Goal: Task Accomplishment & Management: Manage account settings

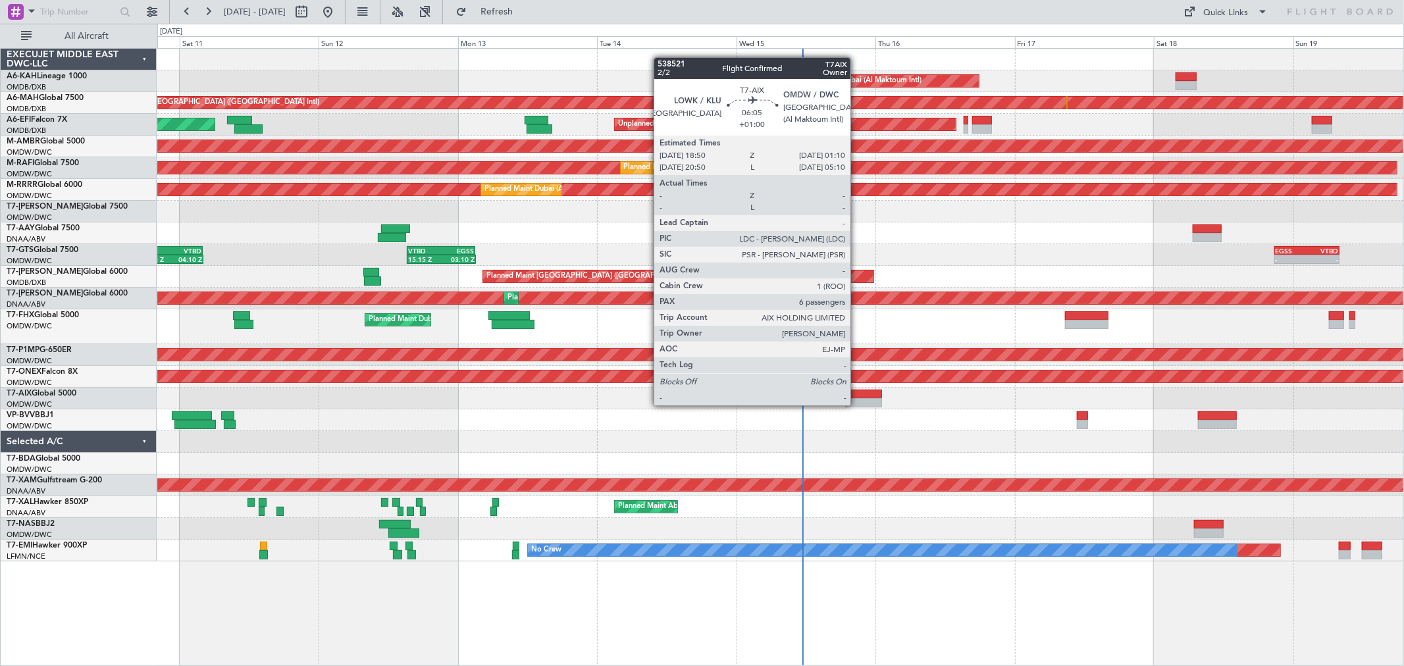
click at [857, 404] on div at bounding box center [863, 402] width 37 height 9
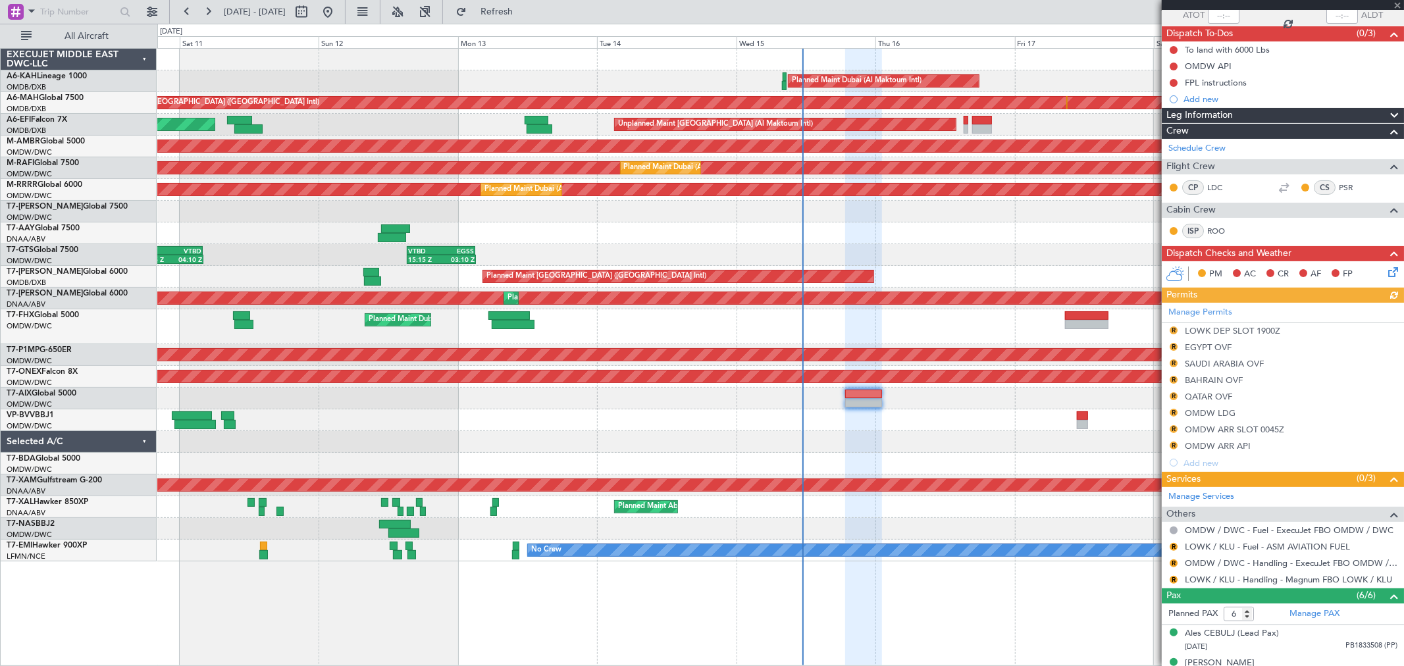
scroll to position [146, 0]
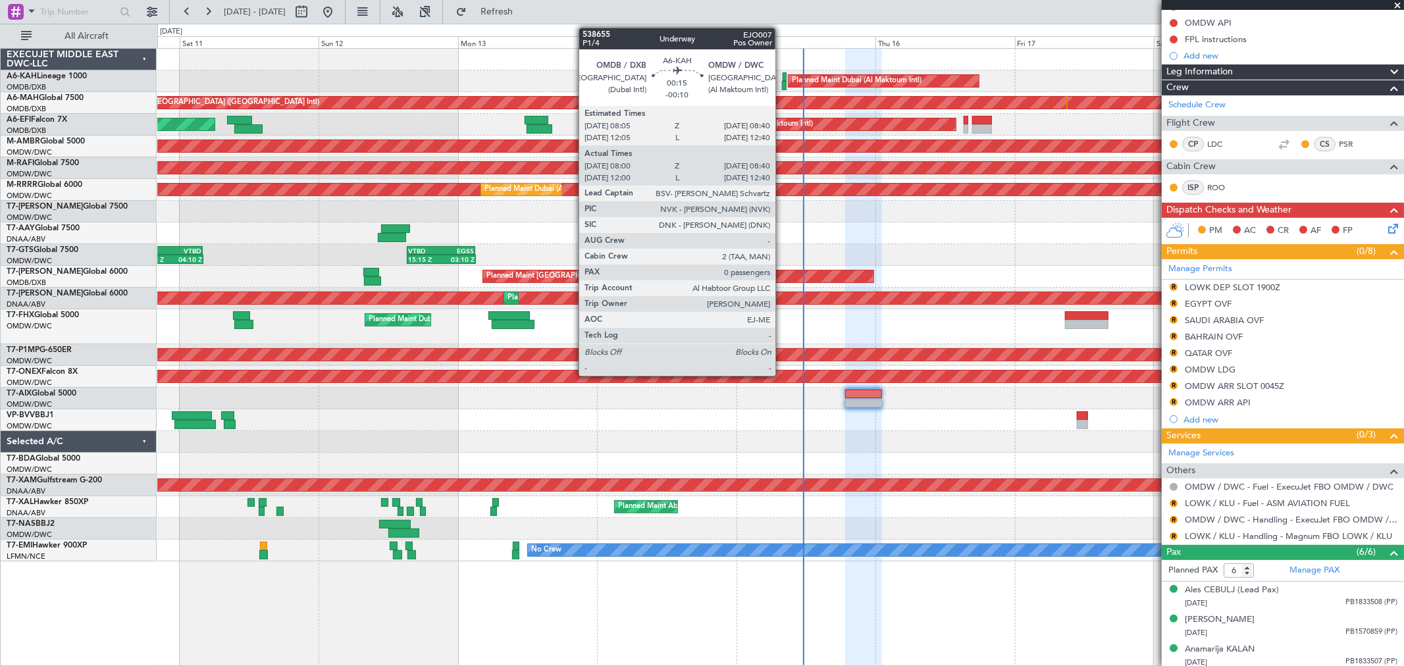
click at [782, 81] on div at bounding box center [784, 85] width 4 height 9
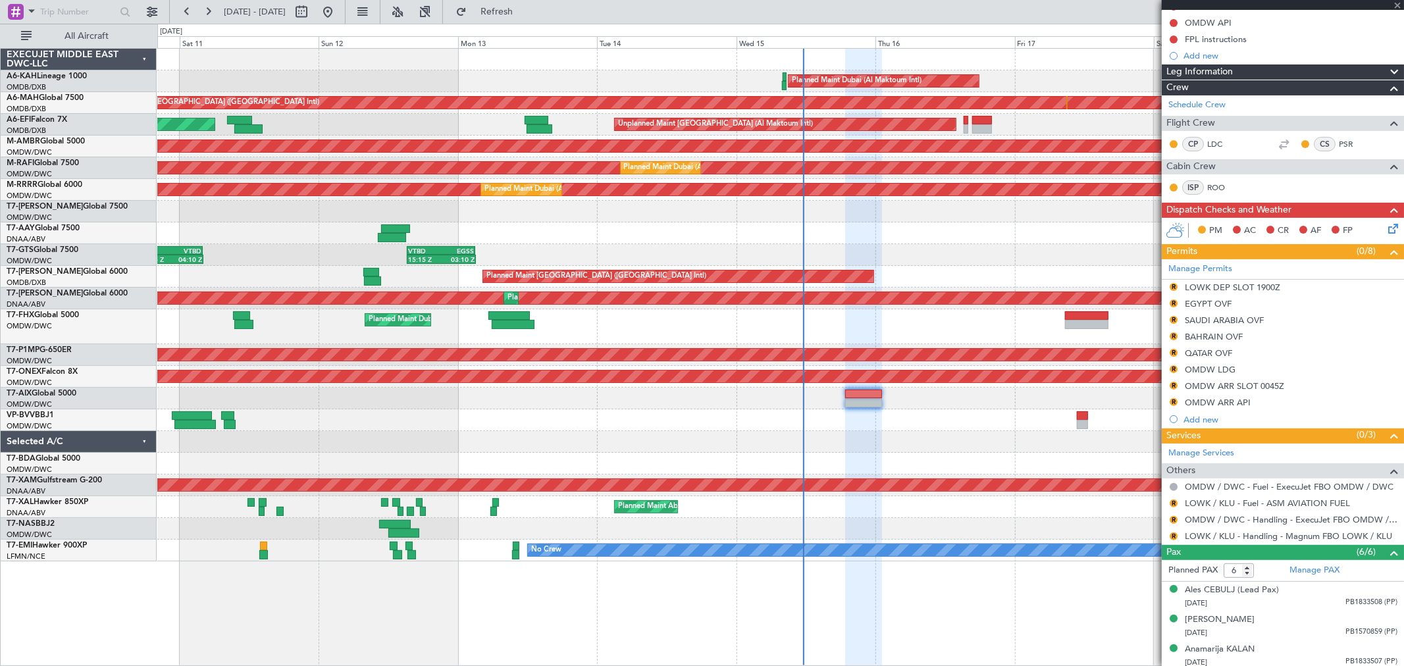
type input "-00:10"
type input "08:15"
type input "08:35"
type input "0"
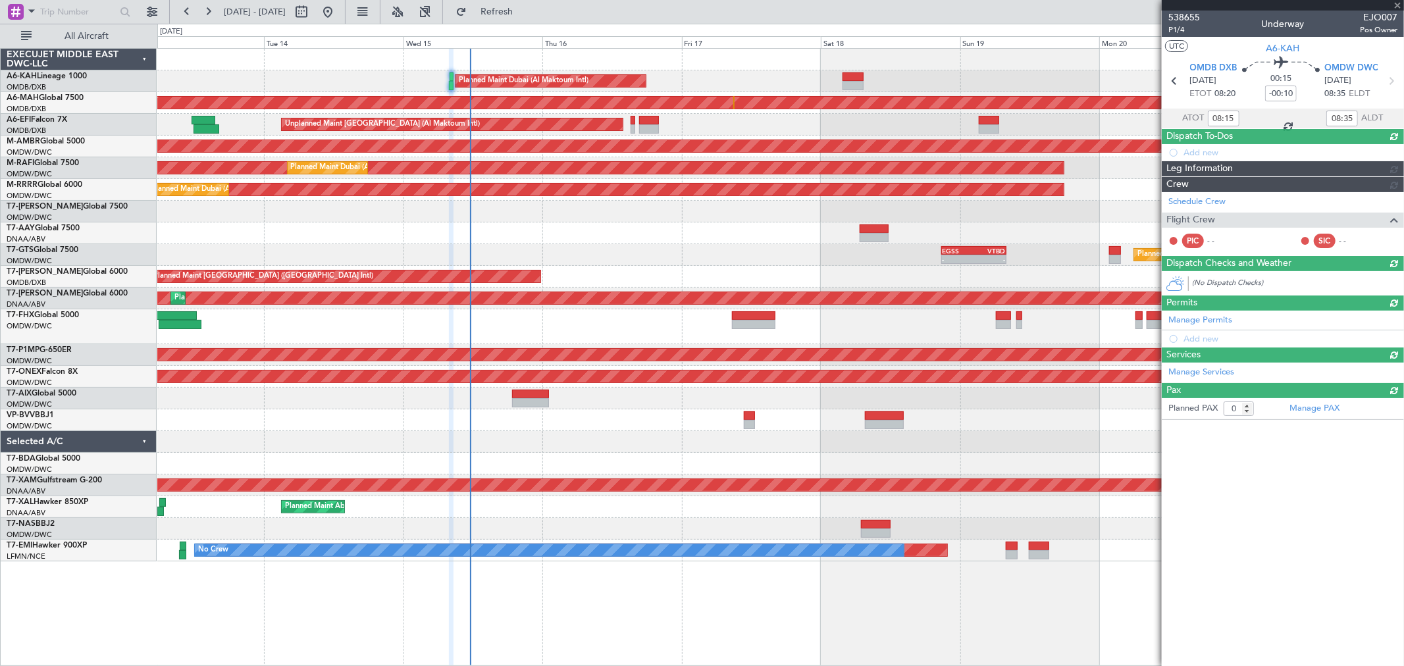
scroll to position [0, 0]
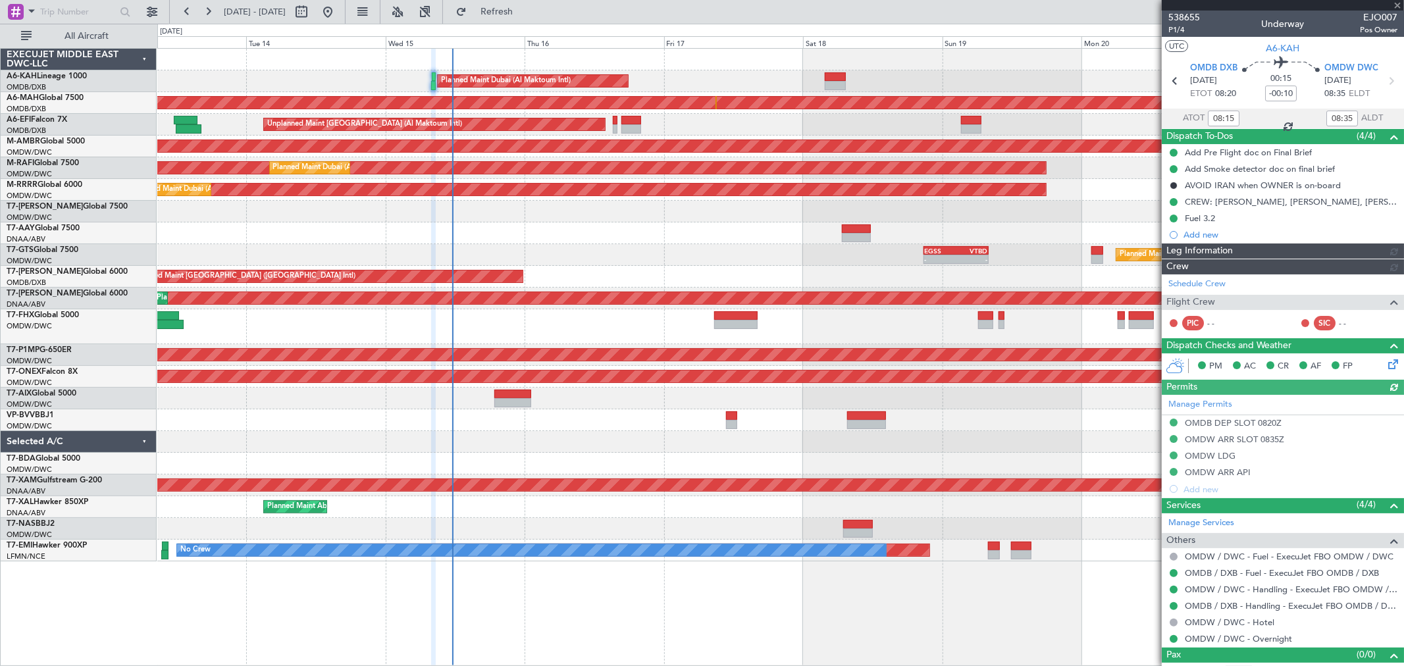
type input "Dherander Fithani (DHF)"
type input "7541"
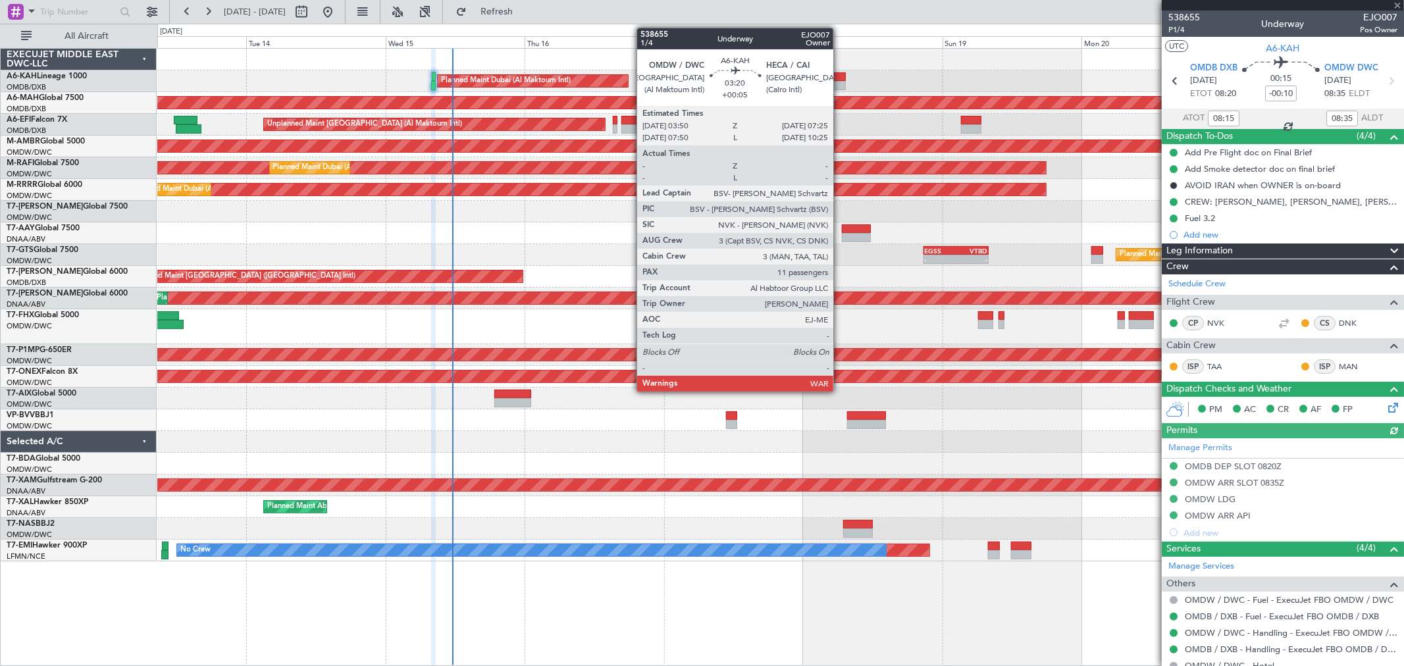
click at [840, 81] on div at bounding box center [834, 85] width 21 height 9
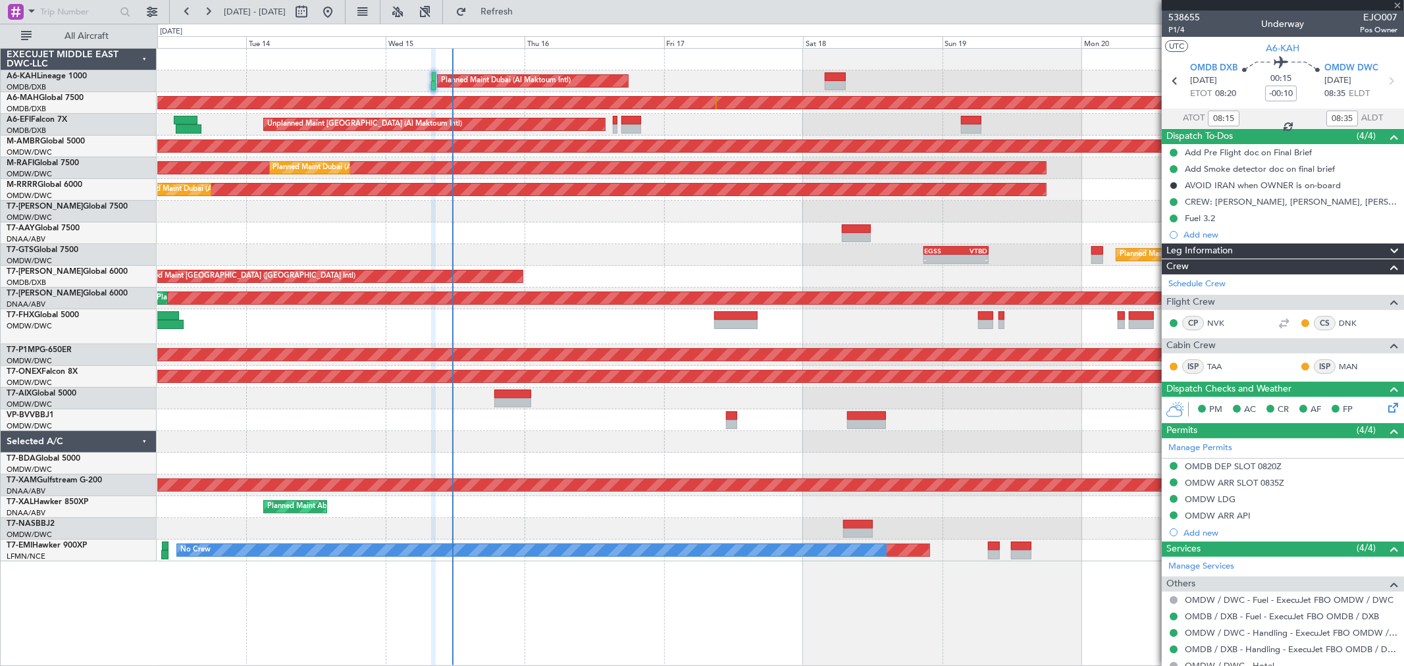
type input "+00:05"
type input "11"
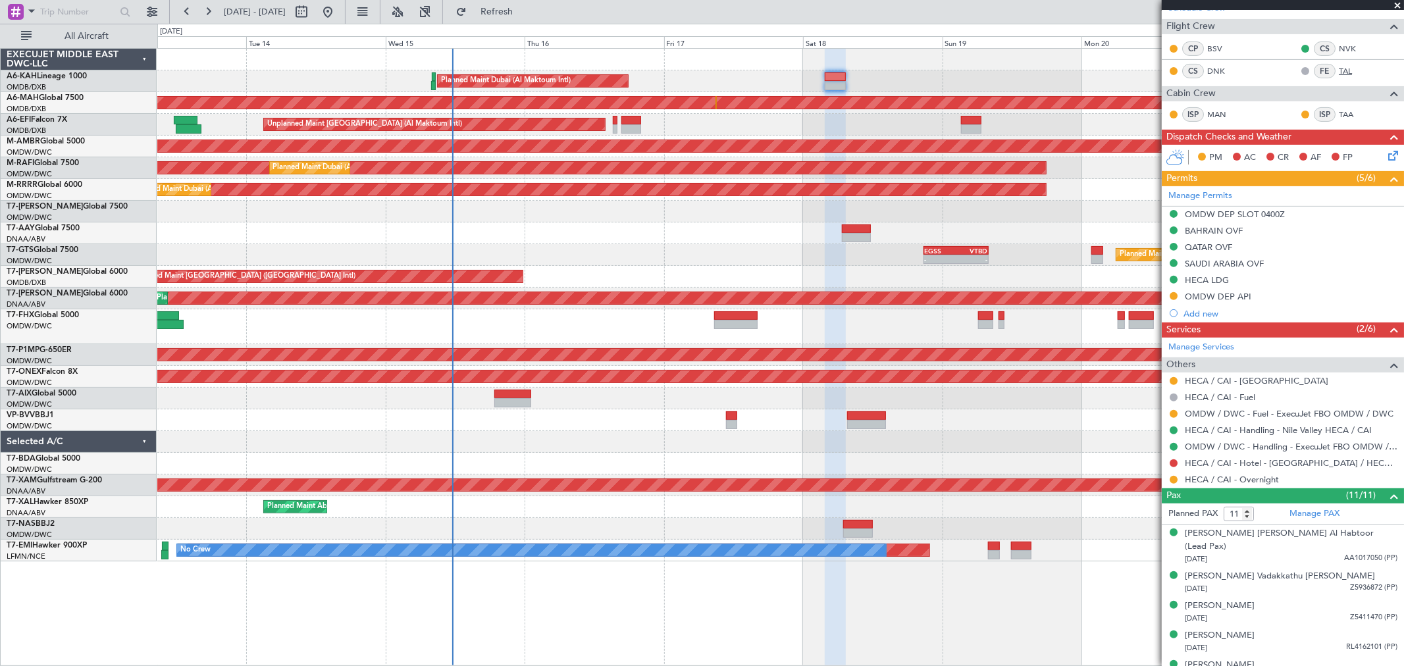
scroll to position [73, 0]
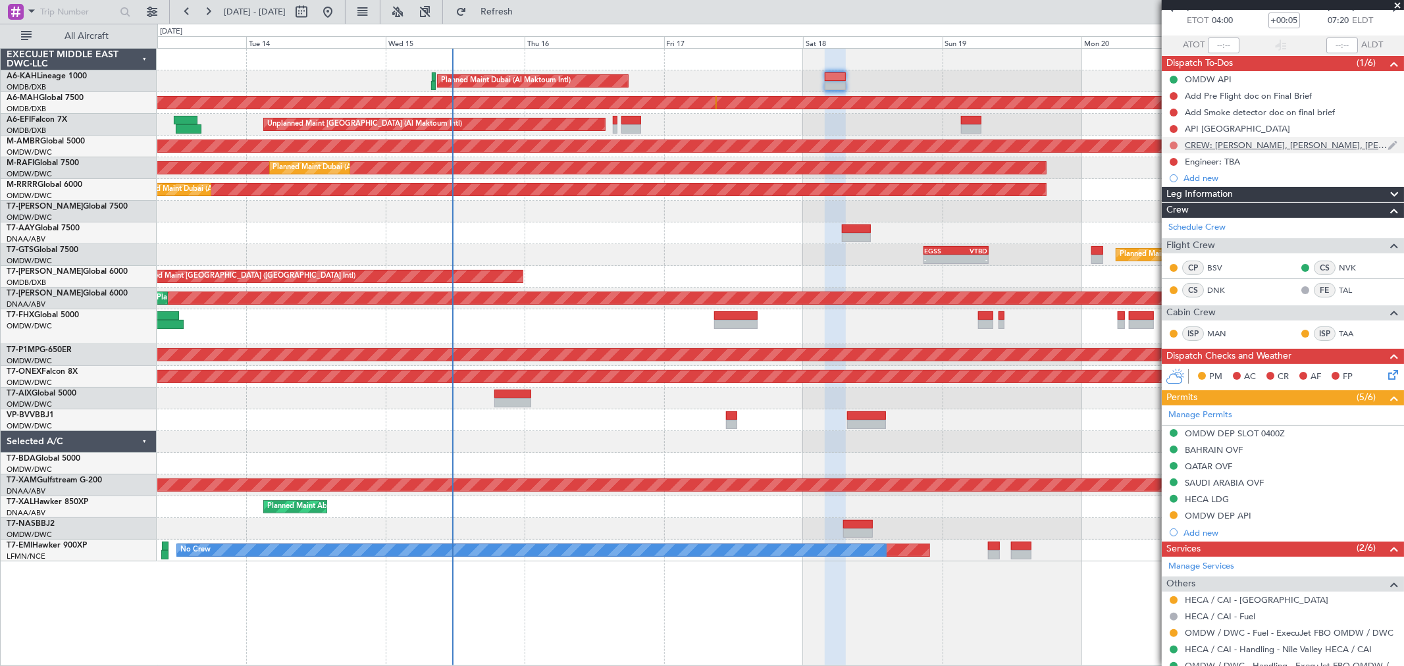
click at [1010, 147] on button at bounding box center [1173, 145] width 8 height 8
click at [1010, 201] on span "Completed" at bounding box center [1178, 203] width 43 height 13
click at [1010, 161] on button at bounding box center [1173, 162] width 8 height 8
click at [1010, 214] on span "Completed" at bounding box center [1178, 219] width 43 height 13
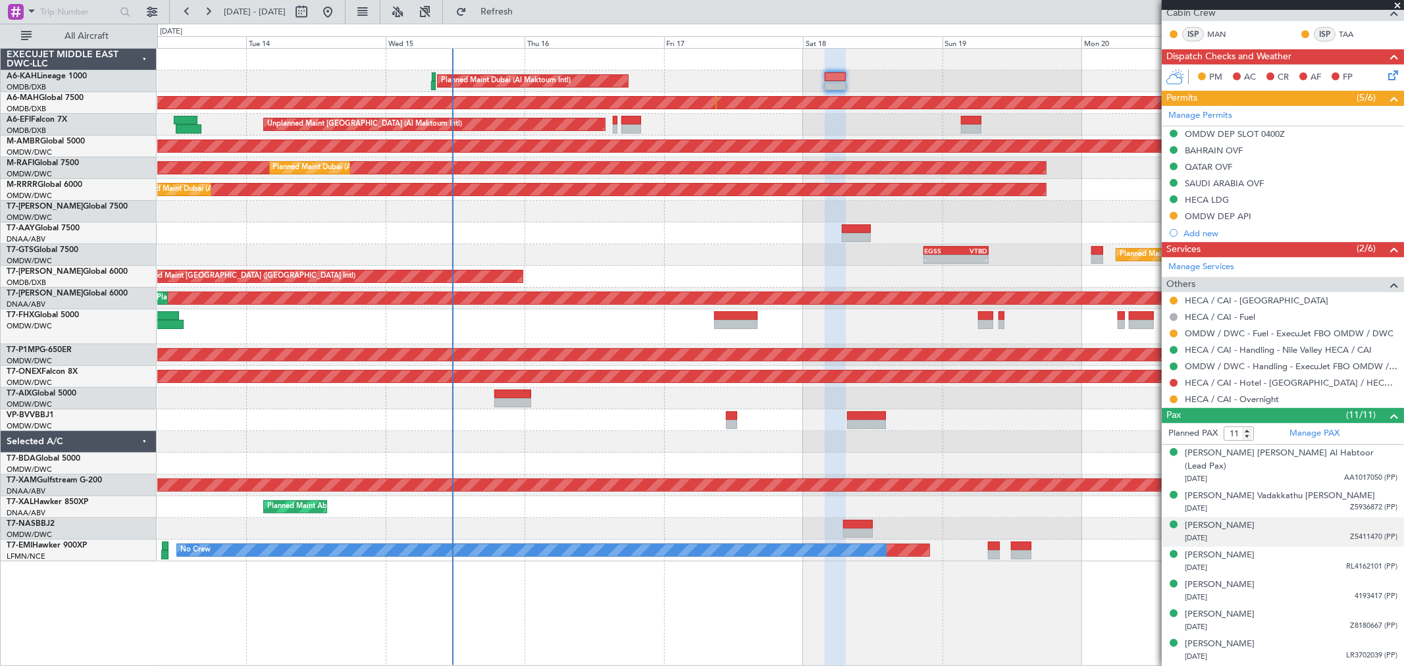
scroll to position [330, 0]
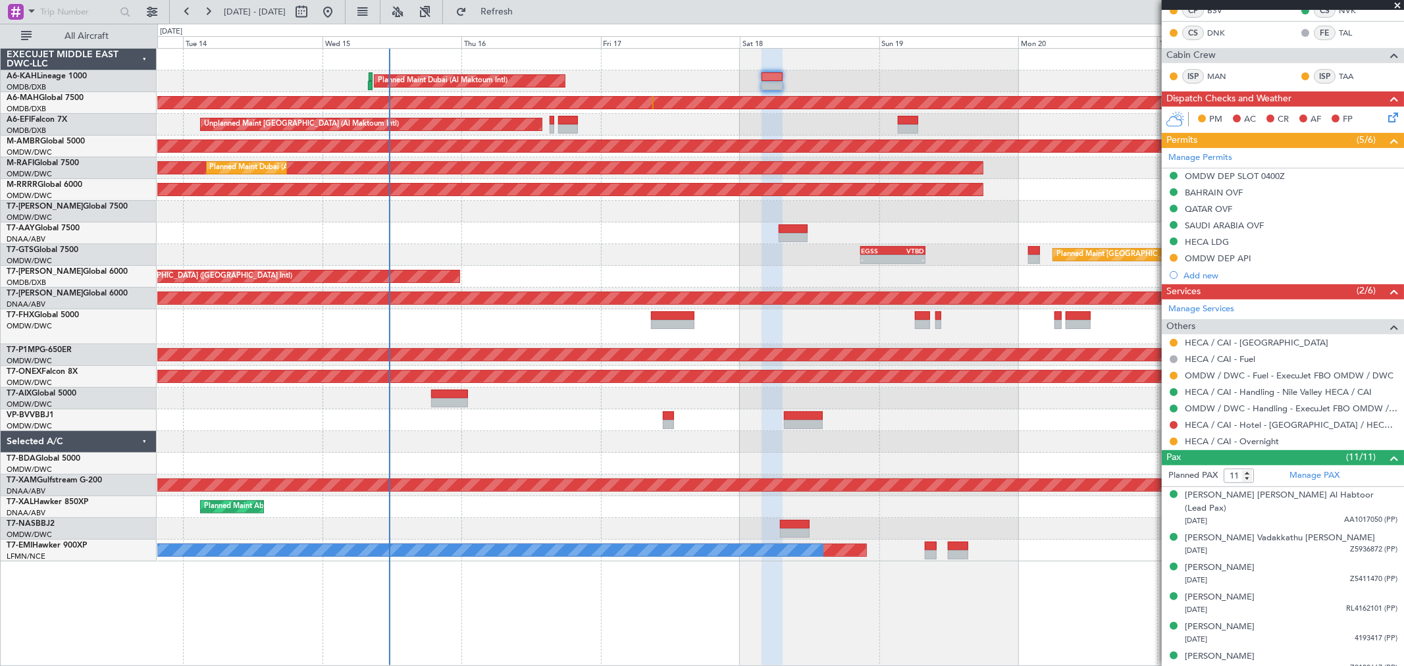
click at [819, 115] on div "Unplanned Maint [GEOGRAPHIC_DATA] (Al Maktoum Intl)" at bounding box center [780, 125] width 1246 height 22
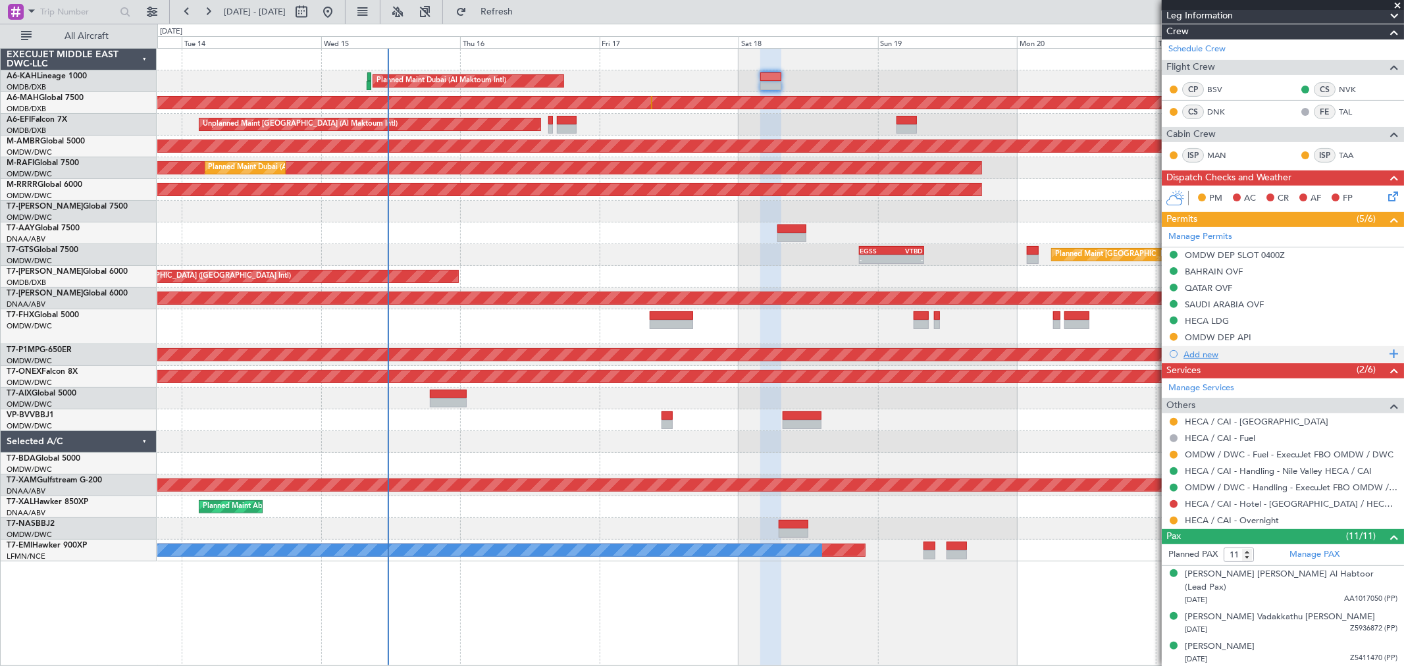
scroll to position [184, 0]
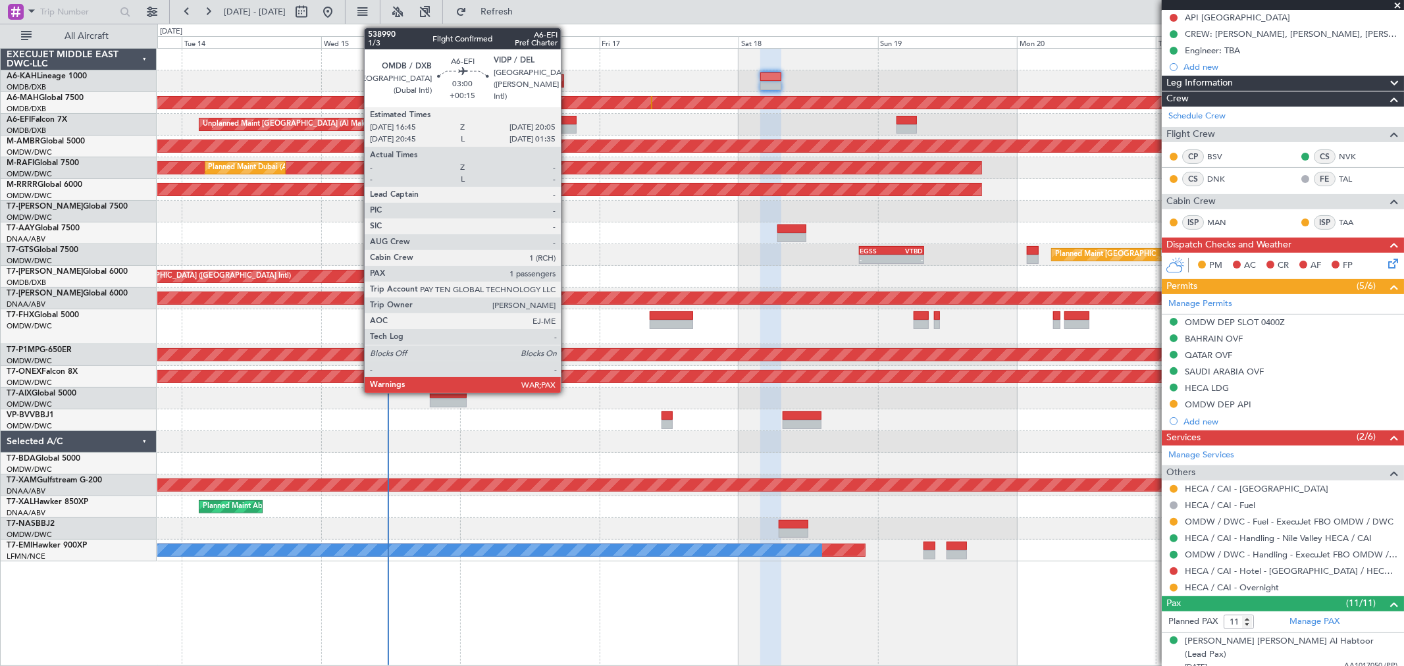
click at [567, 126] on div at bounding box center [567, 128] width 20 height 9
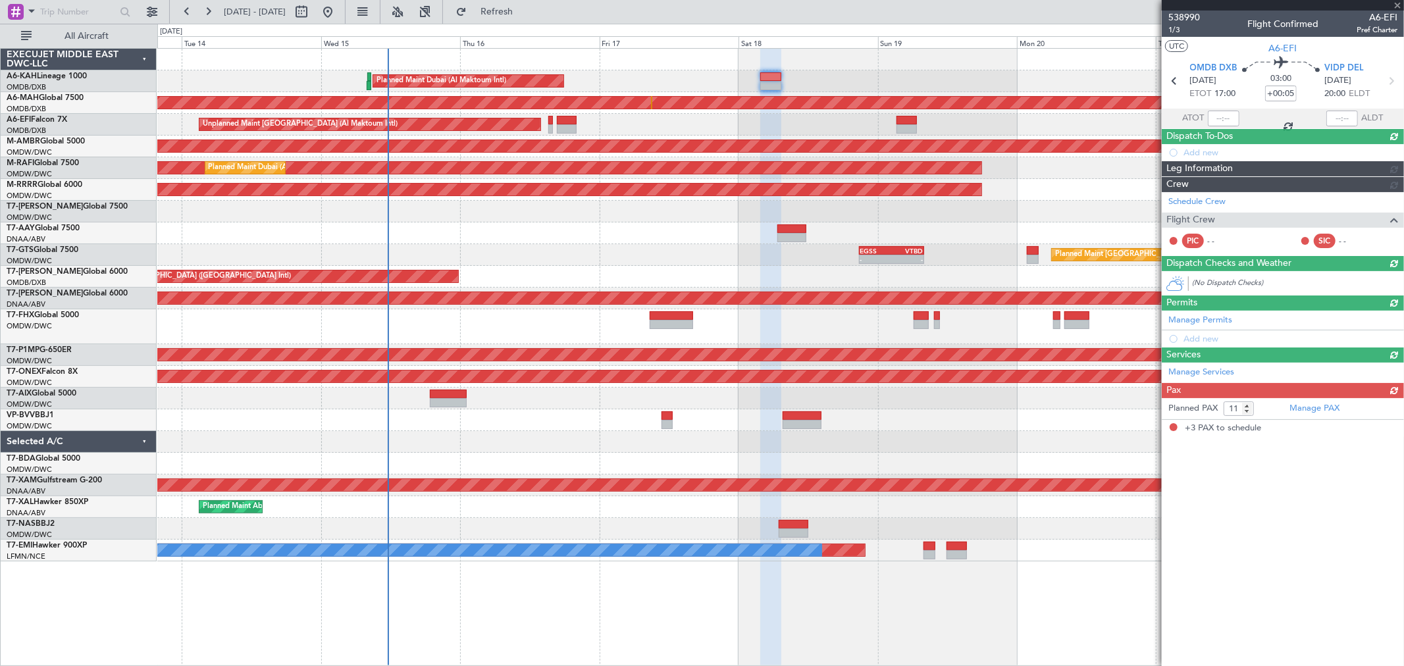
type input "+00:15"
type input "3"
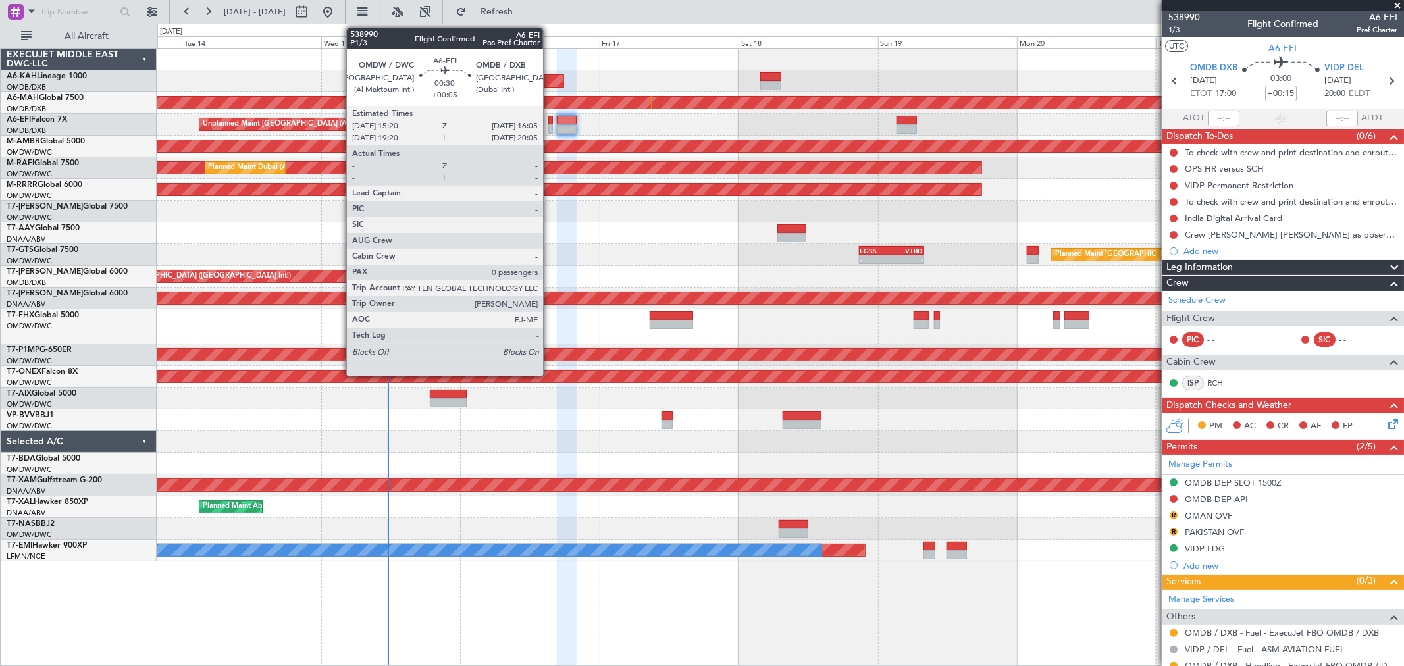
click at [549, 118] on div at bounding box center [550, 120] width 5 height 9
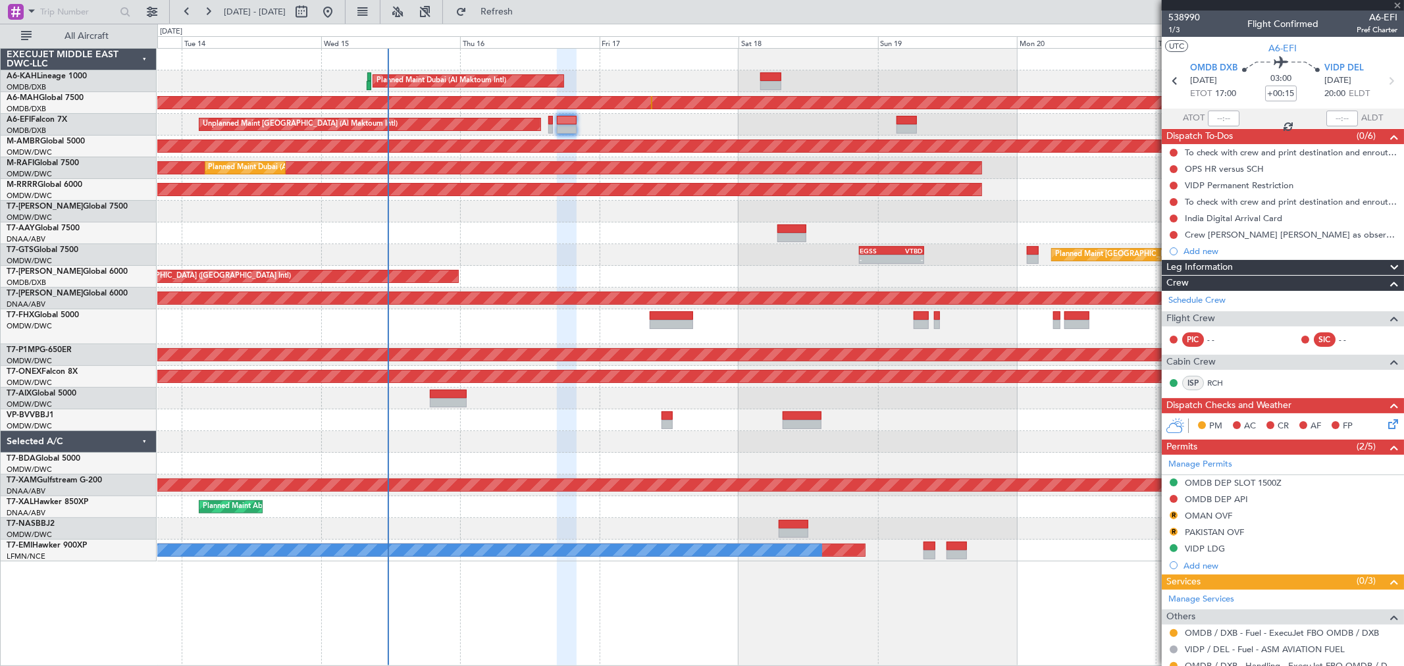
type input "+00:05"
type input "0"
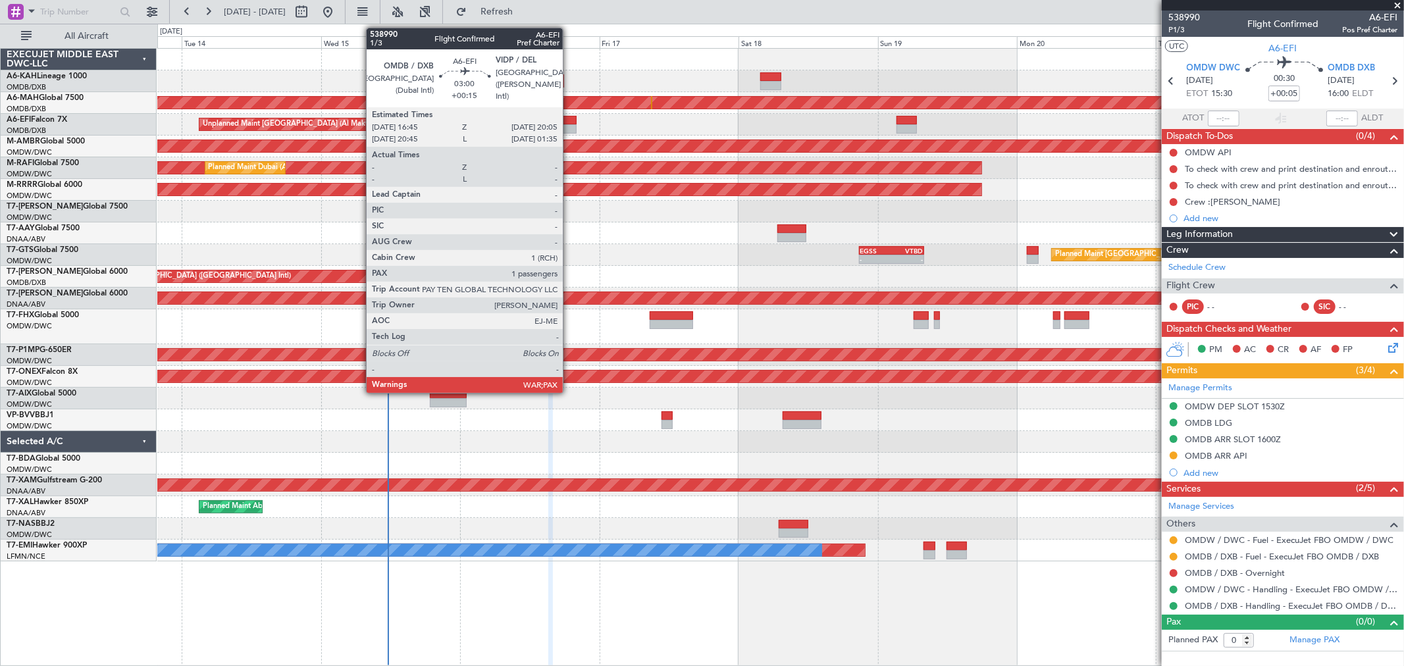
click at [569, 116] on div at bounding box center [567, 120] width 20 height 9
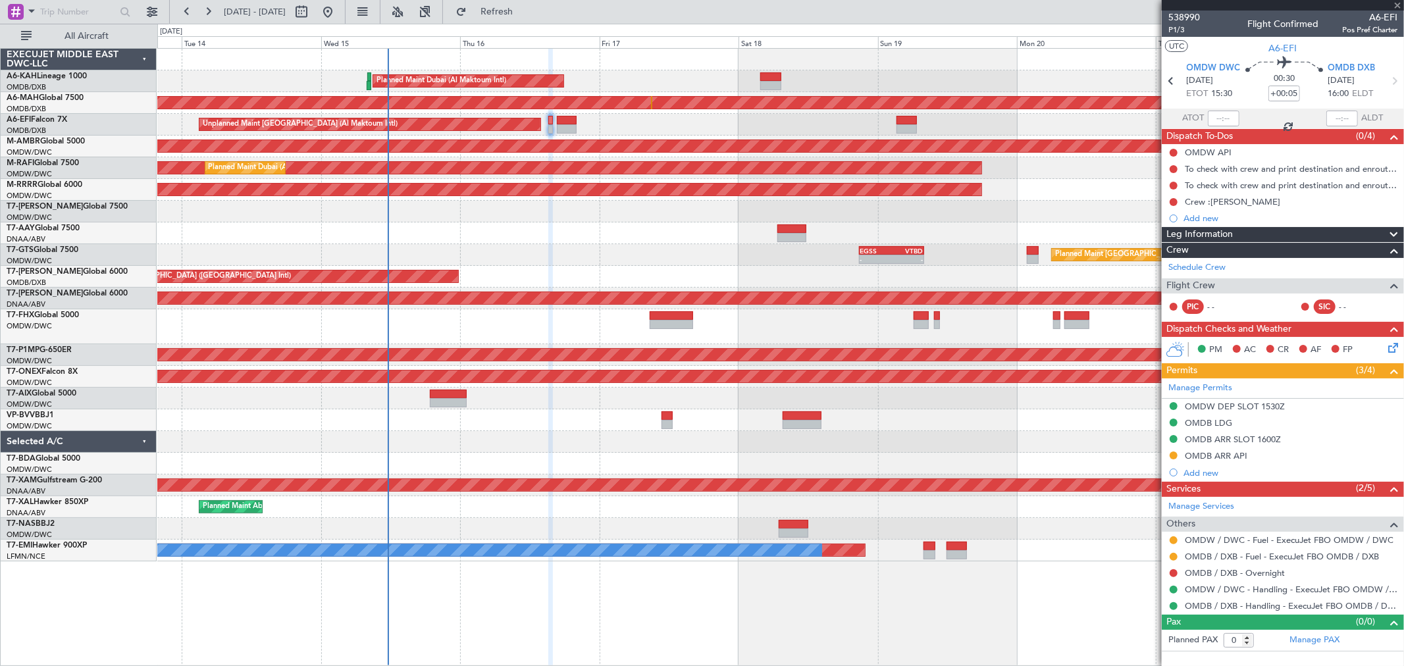
type input "+00:15"
type input "3"
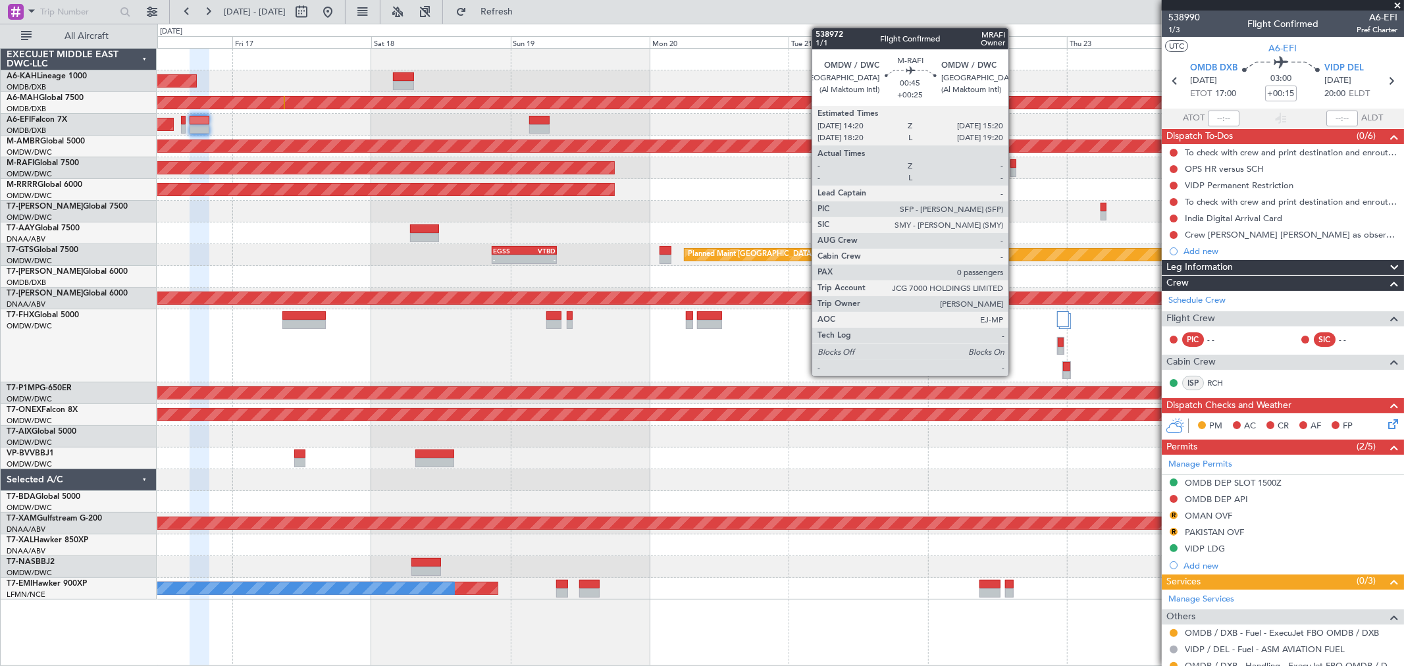
click at [1010, 166] on div at bounding box center [1013, 163] width 6 height 9
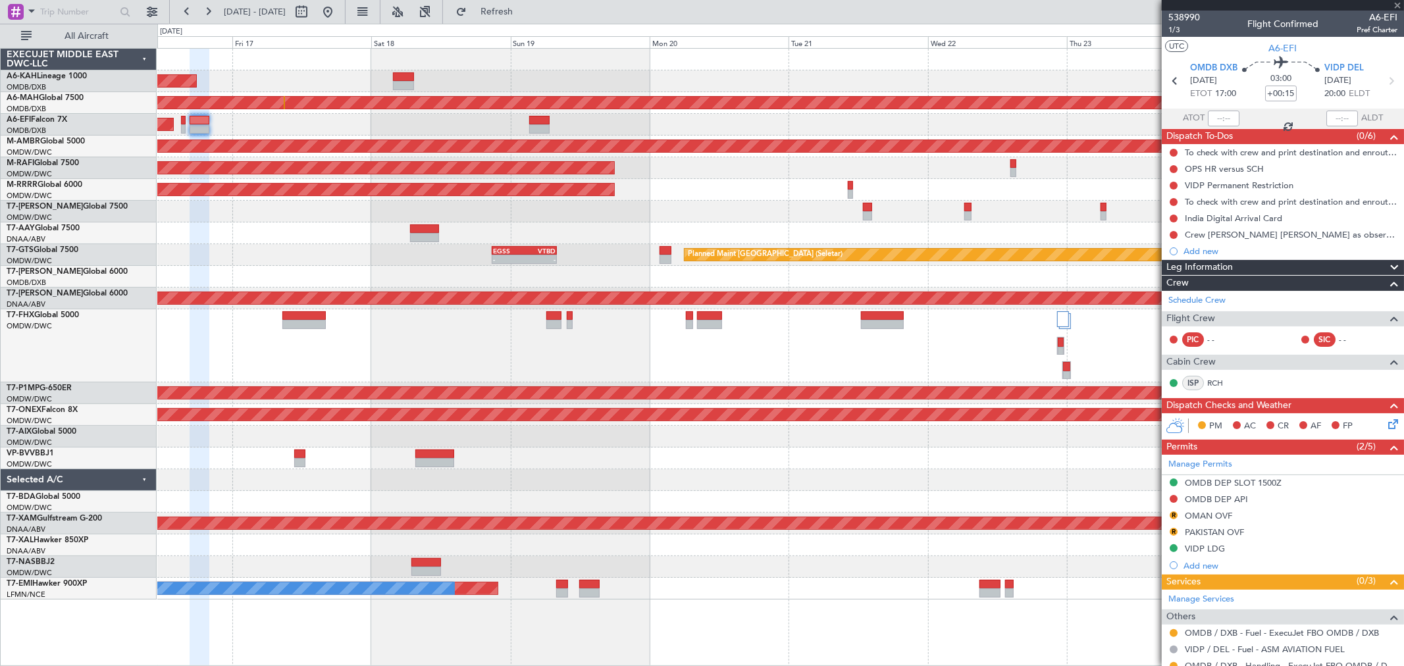
type input "+00:25"
type input "0"
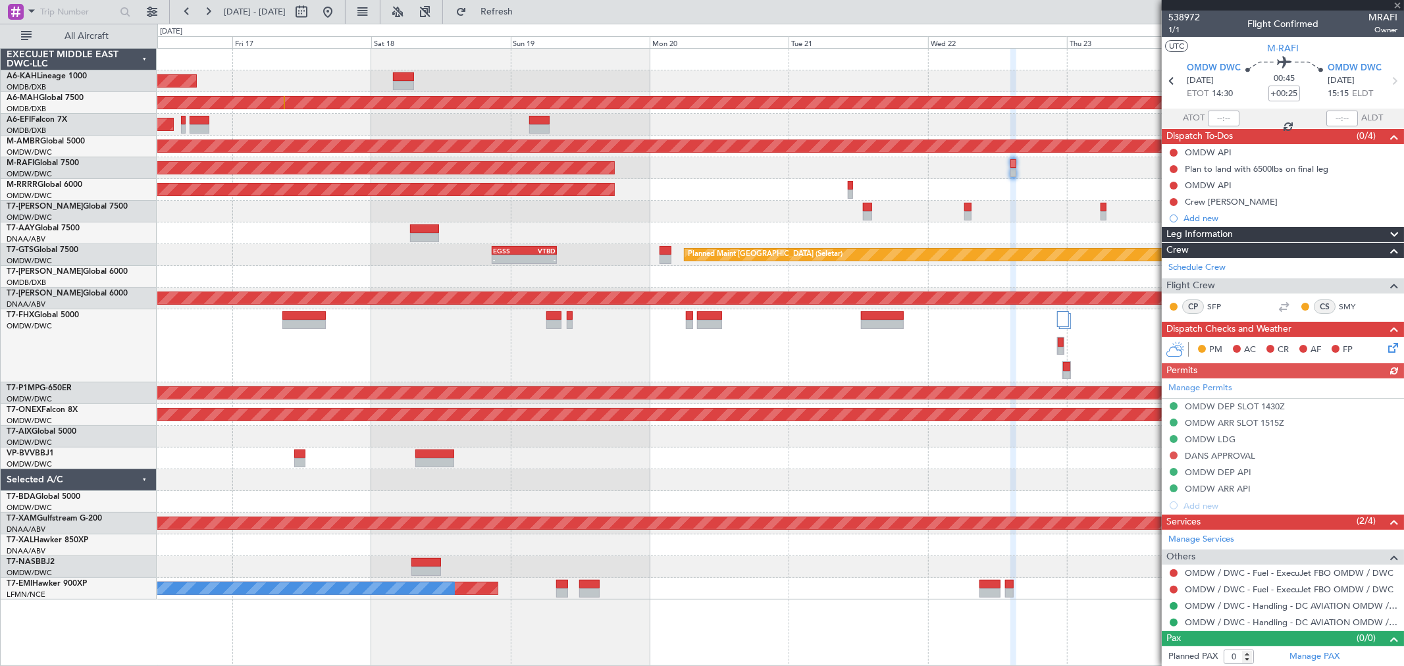
scroll to position [2, 0]
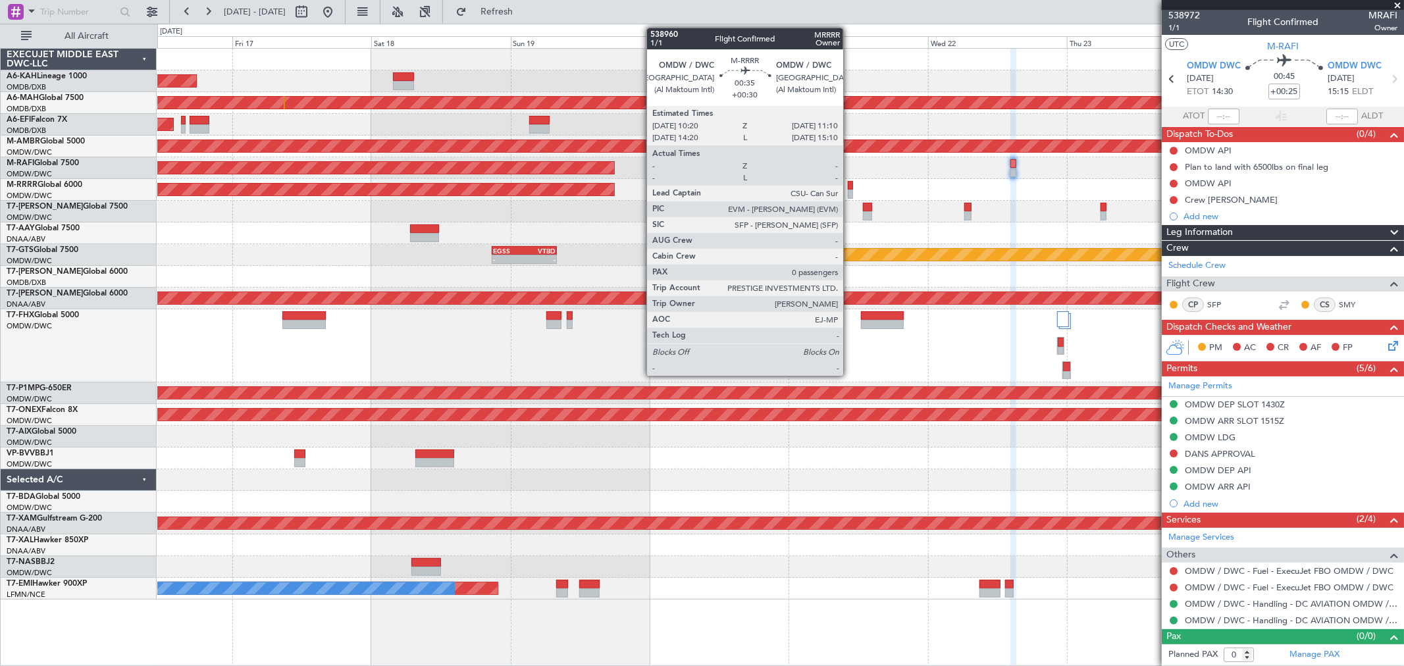
click at [850, 190] on div at bounding box center [850, 194] width 5 height 9
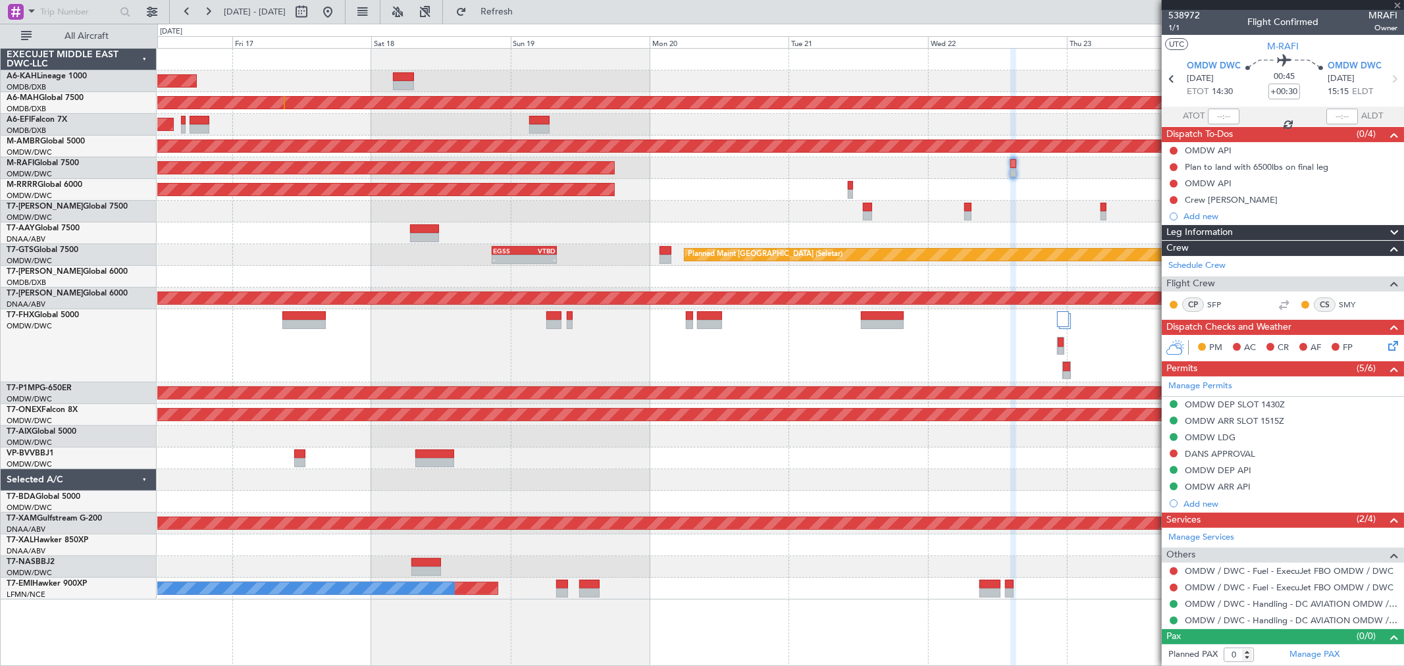
scroll to position [0, 0]
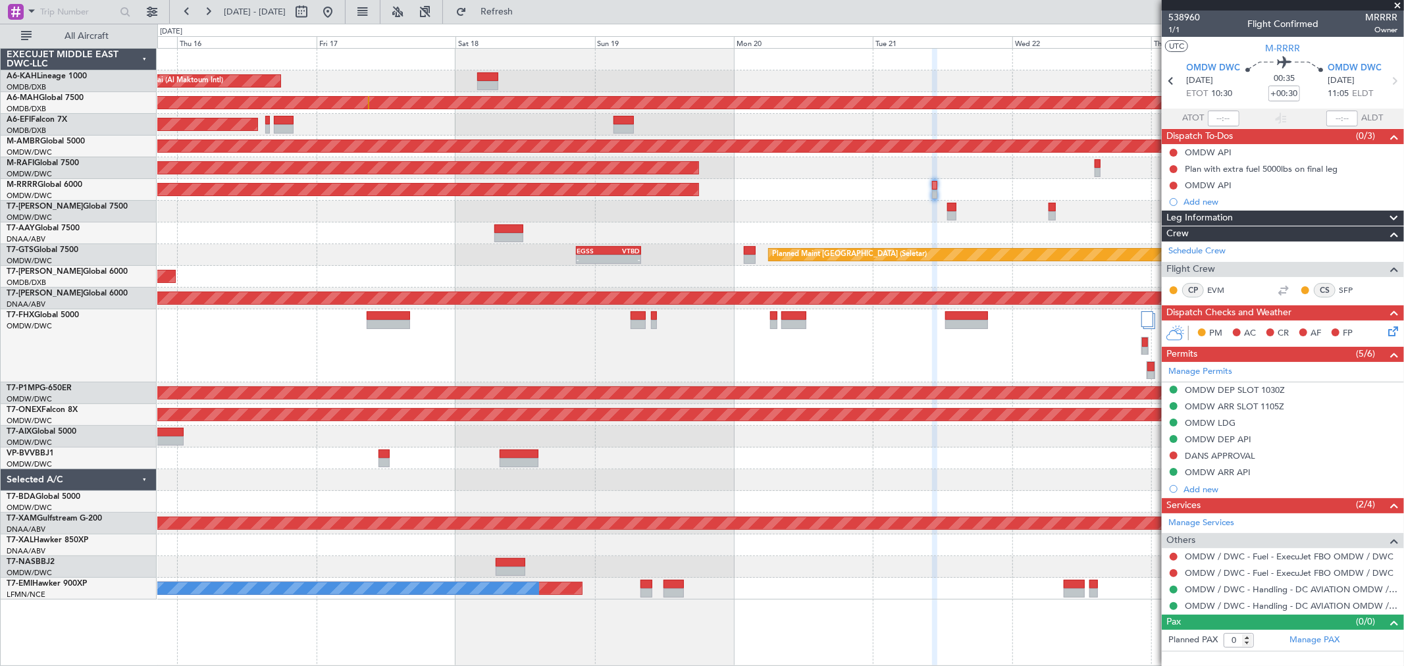
click at [836, 203] on div "Planned Maint Dubai (Al Maktoum Intl) Unplanned Maint [GEOGRAPHIC_DATA] ([GEOGR…" at bounding box center [780, 324] width 1246 height 551
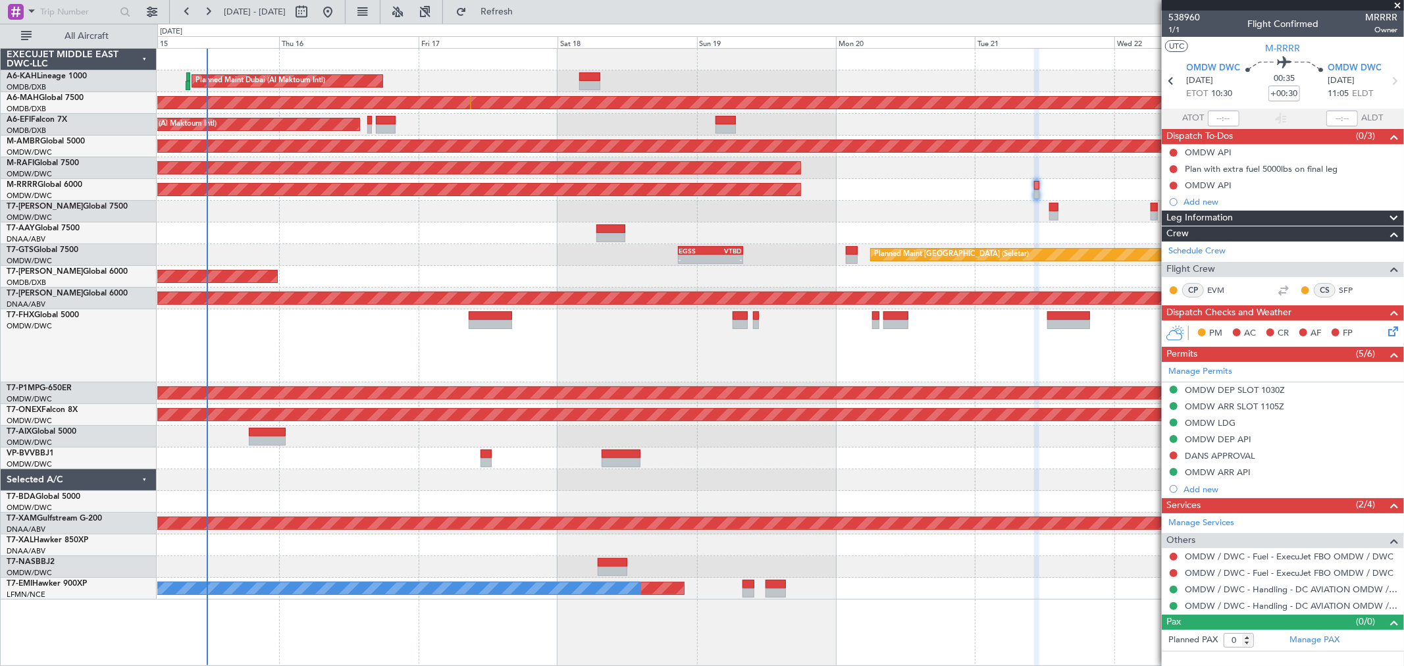
click at [944, 220] on div at bounding box center [780, 212] width 1246 height 22
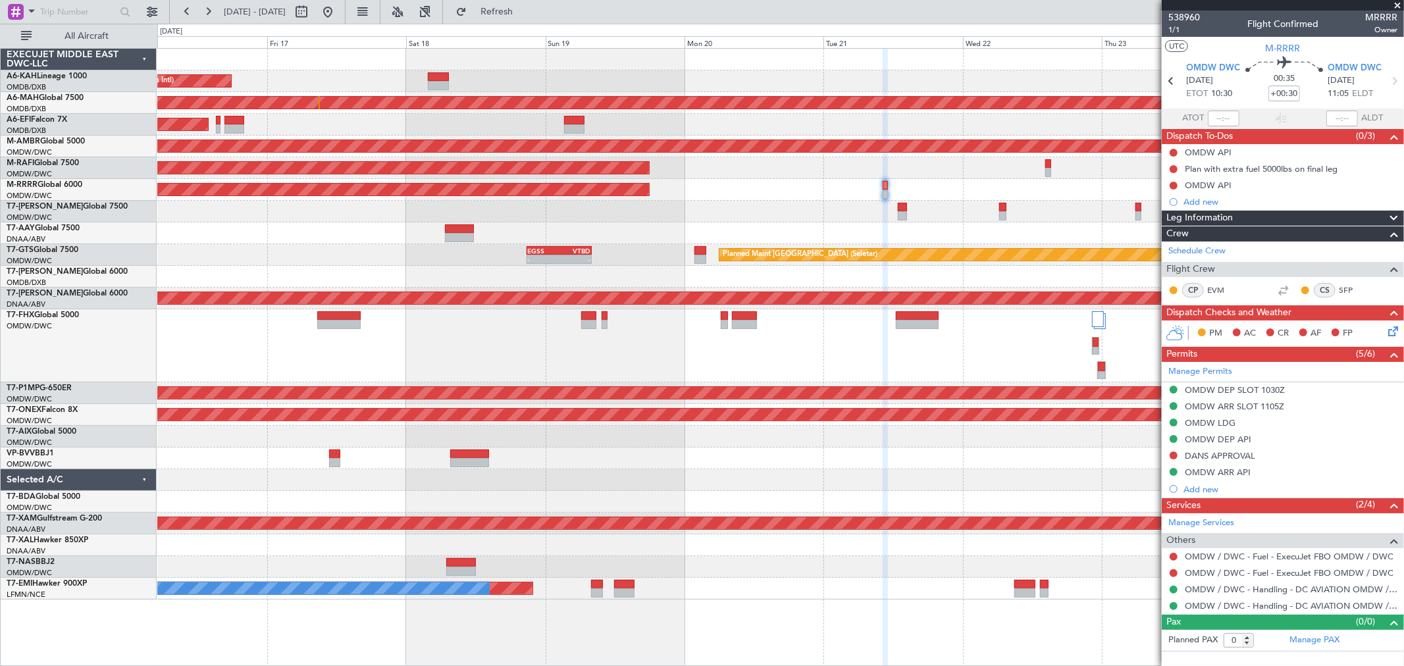
click at [785, 228] on div "Planned Maint Dubai (Al Maktoum Intl) Unplanned Maint [GEOGRAPHIC_DATA] ([GEOGR…" at bounding box center [780, 324] width 1246 height 551
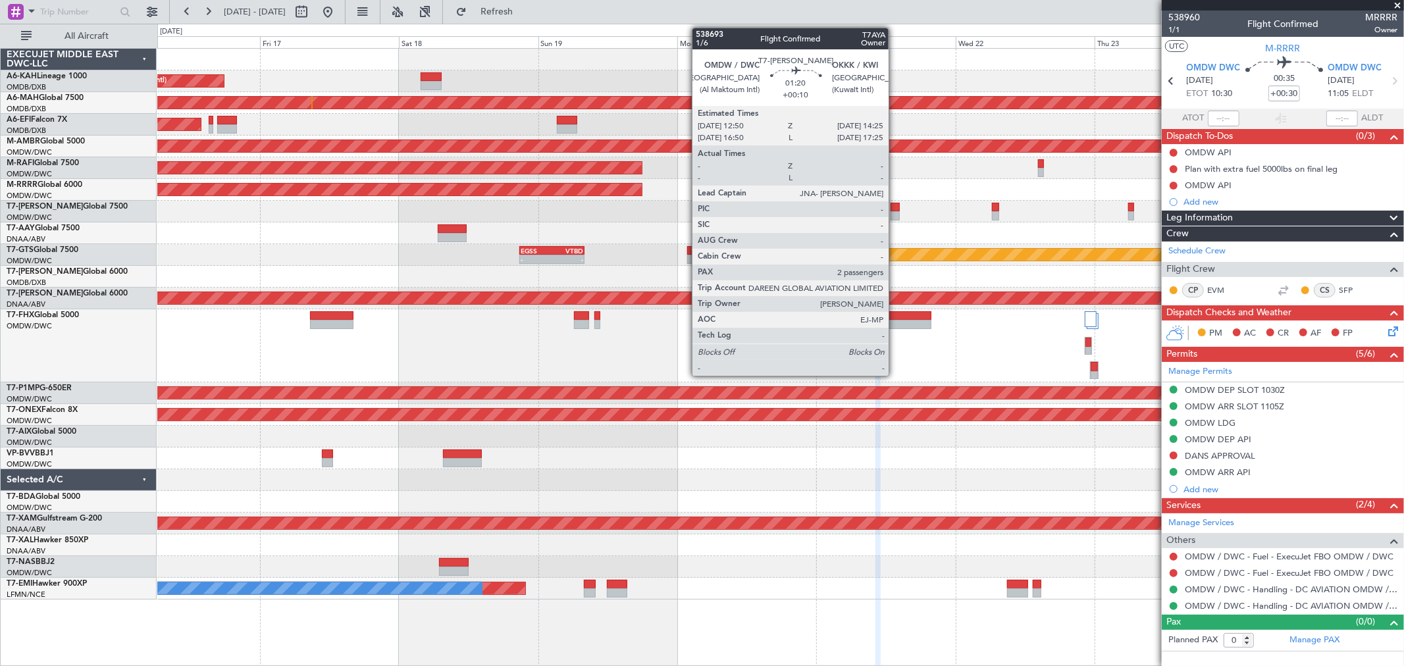
click at [895, 213] on div at bounding box center [894, 215] width 9 height 9
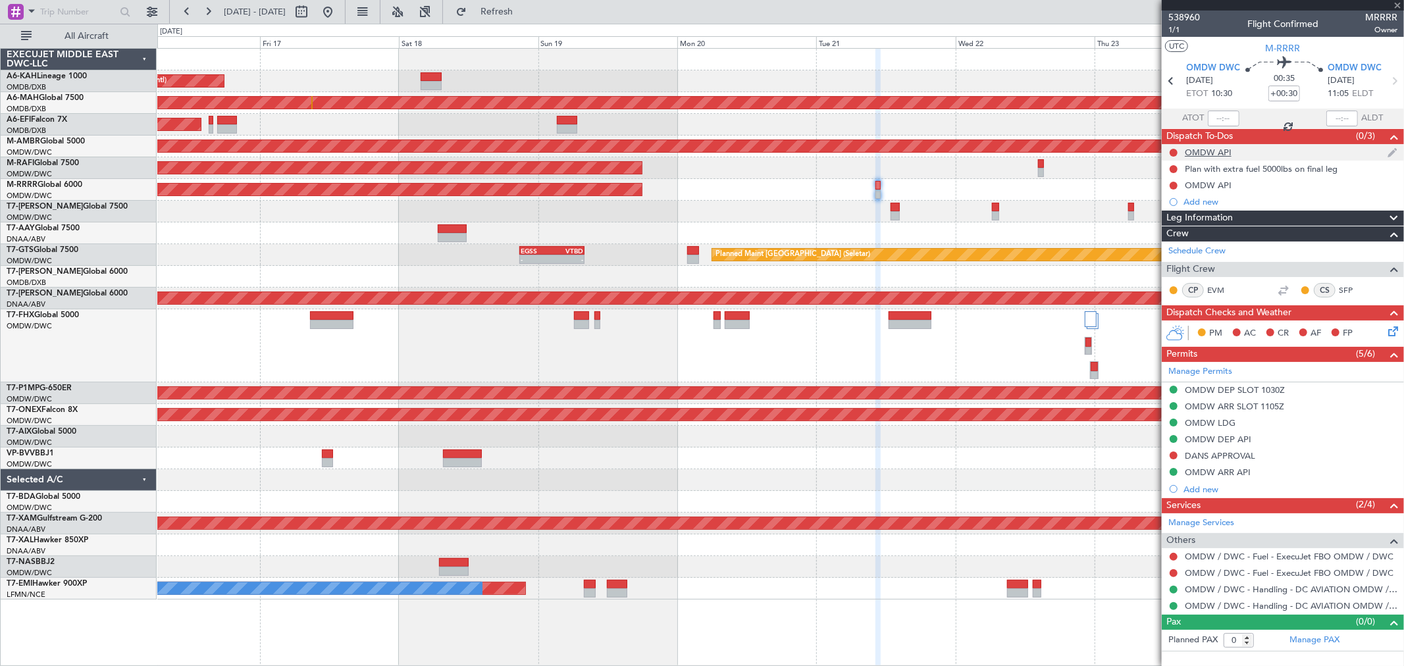
type input "+00:10"
type input "2"
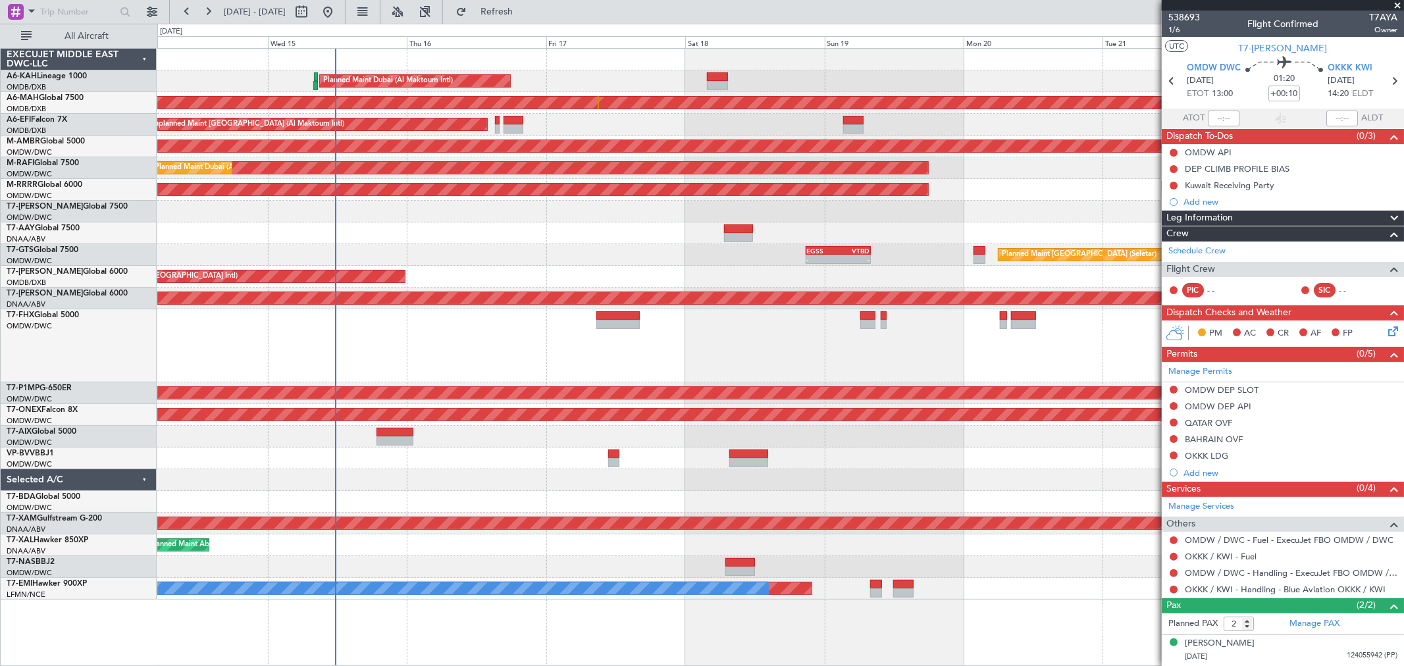
click at [634, 265] on div "Planned Maint [GEOGRAPHIC_DATA] (Seletar) - - EGSS 20:50 Z VTBD 08:05 Z 15:15 Z…" at bounding box center [780, 255] width 1246 height 22
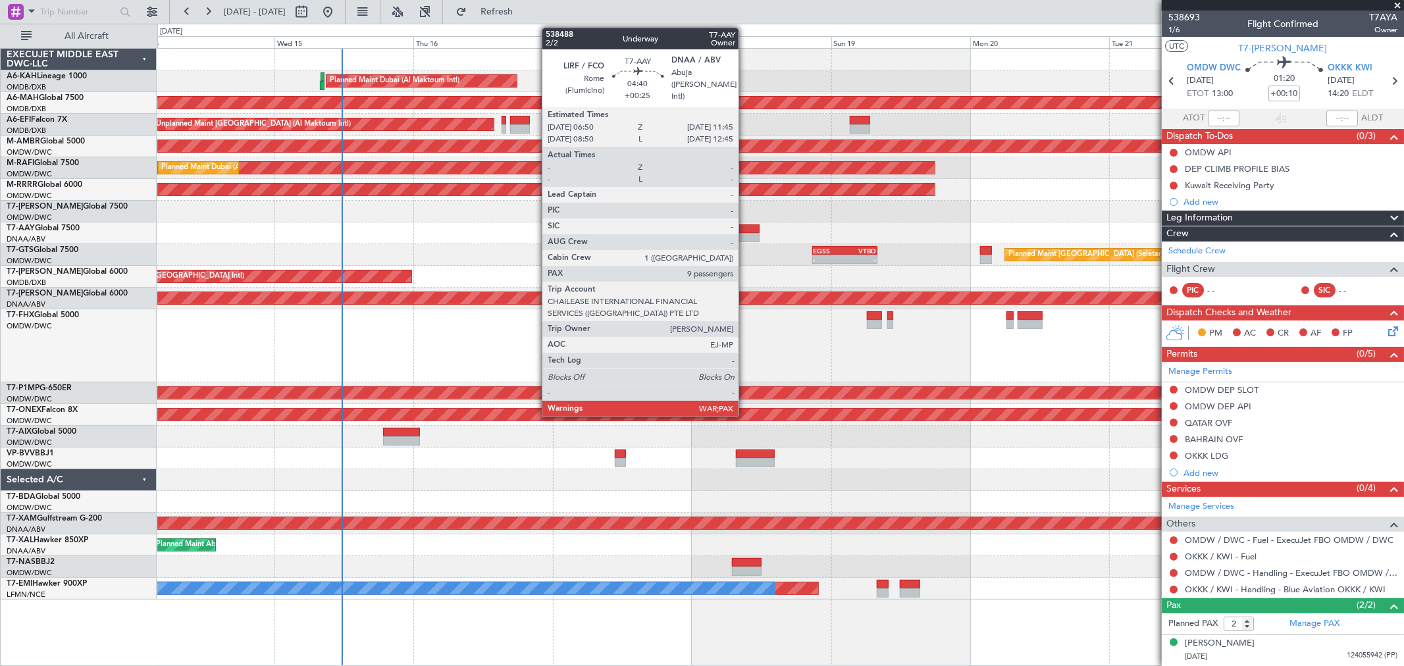
click at [745, 233] on div at bounding box center [744, 237] width 29 height 9
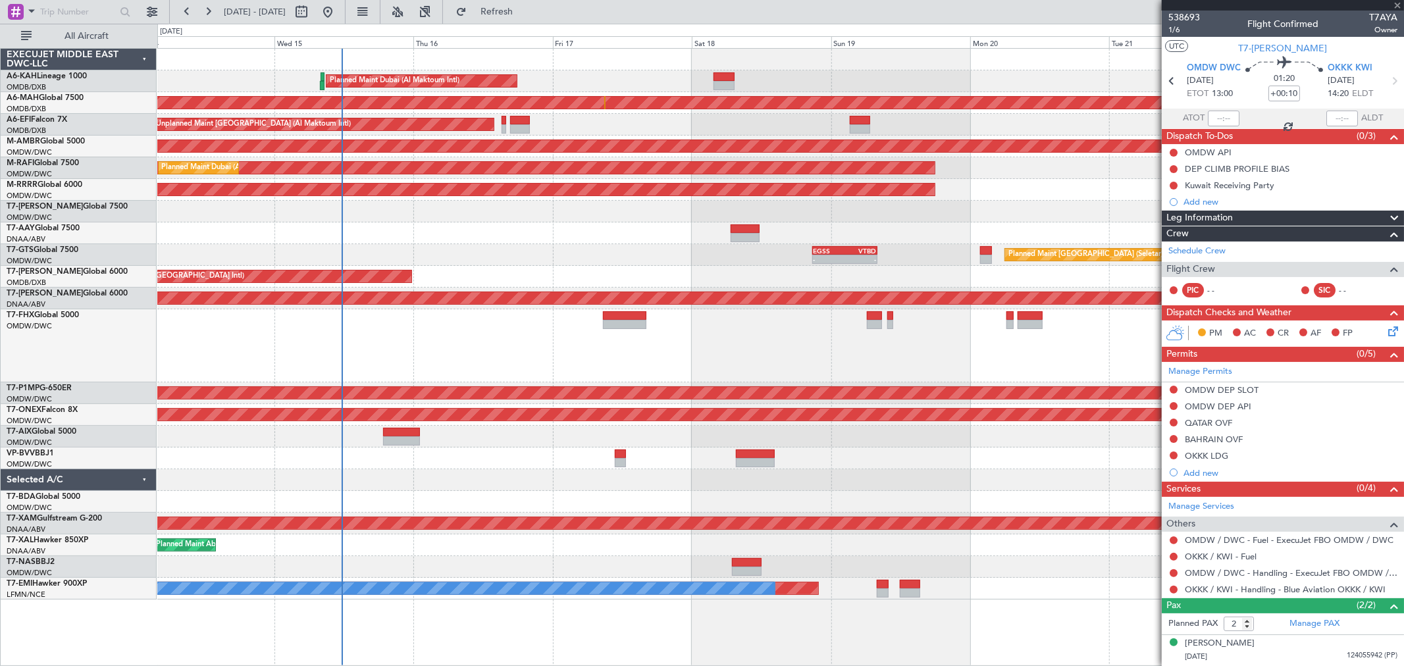
type input "+00:25"
type input "12"
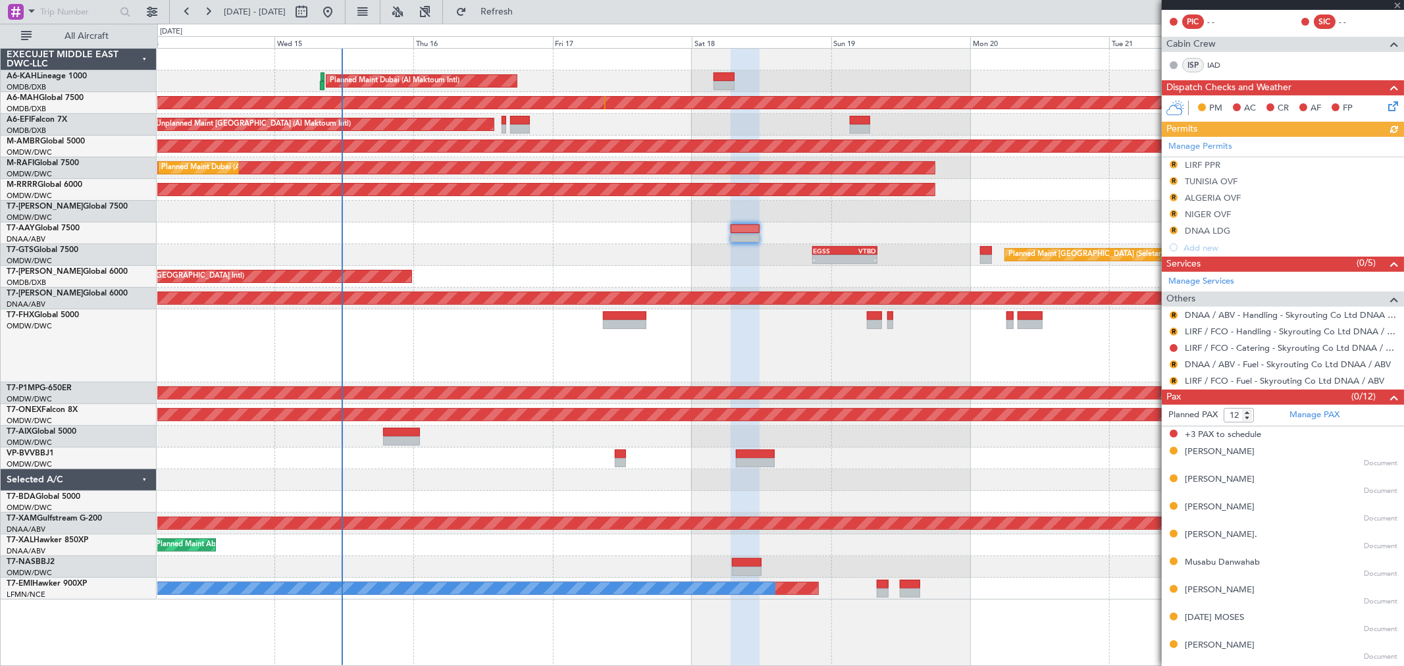
scroll to position [245, 0]
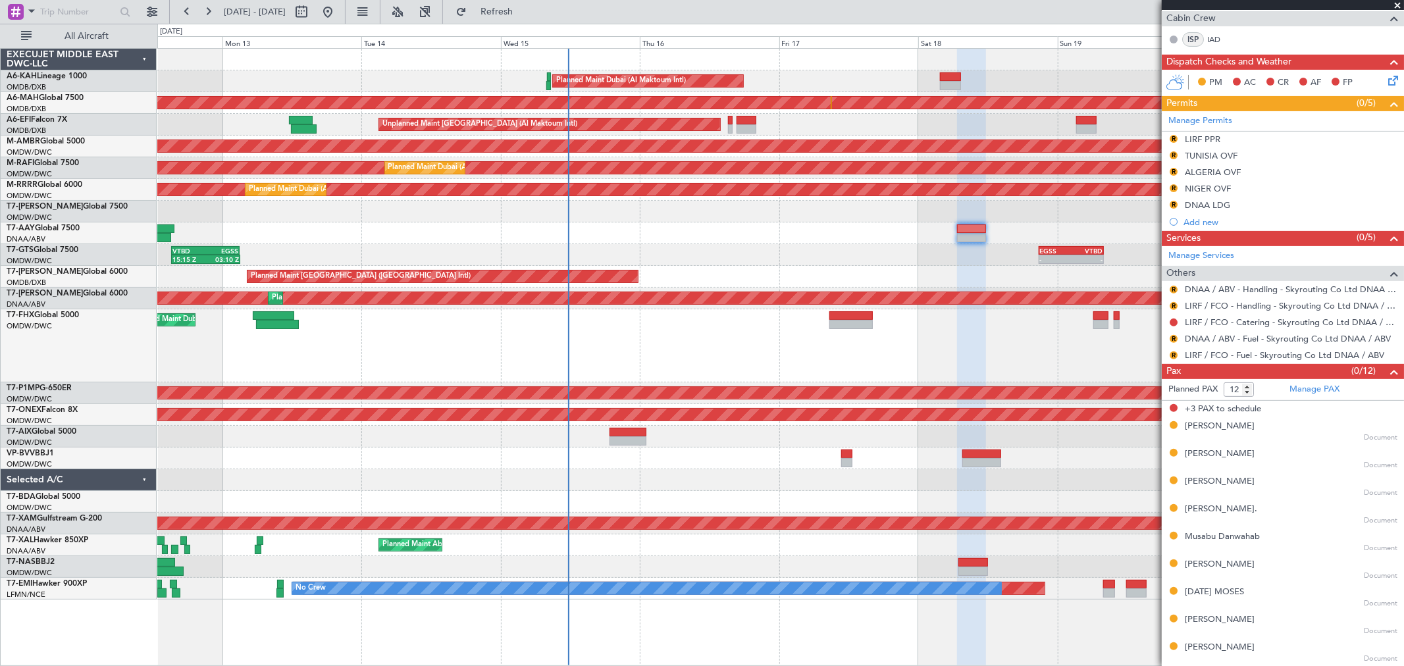
click at [741, 259] on div "Planned Maint [GEOGRAPHIC_DATA] (Seletar) - - EGSS 20:50 Z VTBD 08:05 Z 15:15 Z…" at bounding box center [780, 255] width 1246 height 22
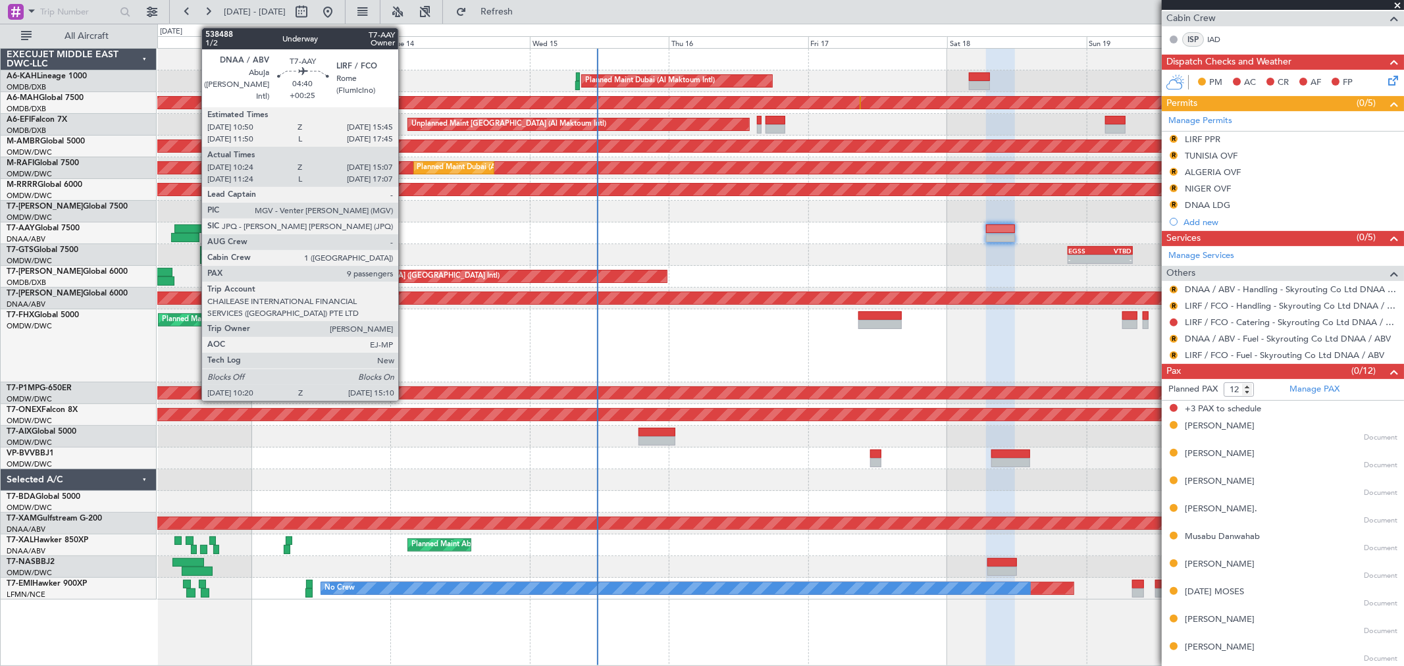
click at [195, 226] on div at bounding box center [188, 228] width 29 height 9
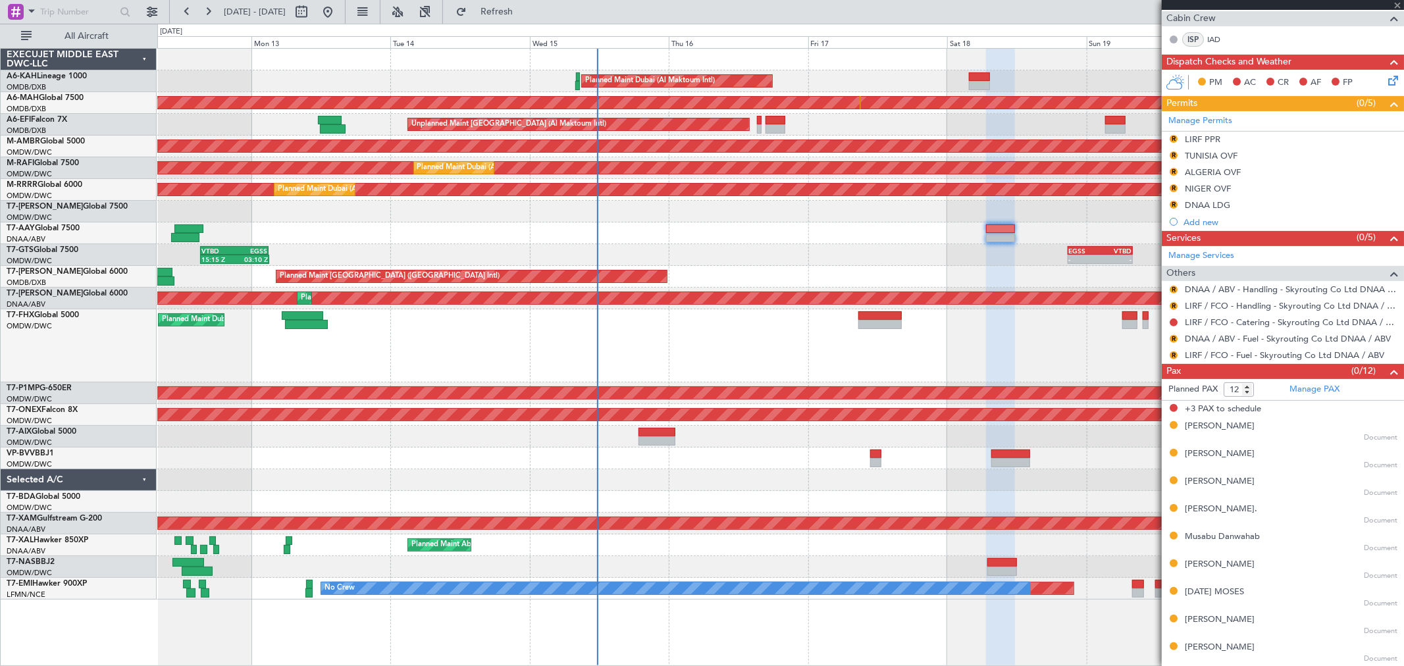
type input "10:34"
type input "15:02"
type input "9"
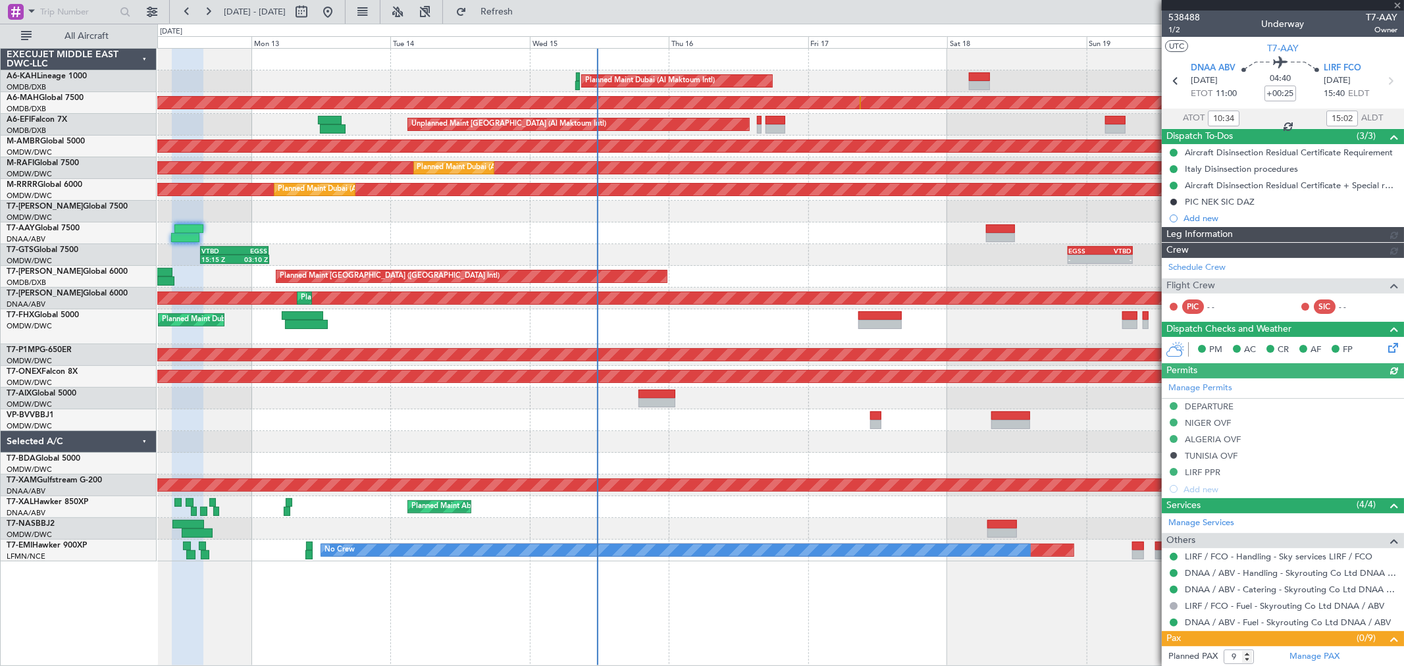
type input "Dherander Fithani (DHF)"
type input "7474"
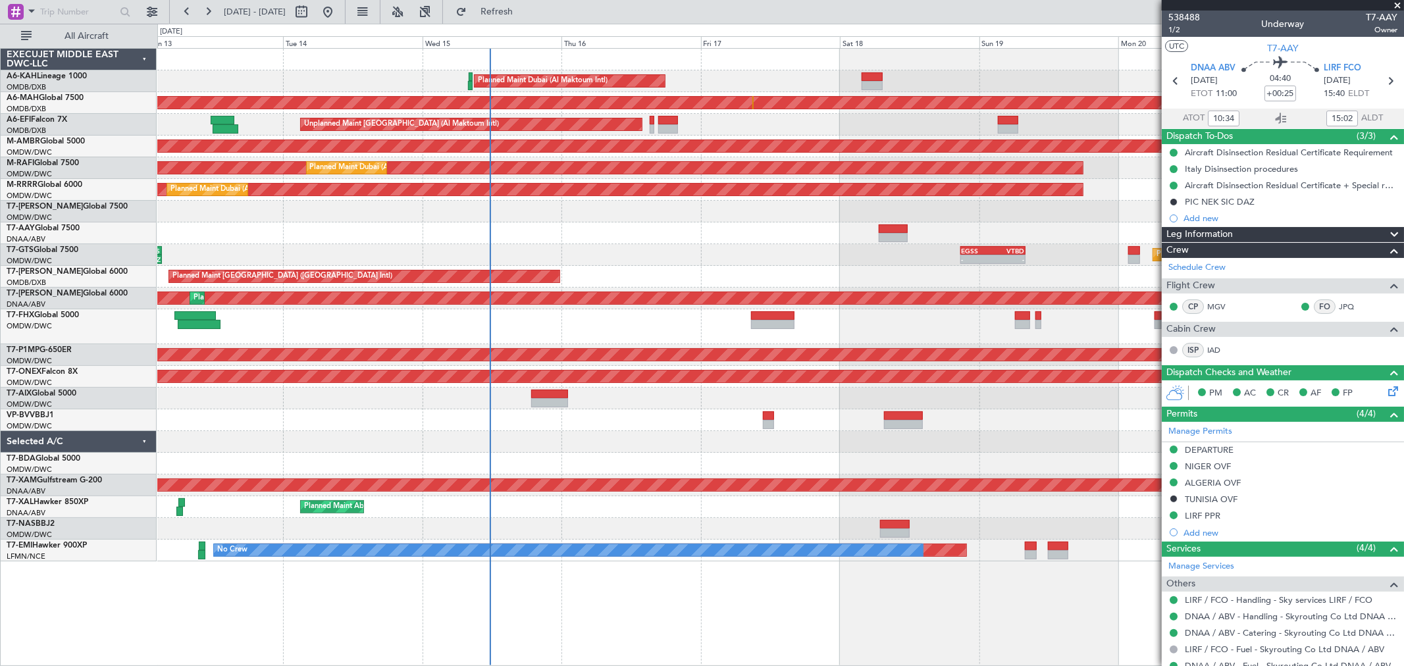
click at [794, 239] on div at bounding box center [780, 233] width 1246 height 22
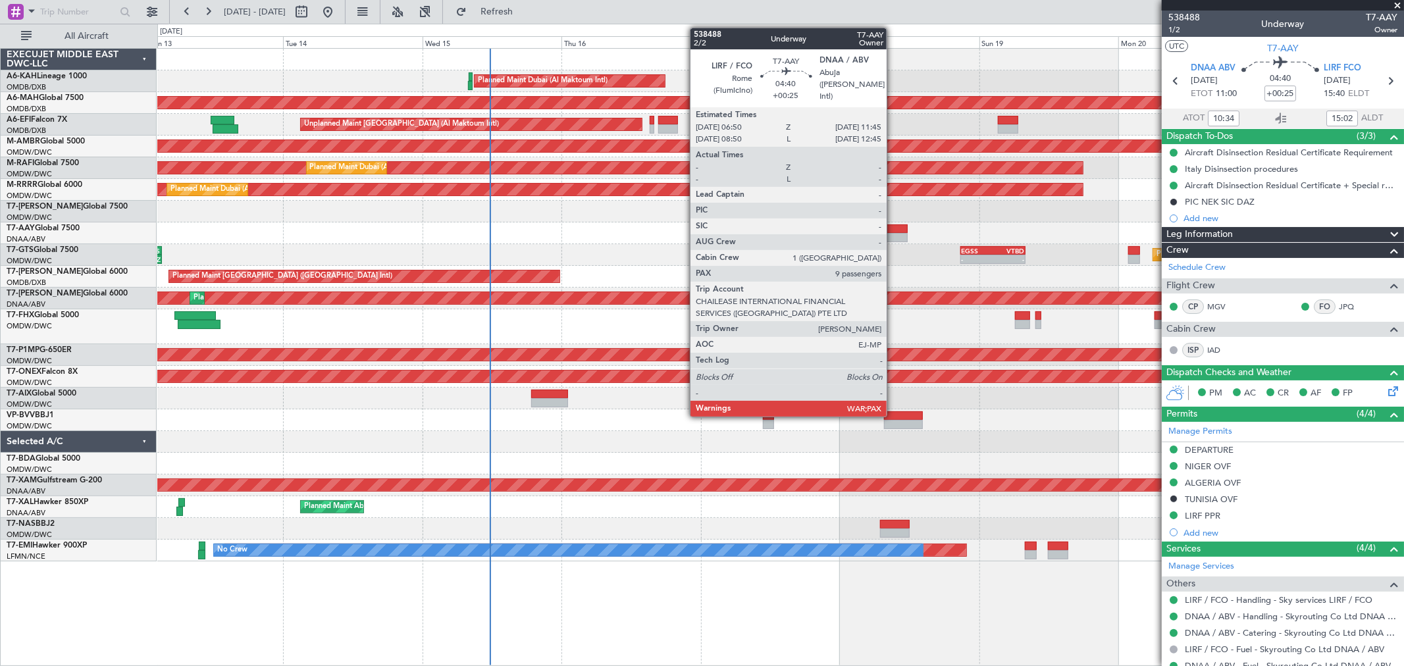
click at [893, 239] on div at bounding box center [892, 237] width 29 height 9
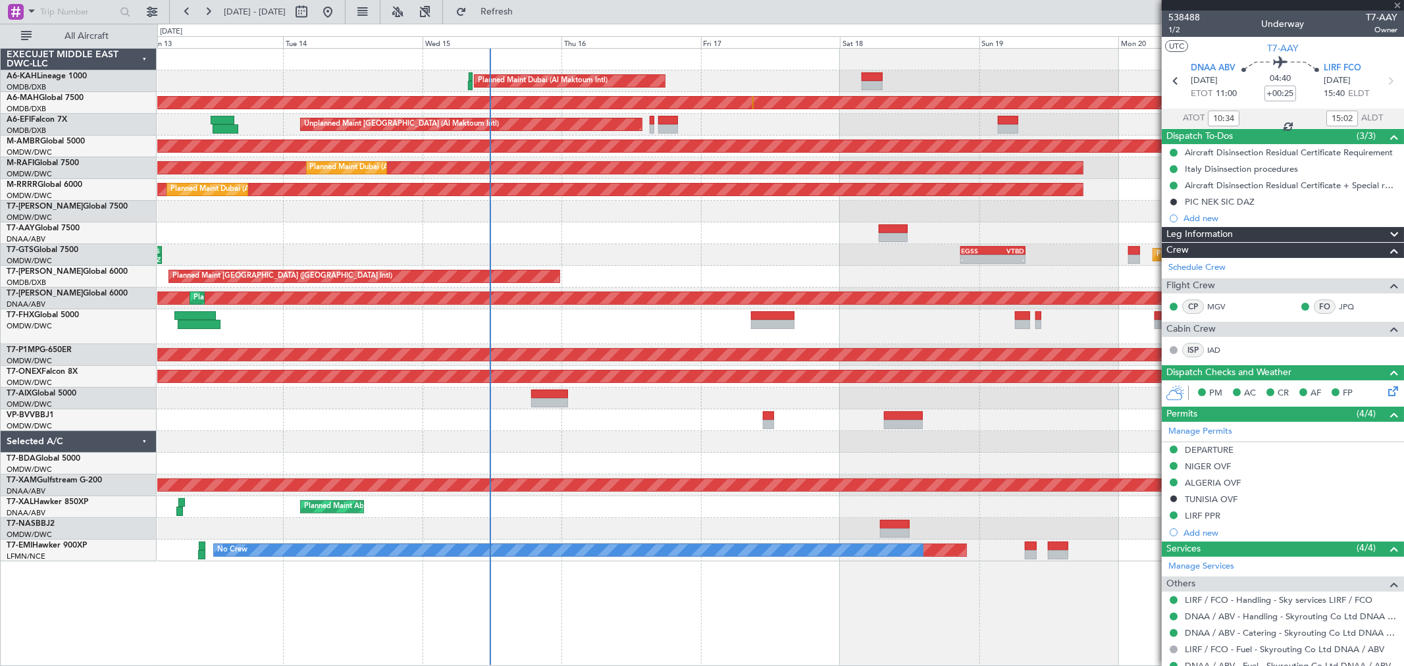
type input "12"
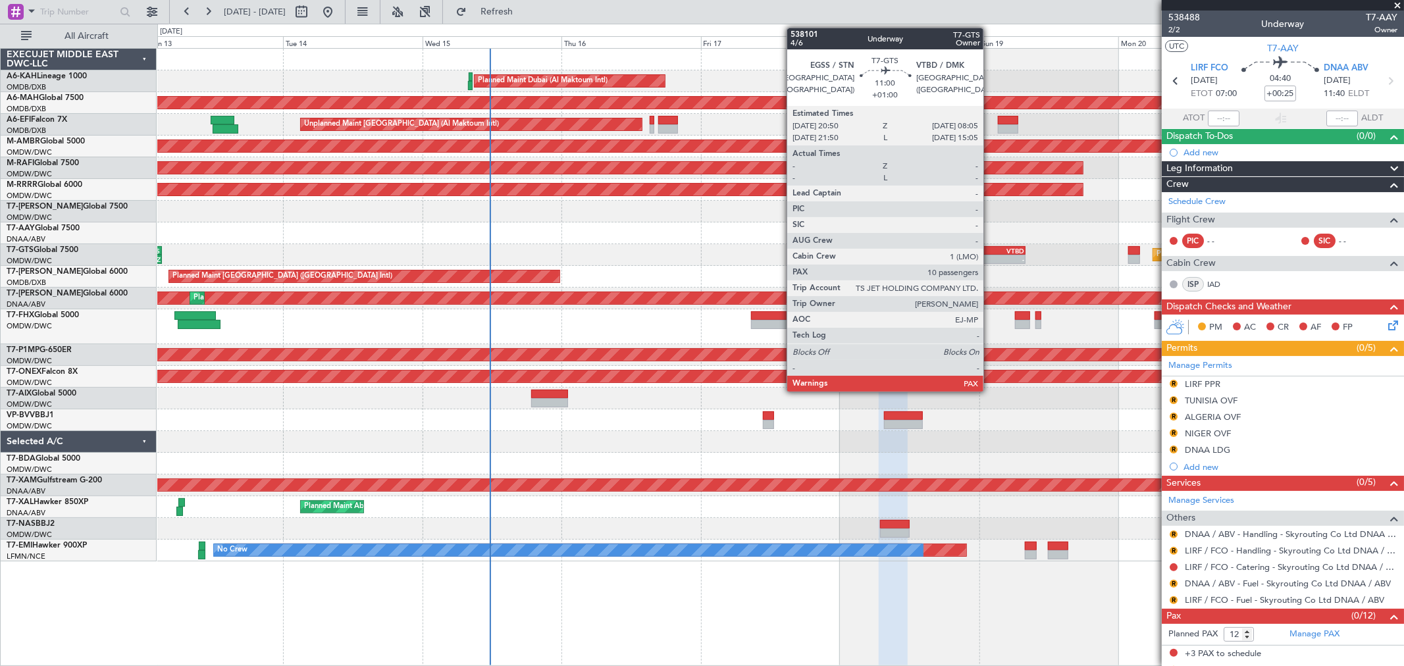
click at [988, 247] on div "EGSS" at bounding box center [977, 251] width 32 height 8
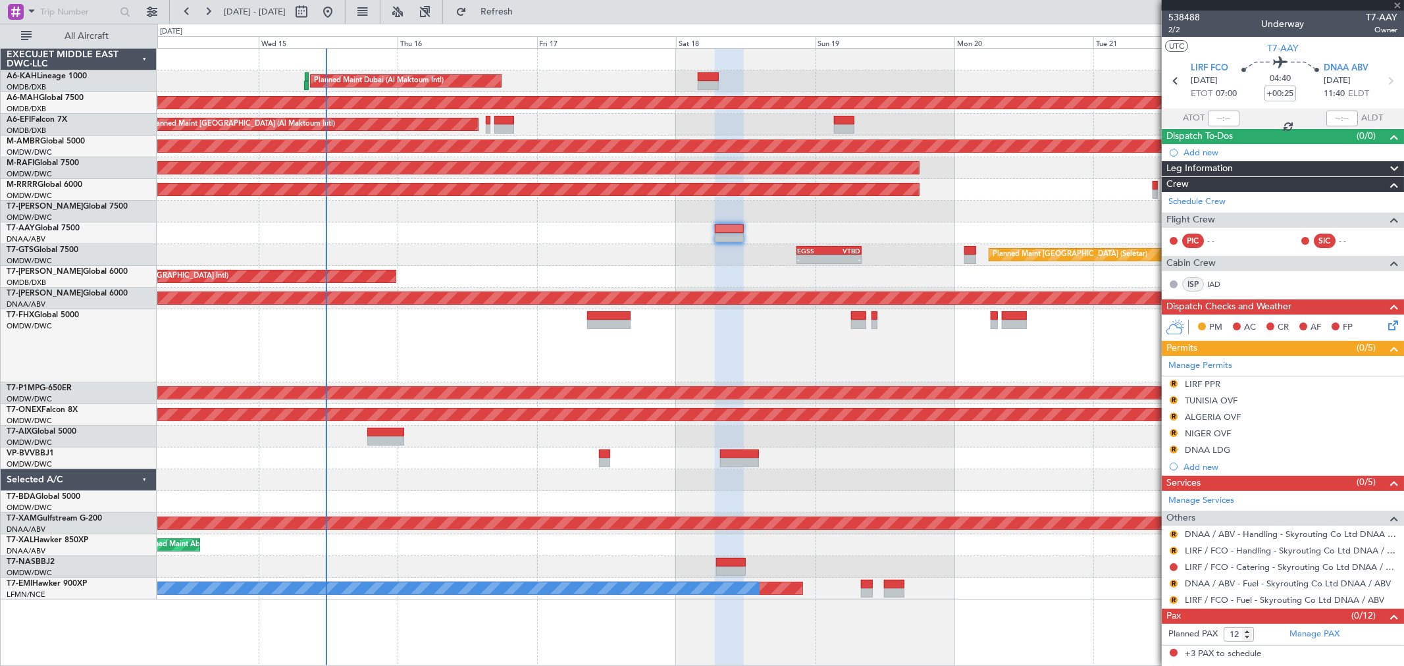
type input "+01:00"
type input "10"
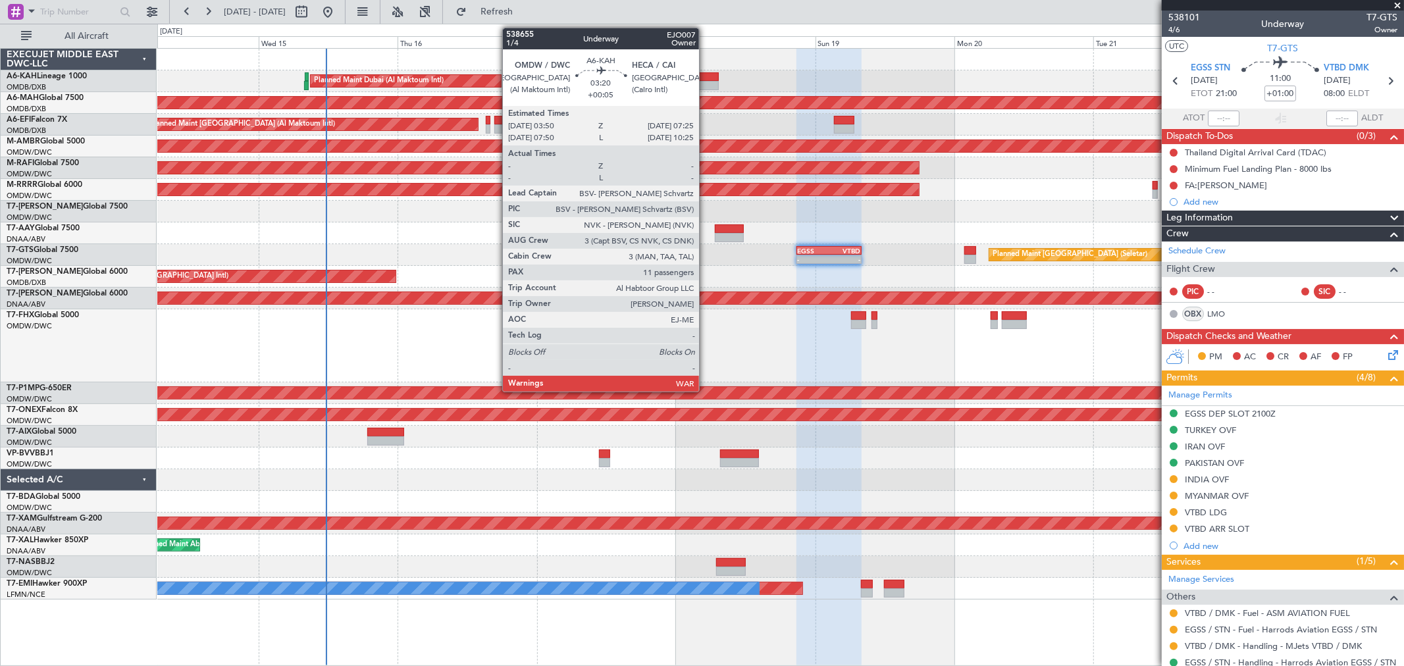
click at [705, 82] on div at bounding box center [708, 85] width 21 height 9
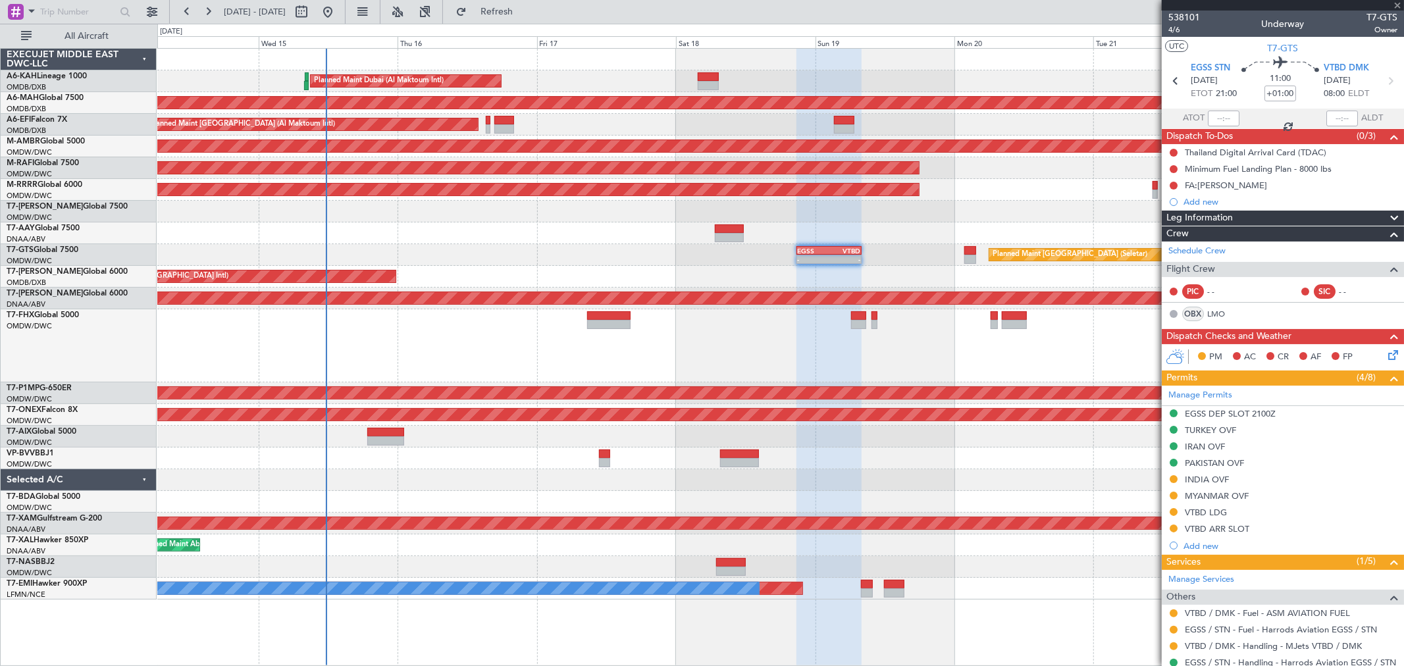
type input "+00:05"
type input "11"
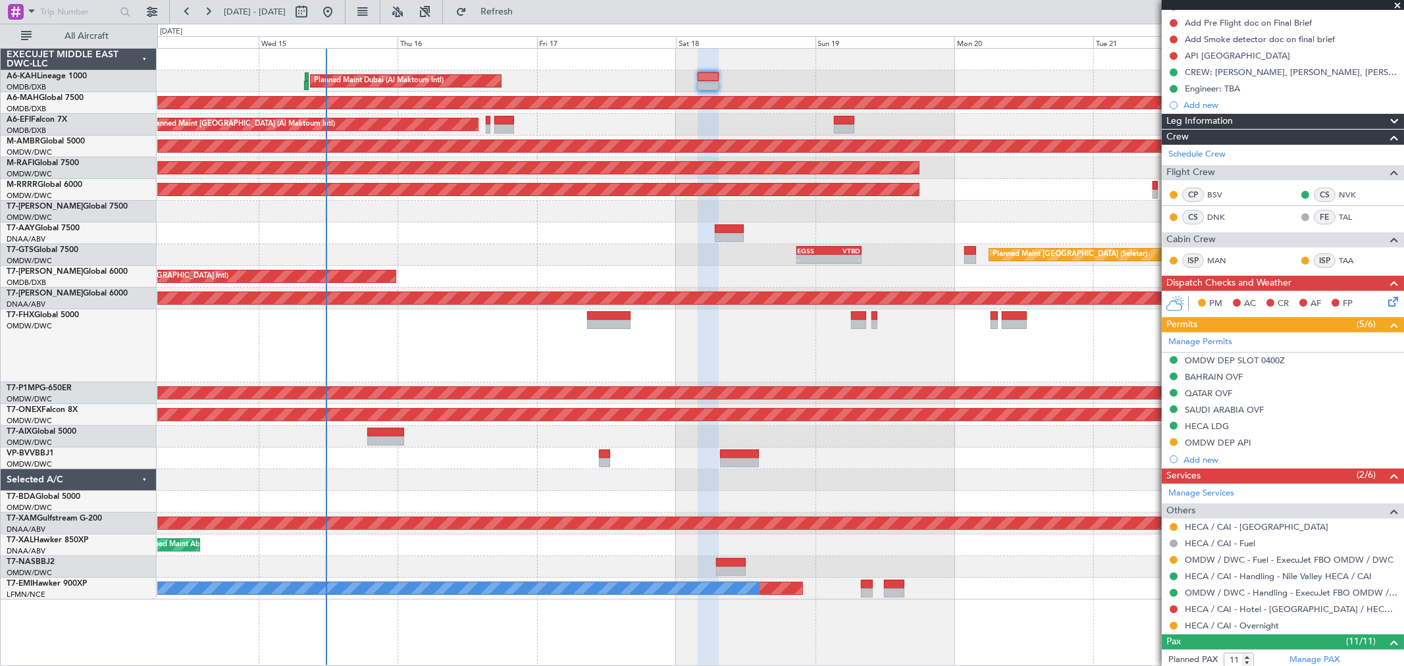
scroll to position [365, 0]
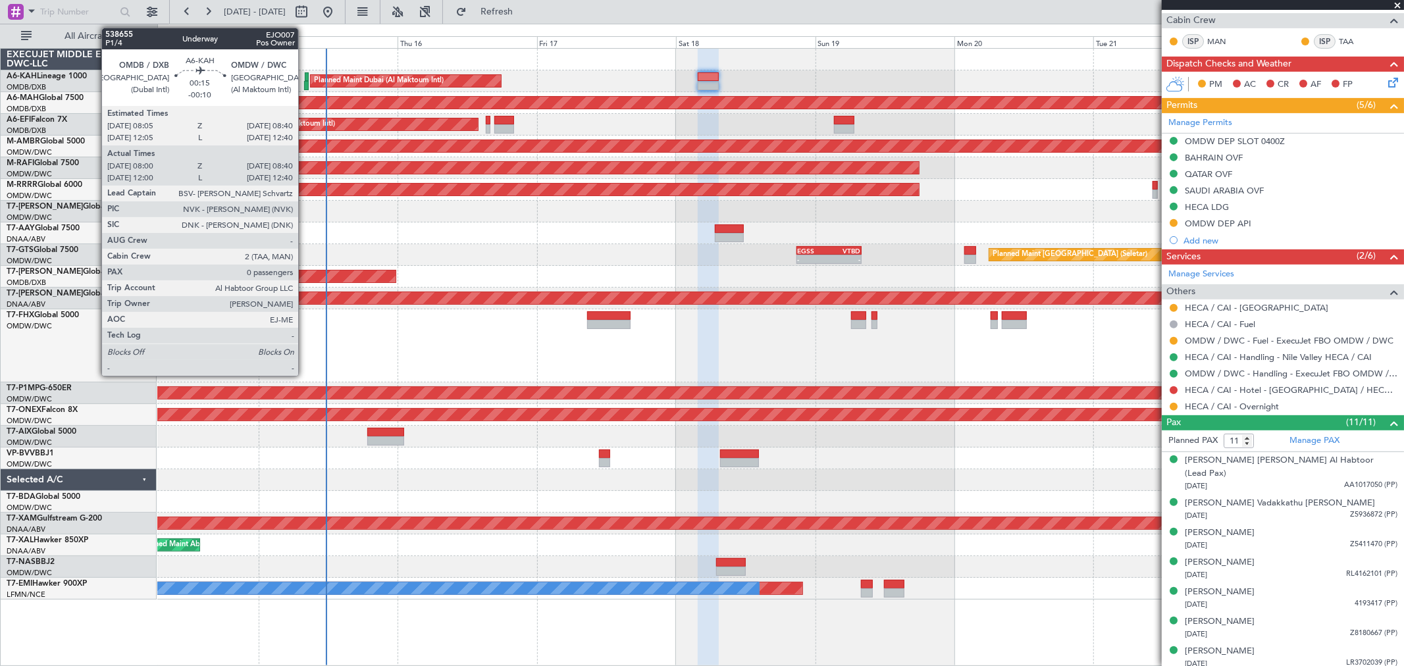
click at [305, 79] on div at bounding box center [307, 76] width 4 height 9
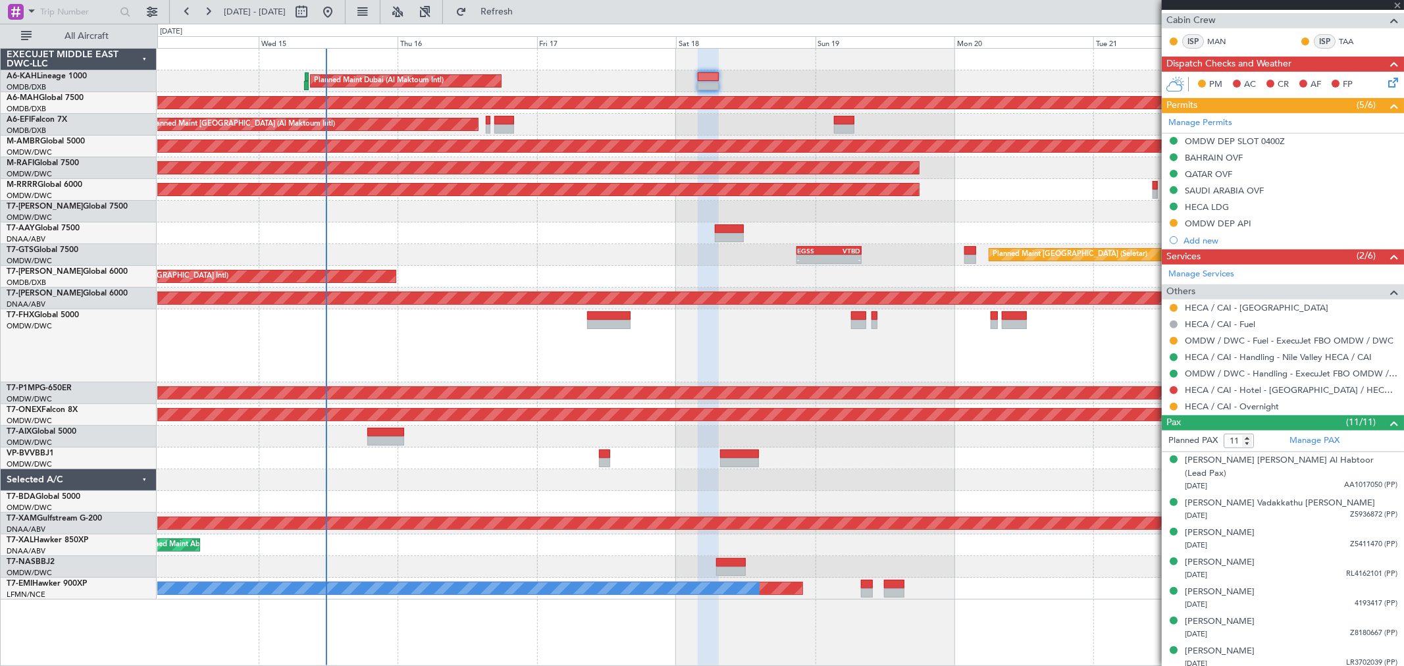
type input "-00:10"
type input "08:15"
type input "08:35"
type input "0"
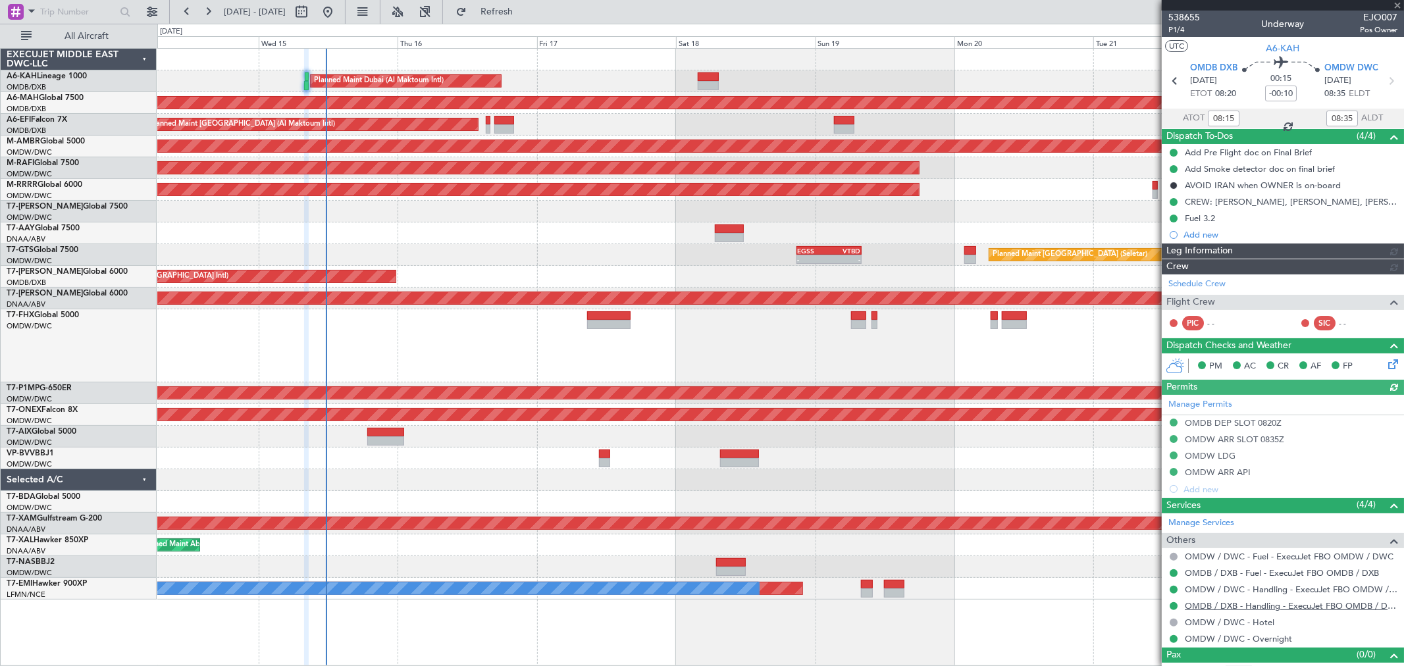
type input "Dherander Fithani (DHF)"
type input "7541"
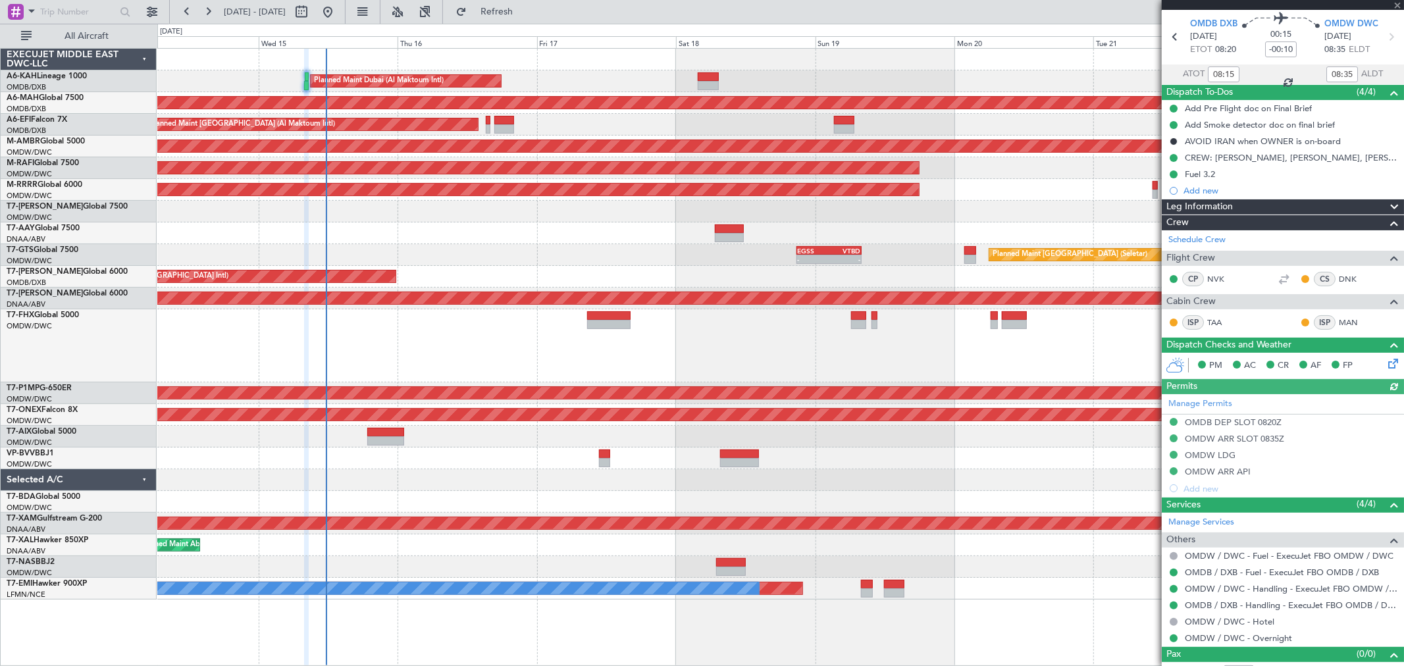
scroll to position [62, 0]
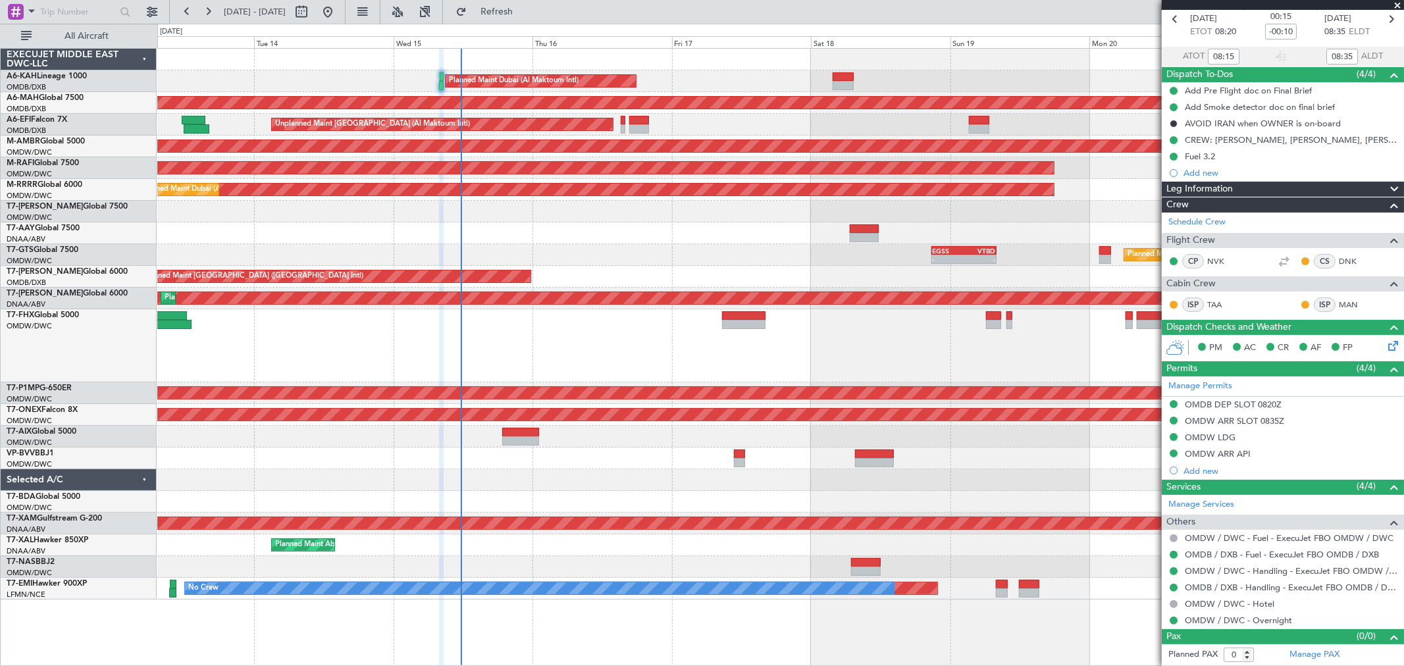
click at [682, 270] on div "Planned Maint Dubai (Al Maktoum Intl) Planned Maint [GEOGRAPHIC_DATA] ([GEOGRAP…" at bounding box center [780, 324] width 1246 height 551
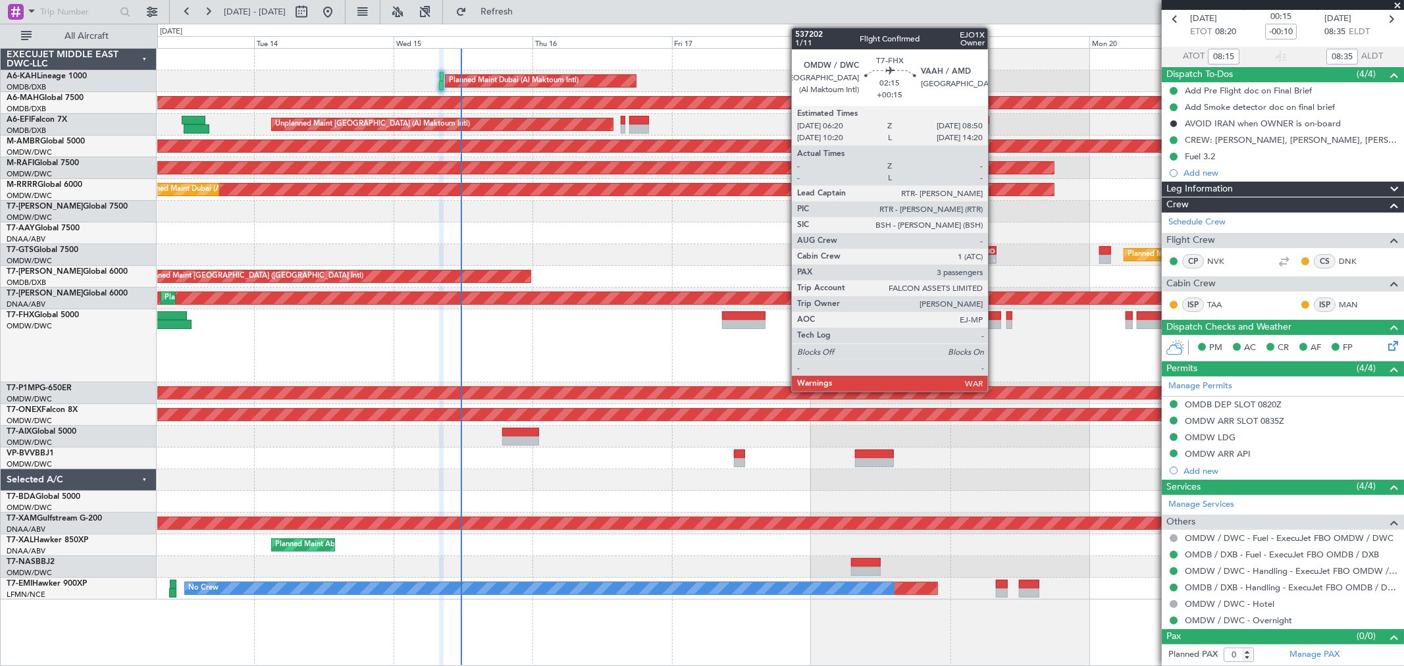
click at [994, 324] on div at bounding box center [993, 324] width 15 height 9
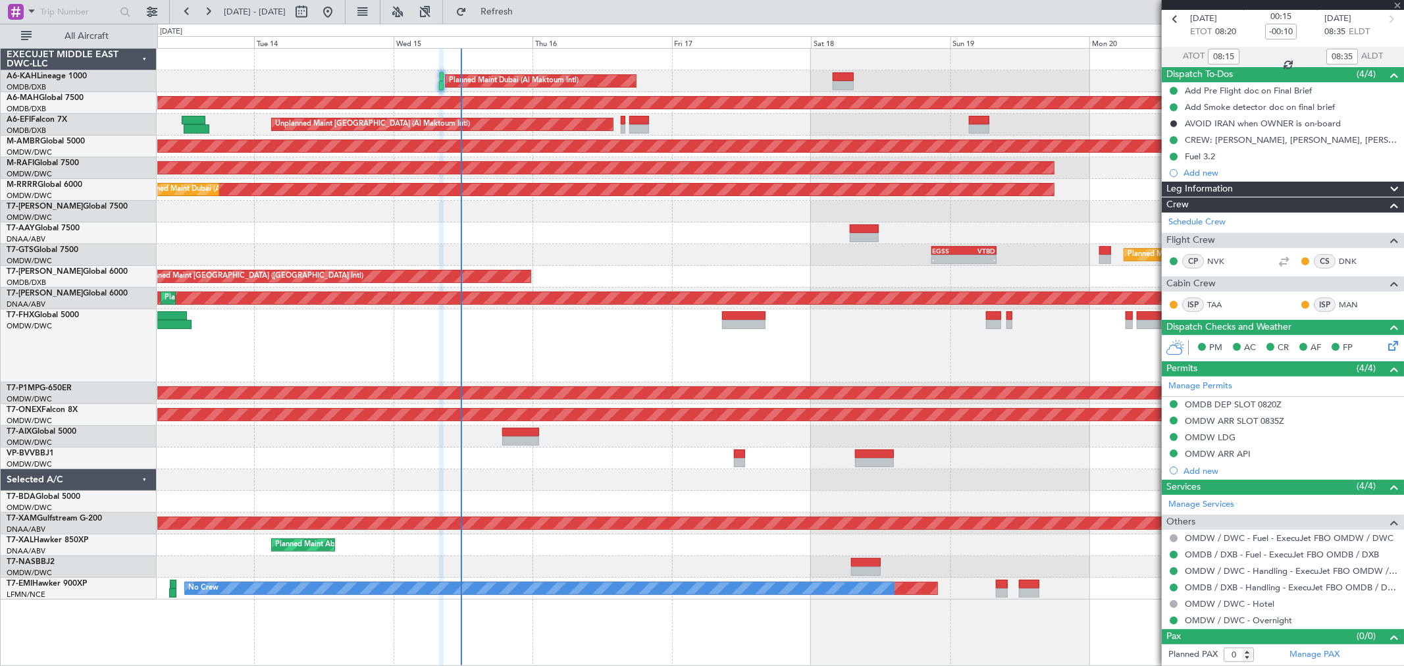
type input "+00:15"
type input "3"
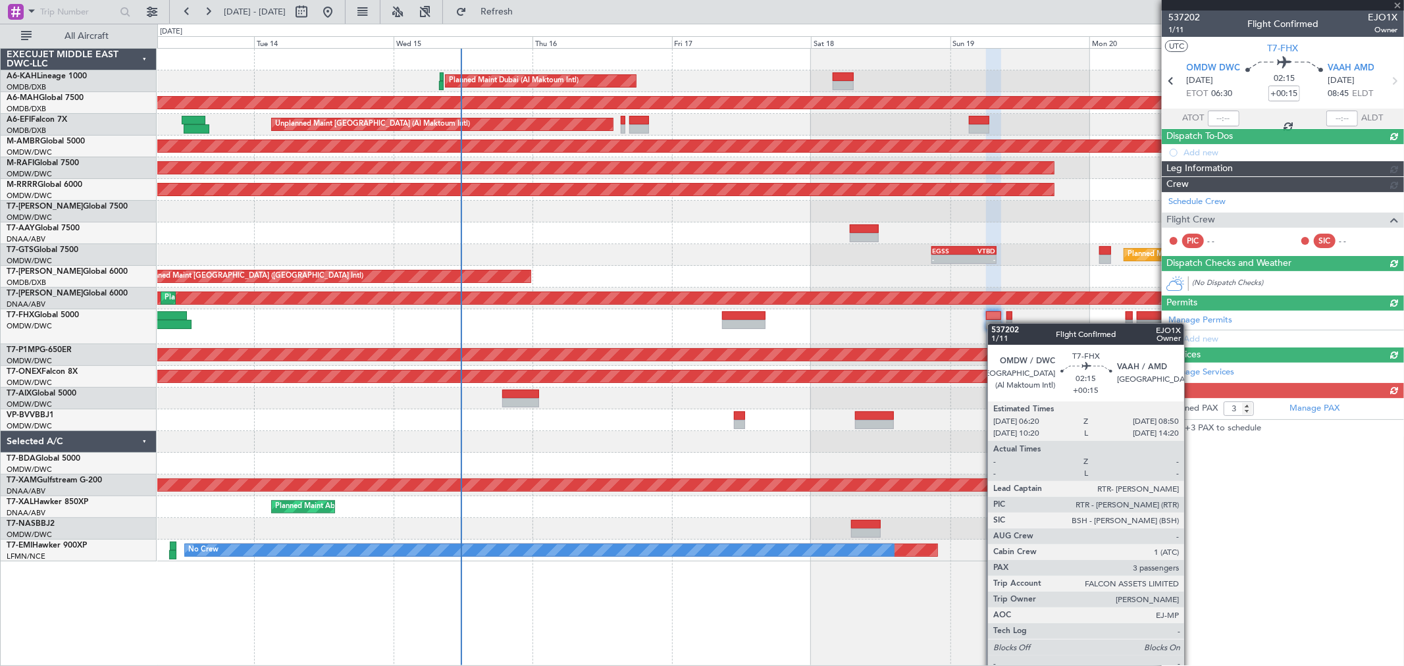
scroll to position [0, 0]
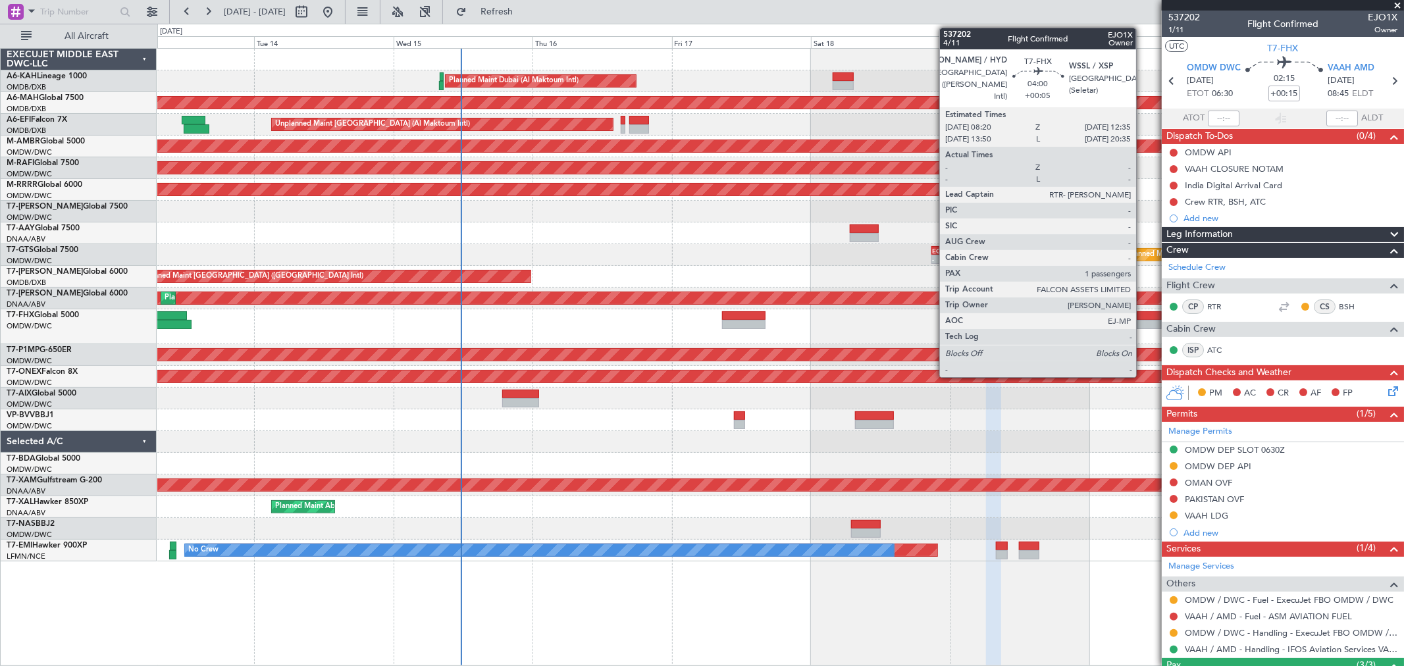
click at [1010, 320] on div at bounding box center [1148, 324] width 25 height 9
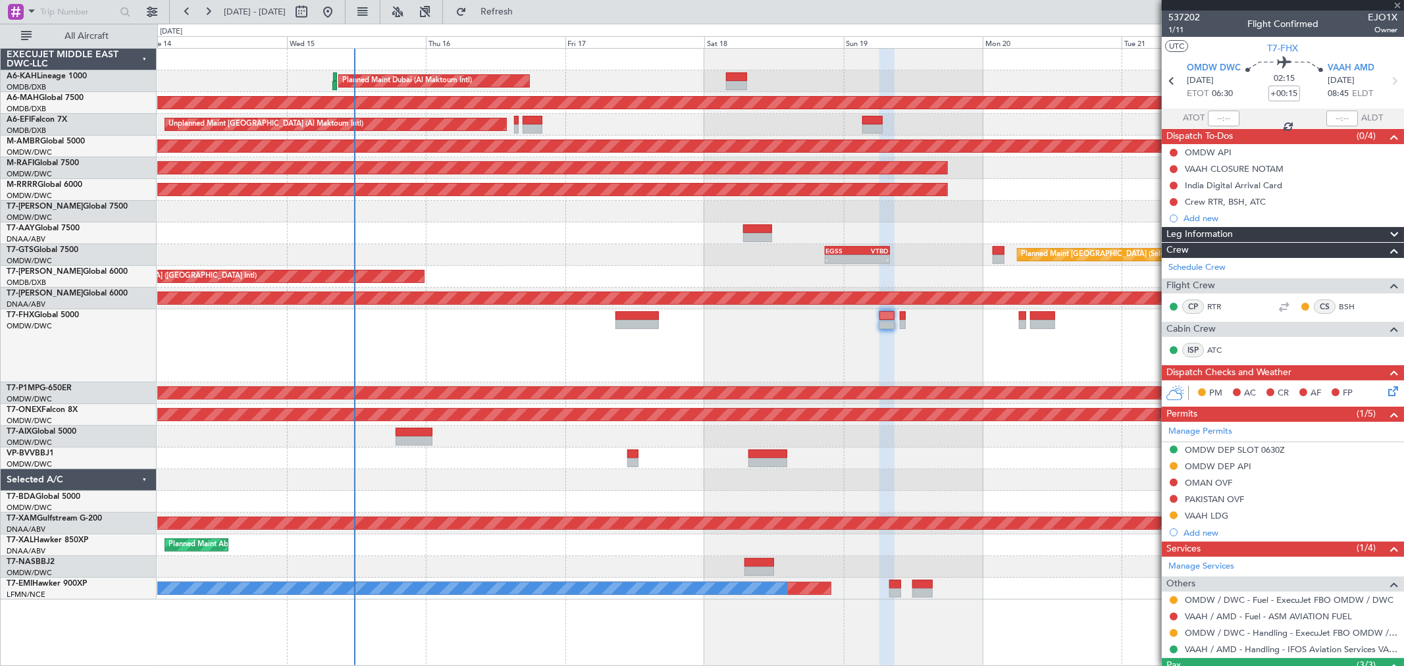
type input "+00:05"
type input "1"
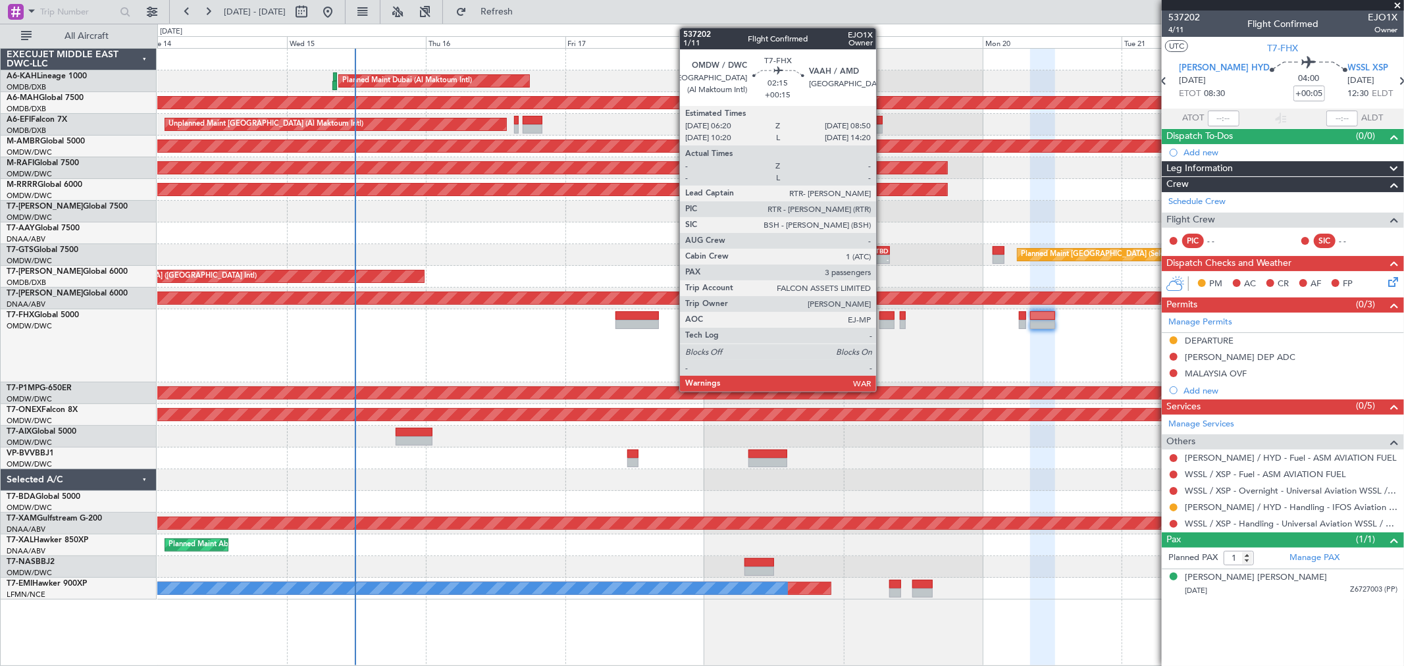
click at [882, 318] on div at bounding box center [886, 315] width 15 height 9
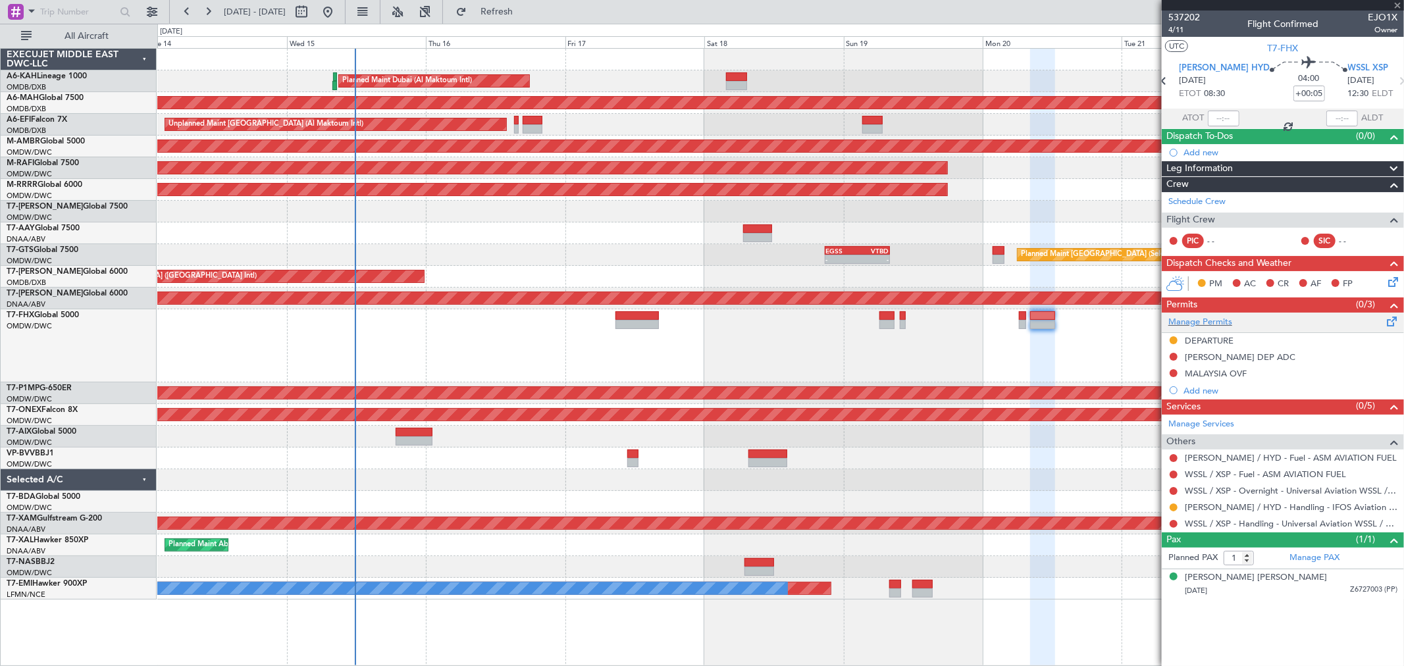
type input "+00:15"
type input "3"
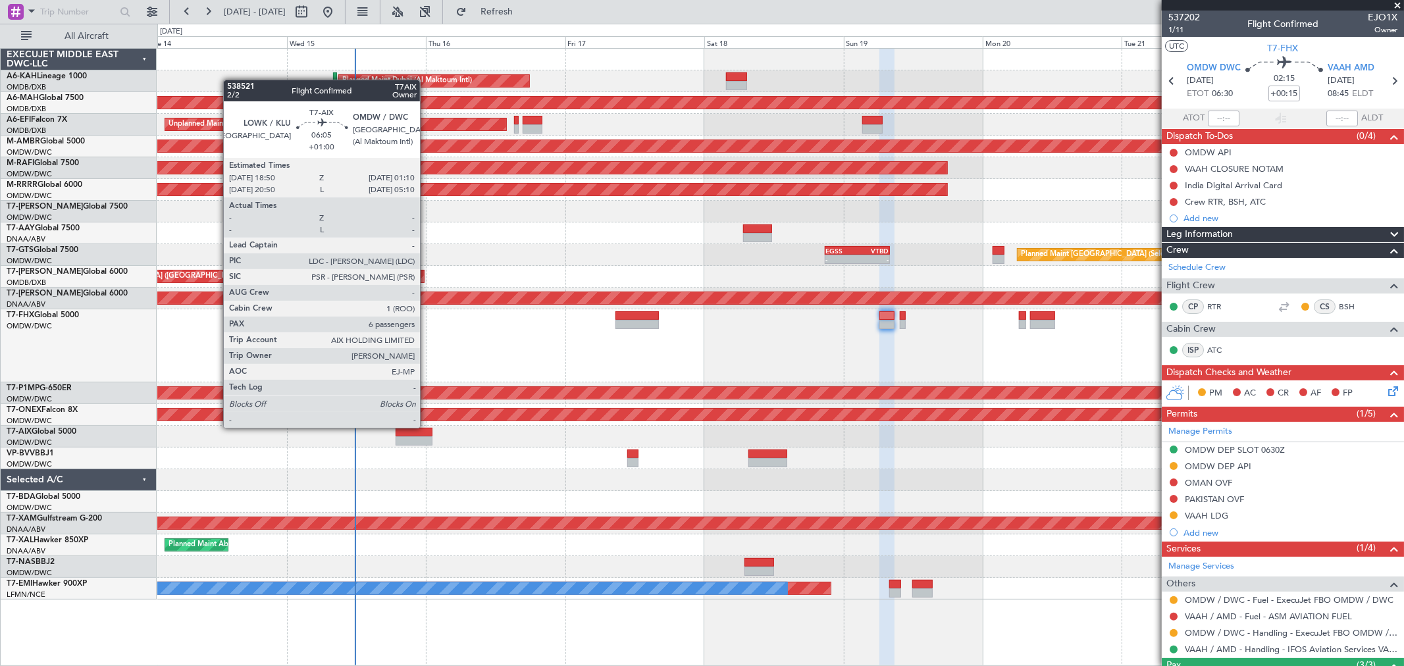
click at [426, 428] on div at bounding box center [413, 432] width 37 height 9
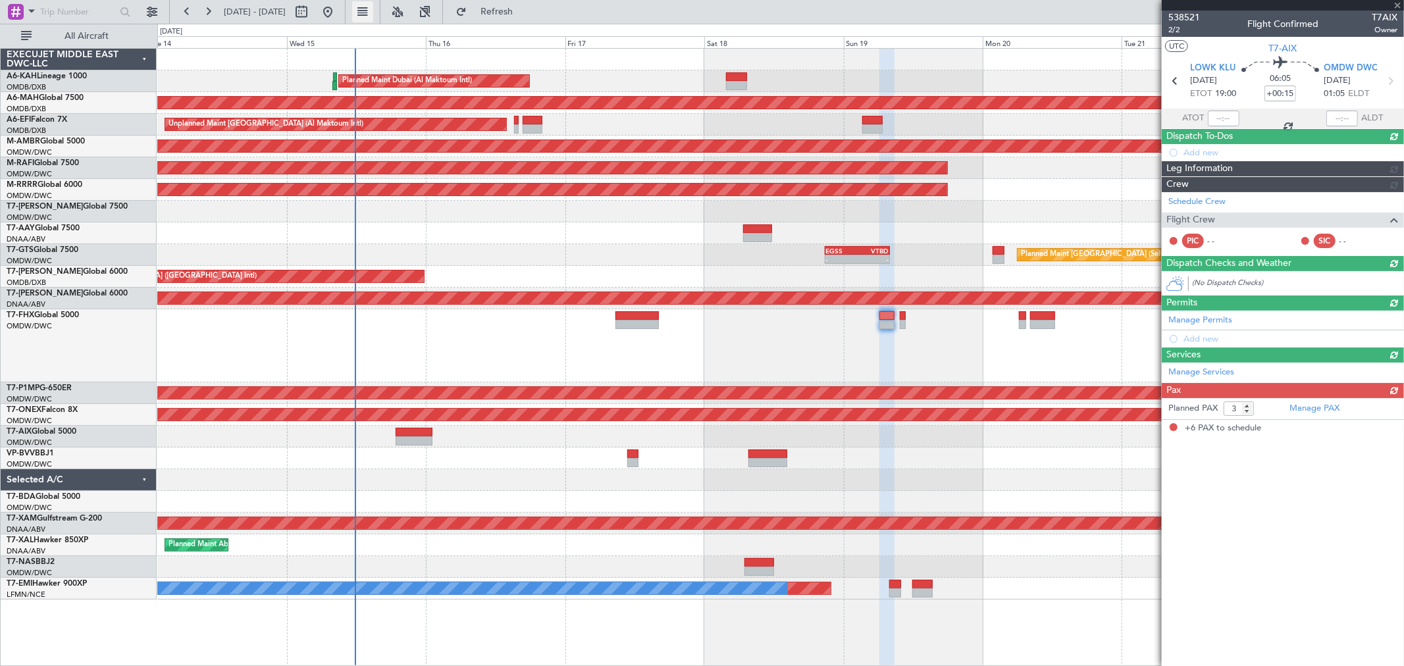
type input "+01:00"
type input "6"
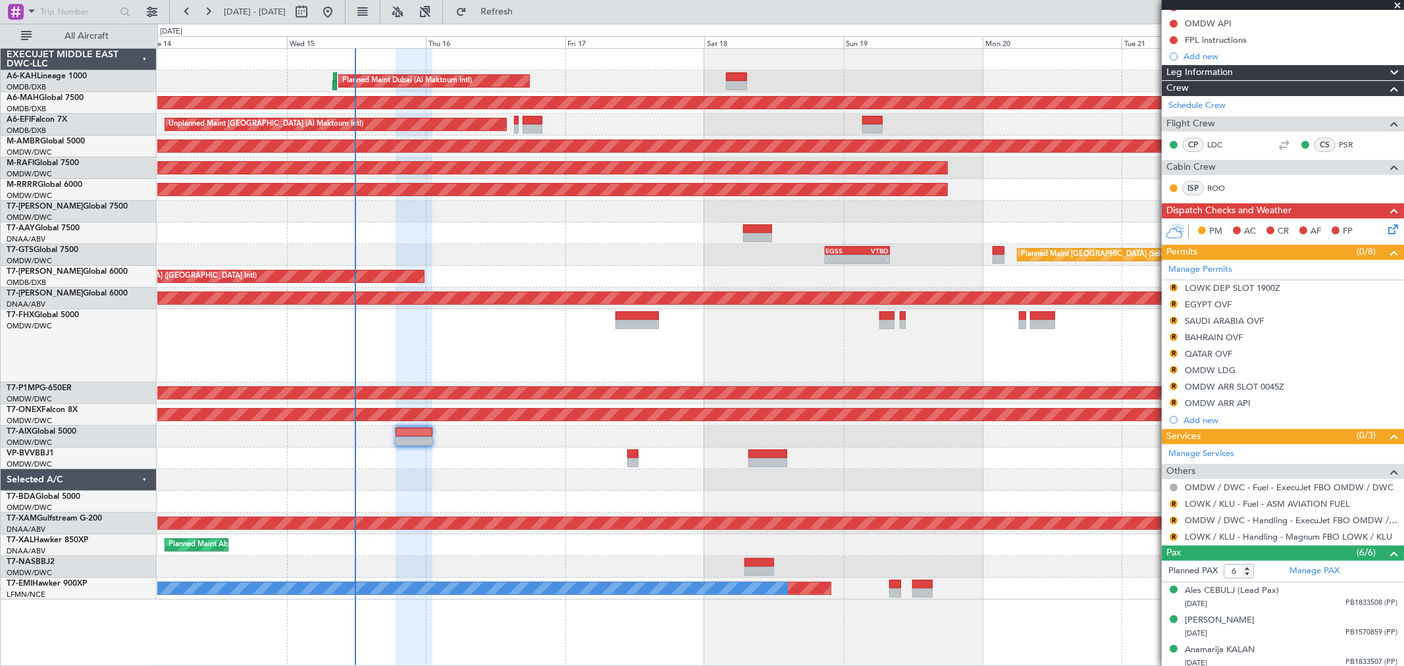
scroll to position [146, 0]
click at [545, 351] on div "Planned Maint Dubai (Al Maktoum Intl)" at bounding box center [780, 345] width 1246 height 73
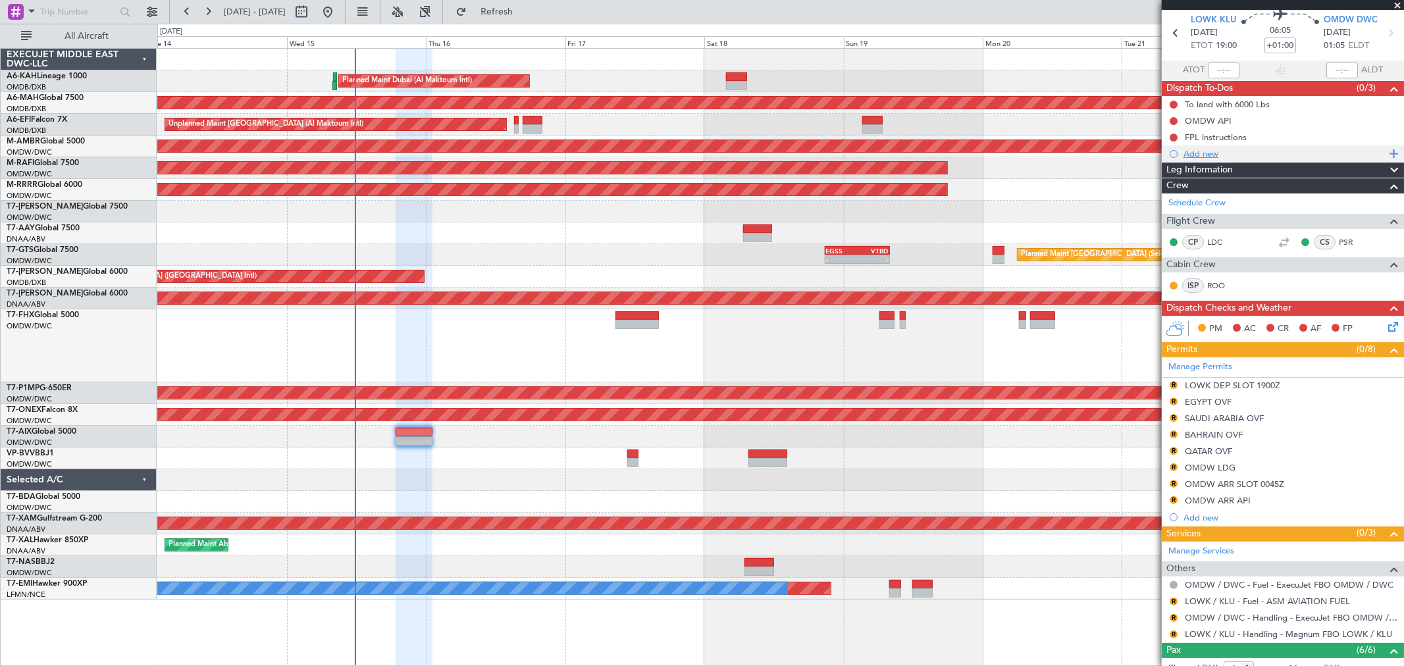
scroll to position [0, 0]
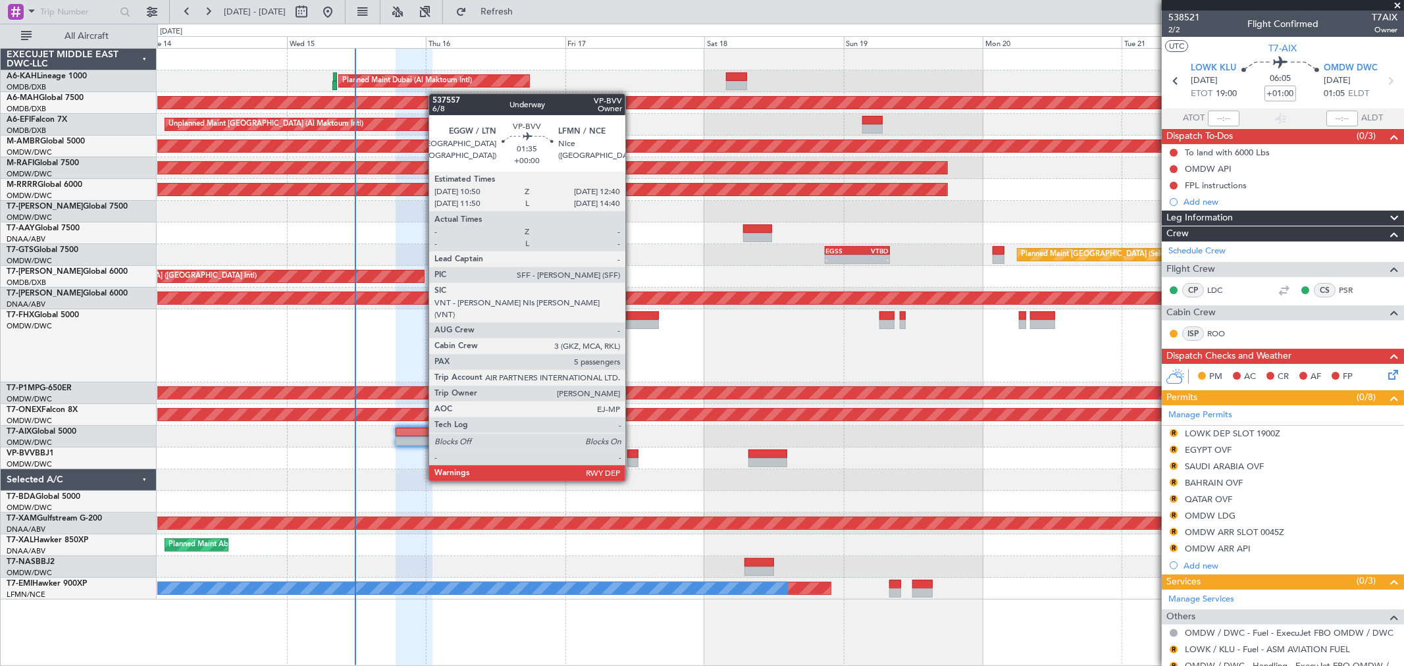
click at [632, 456] on div at bounding box center [632, 453] width 11 height 9
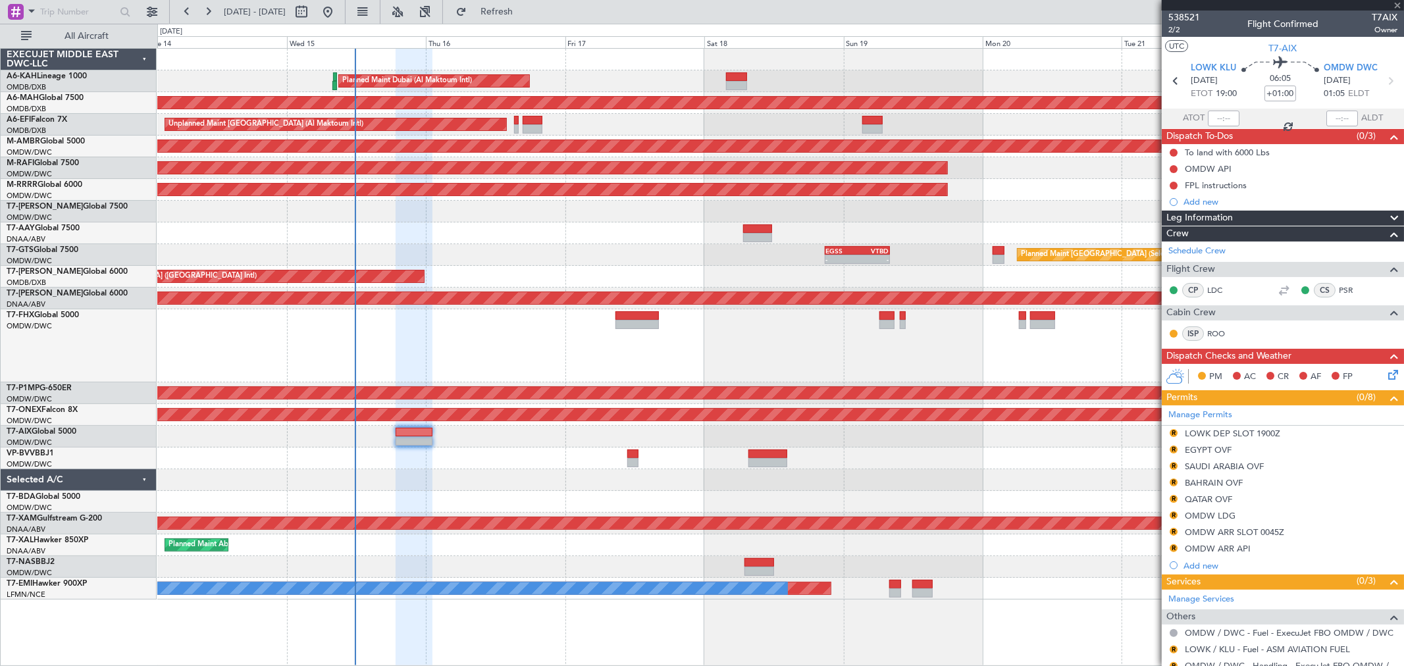
type input "5"
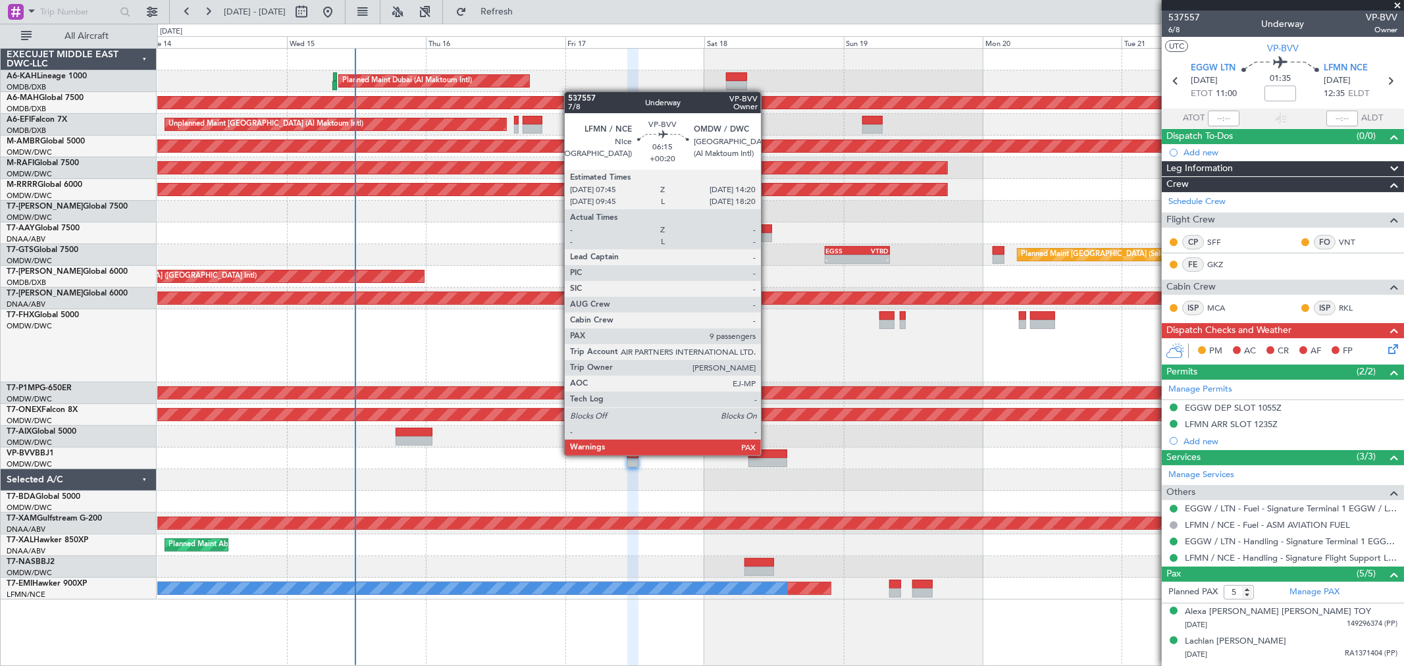
click at [767, 454] on div at bounding box center [767, 453] width 39 height 9
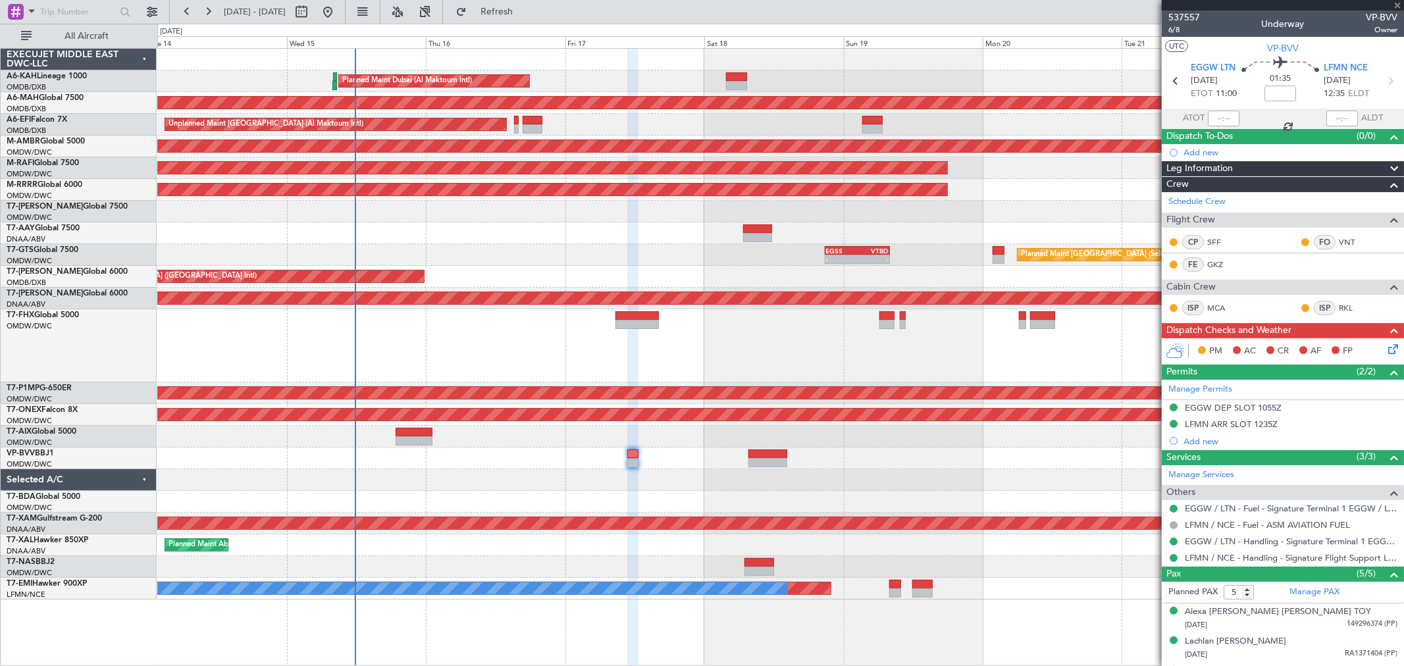
type input "+00:20"
type input "9"
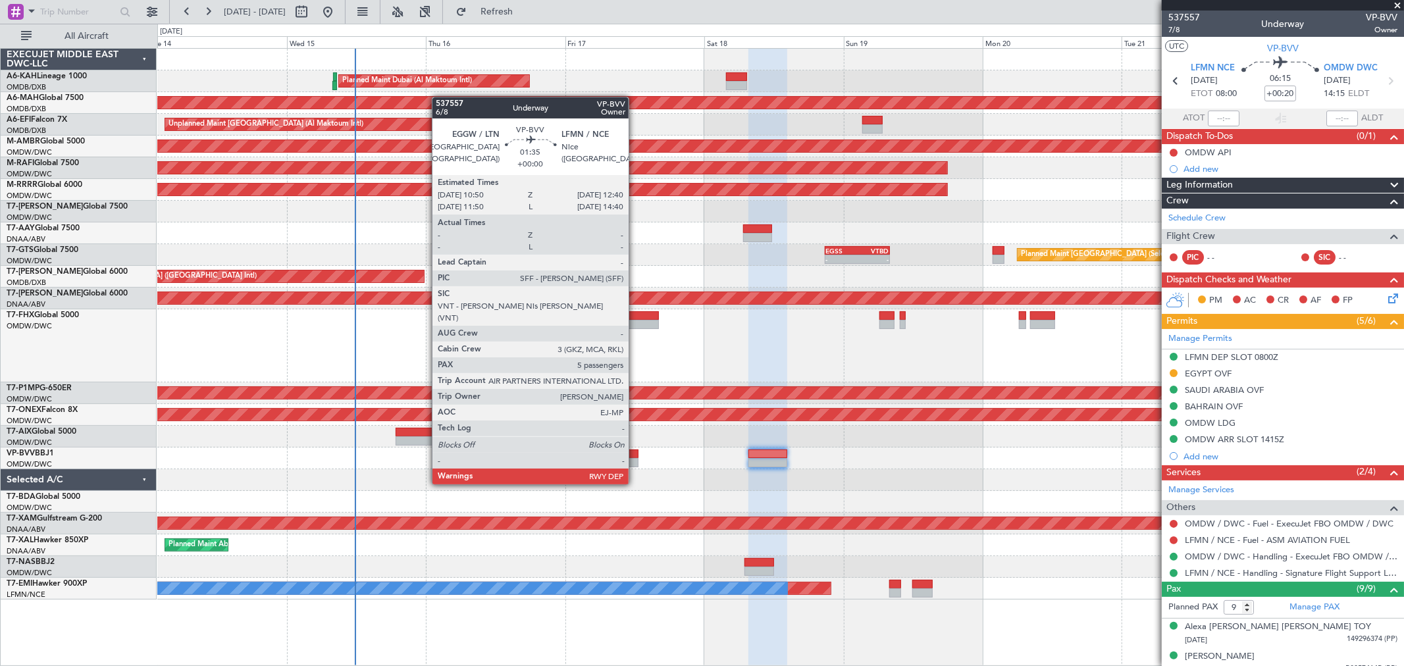
click at [635, 459] on div at bounding box center [632, 462] width 11 height 9
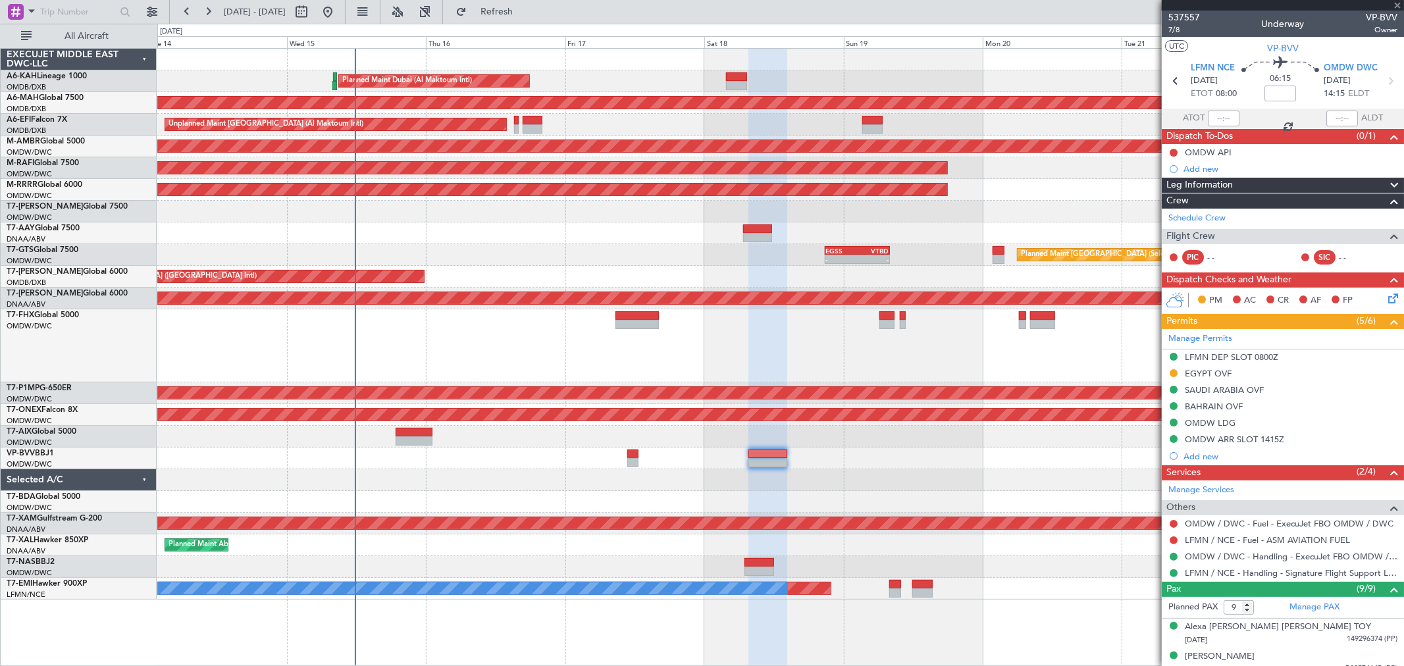
type input "5"
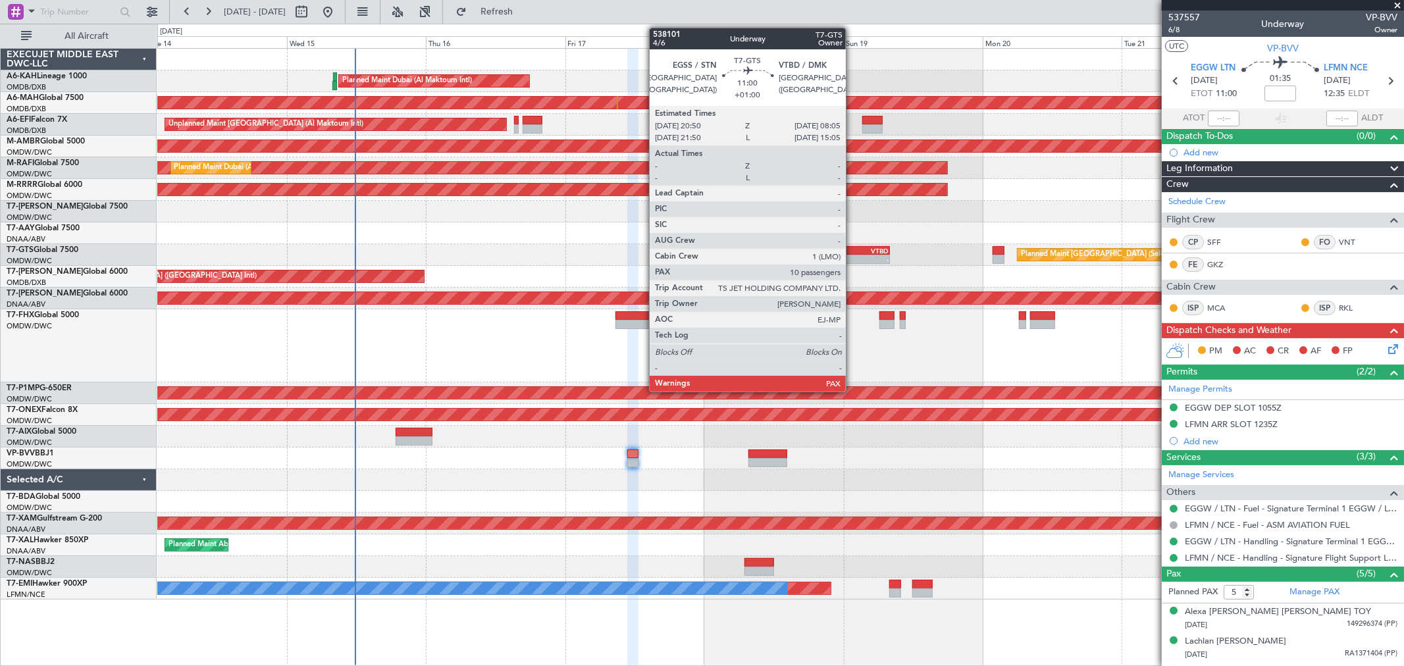
click at [852, 252] on div "EGSS" at bounding box center [842, 251] width 32 height 8
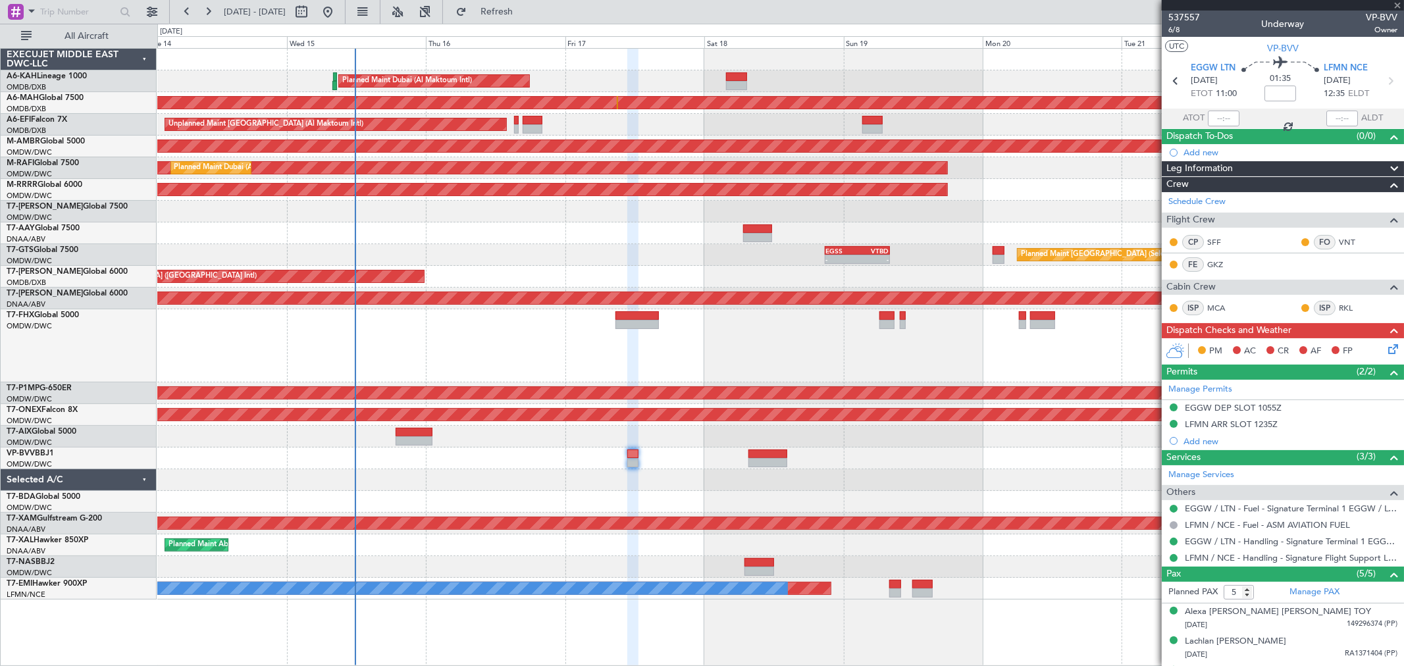
type input "+01:00"
type input "10"
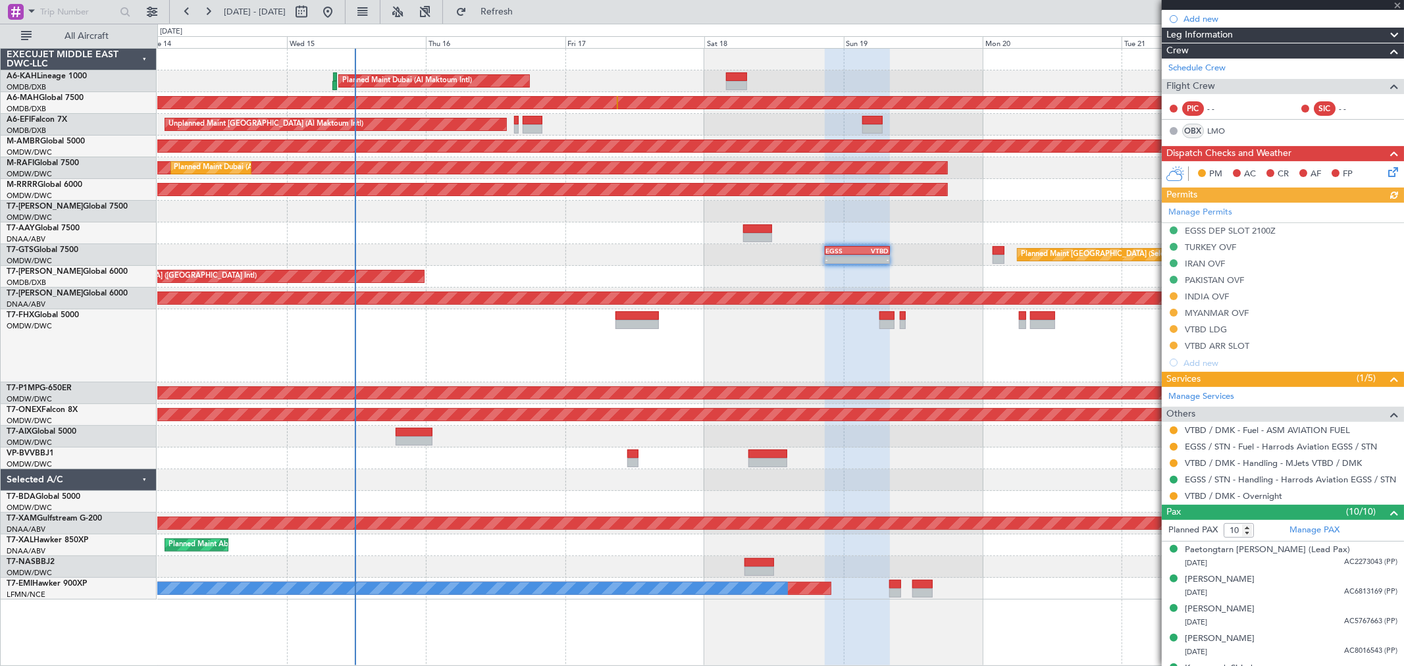
scroll to position [219, 0]
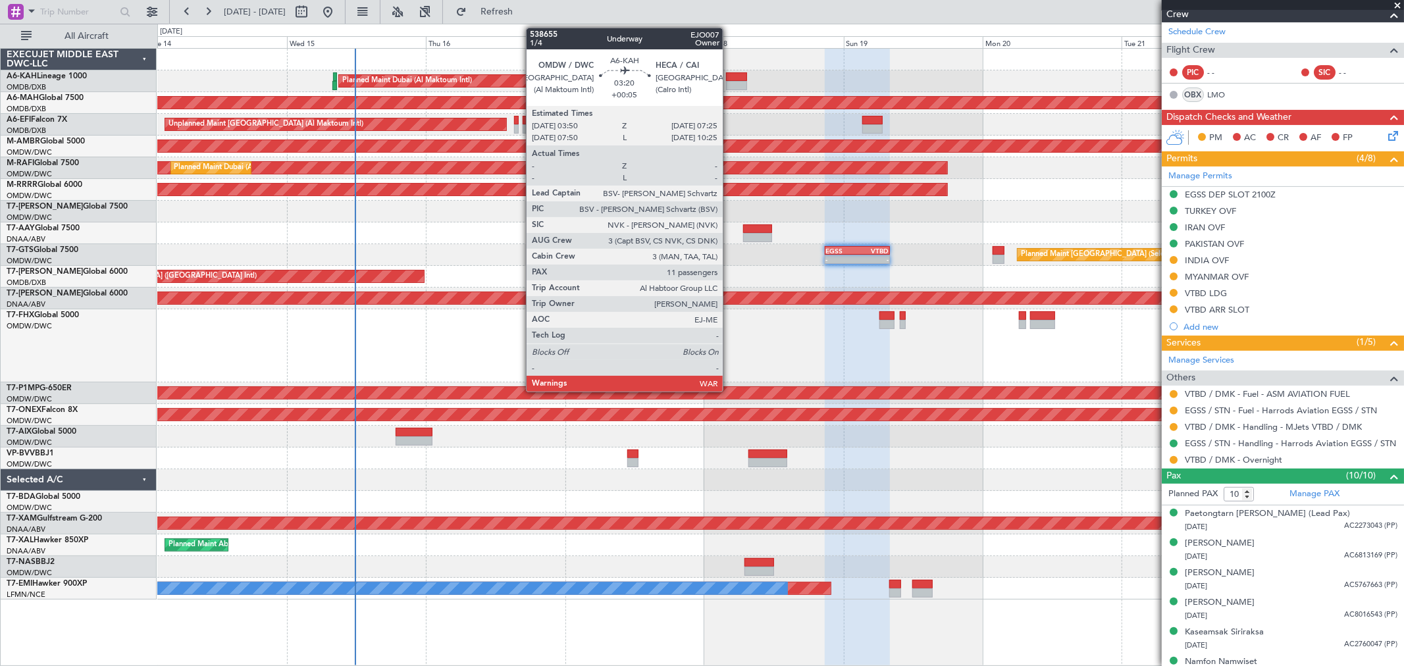
click at [729, 82] on div at bounding box center [736, 85] width 21 height 9
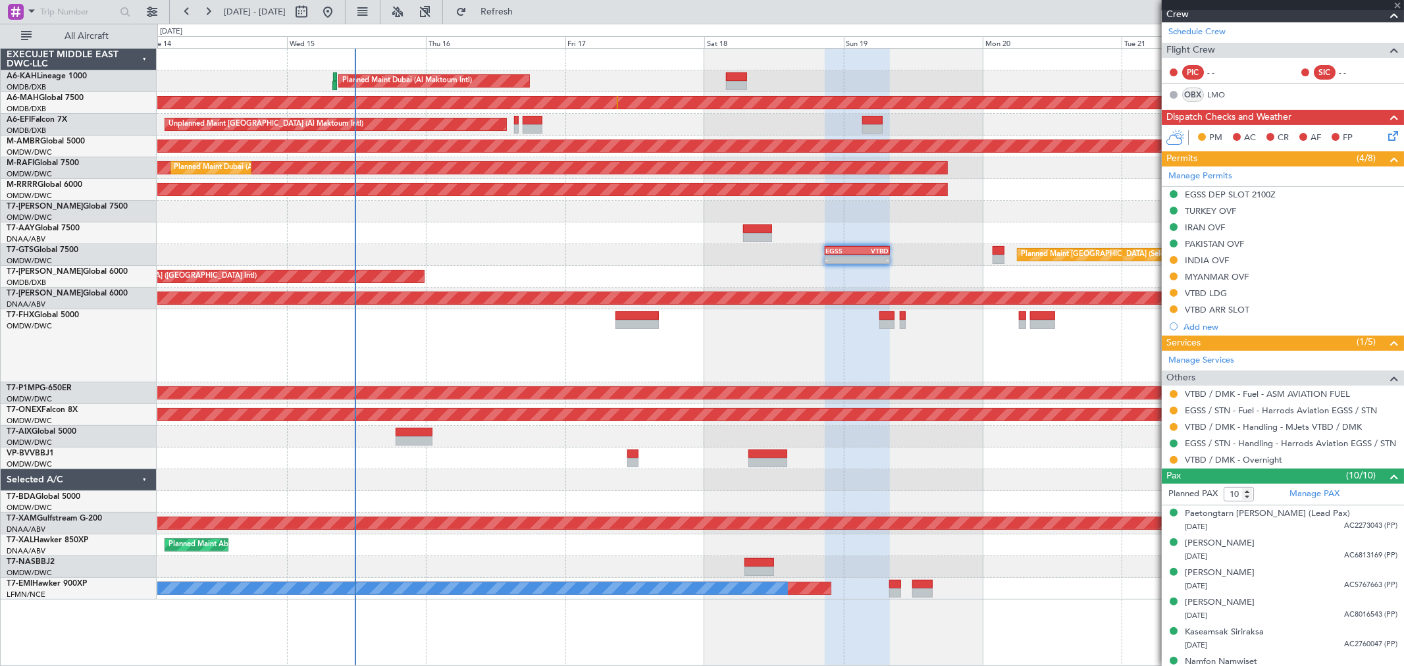
type input "+00:05"
type input "11"
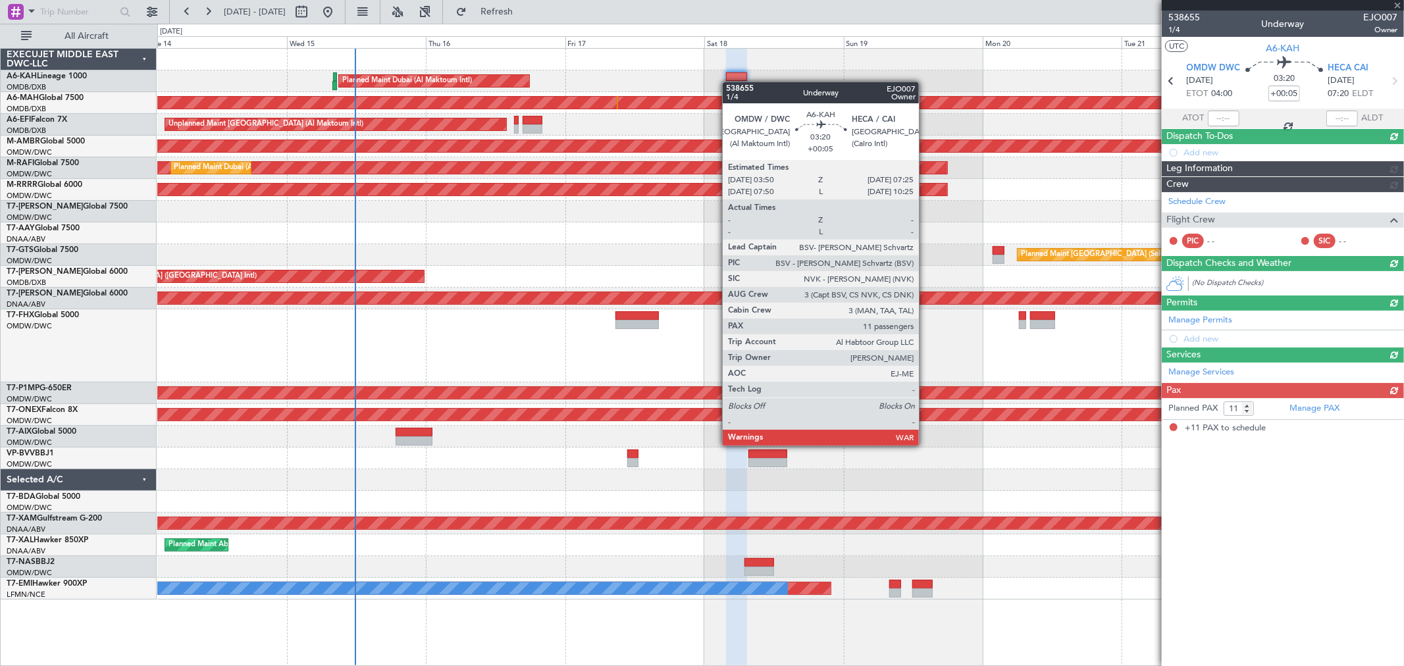
scroll to position [0, 0]
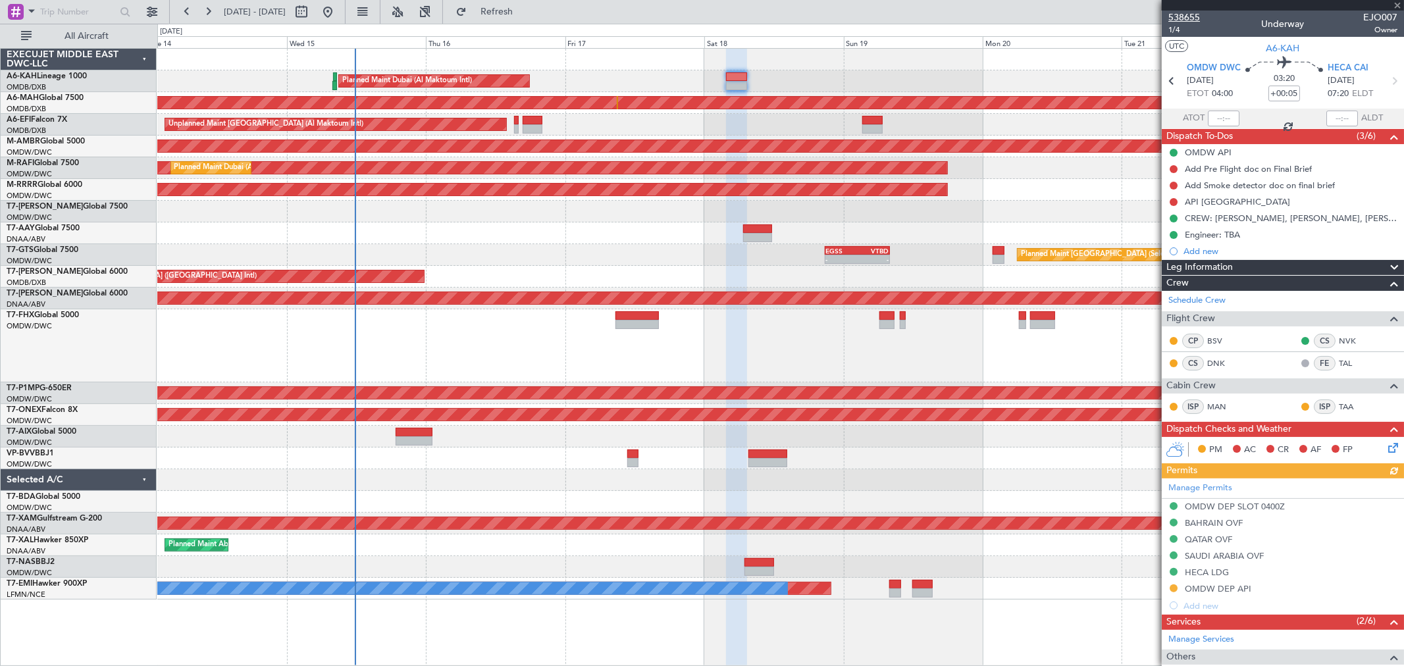
click at [1010, 13] on span "538655" at bounding box center [1184, 18] width 32 height 14
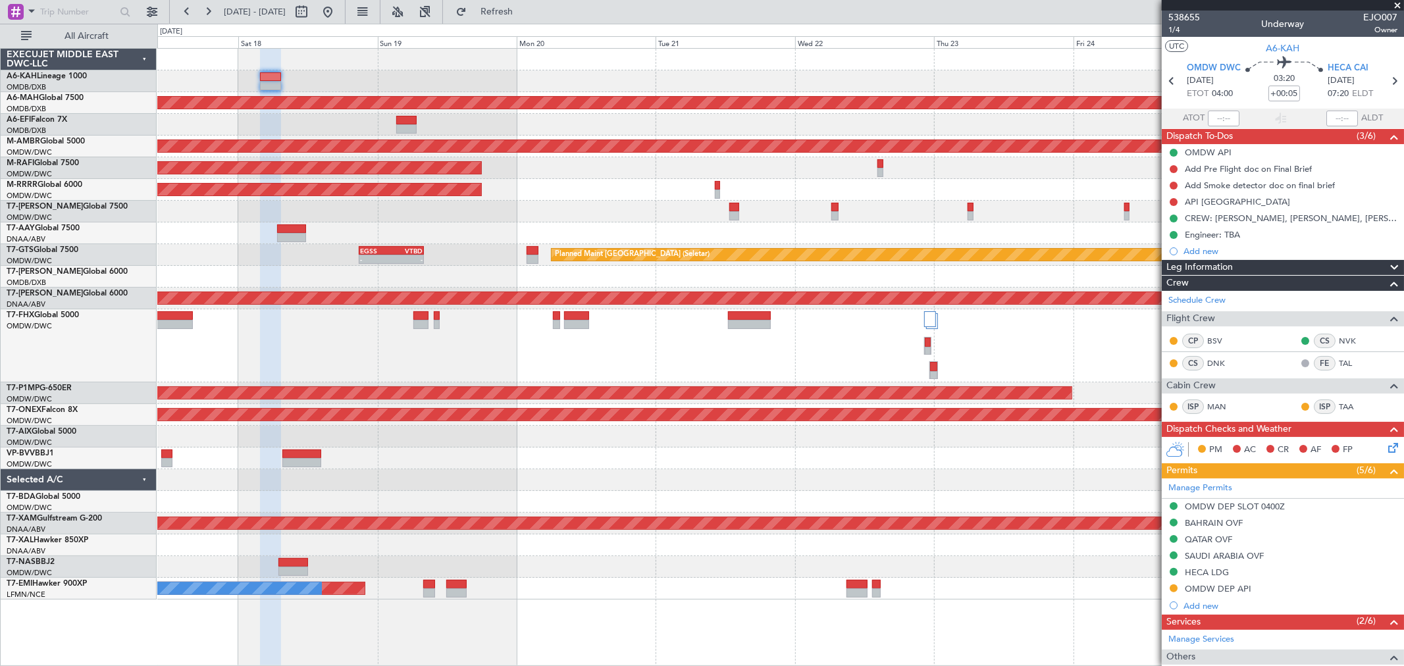
click at [456, 199] on div "Planned Maint Dubai (Al Maktoum Intl) Unplanned Maint [GEOGRAPHIC_DATA] ([GEOGR…" at bounding box center [780, 324] width 1246 height 551
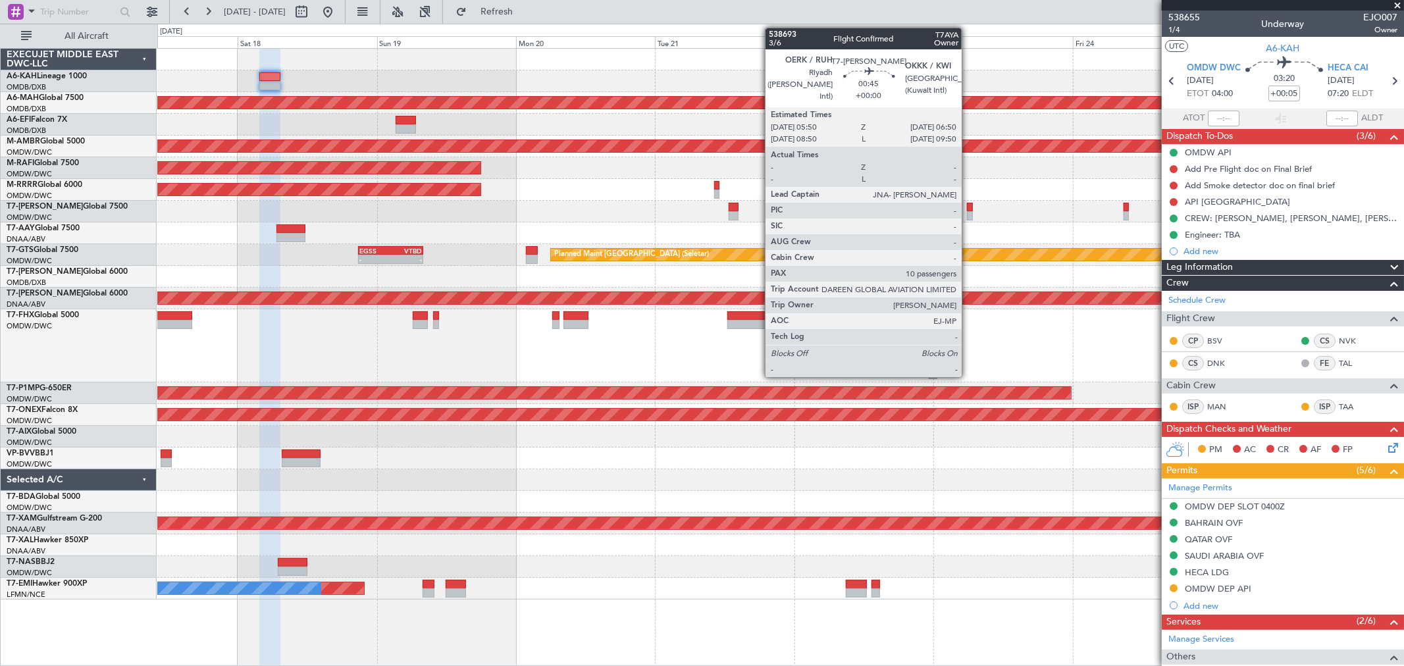
click at [968, 215] on div at bounding box center [970, 215] width 6 height 9
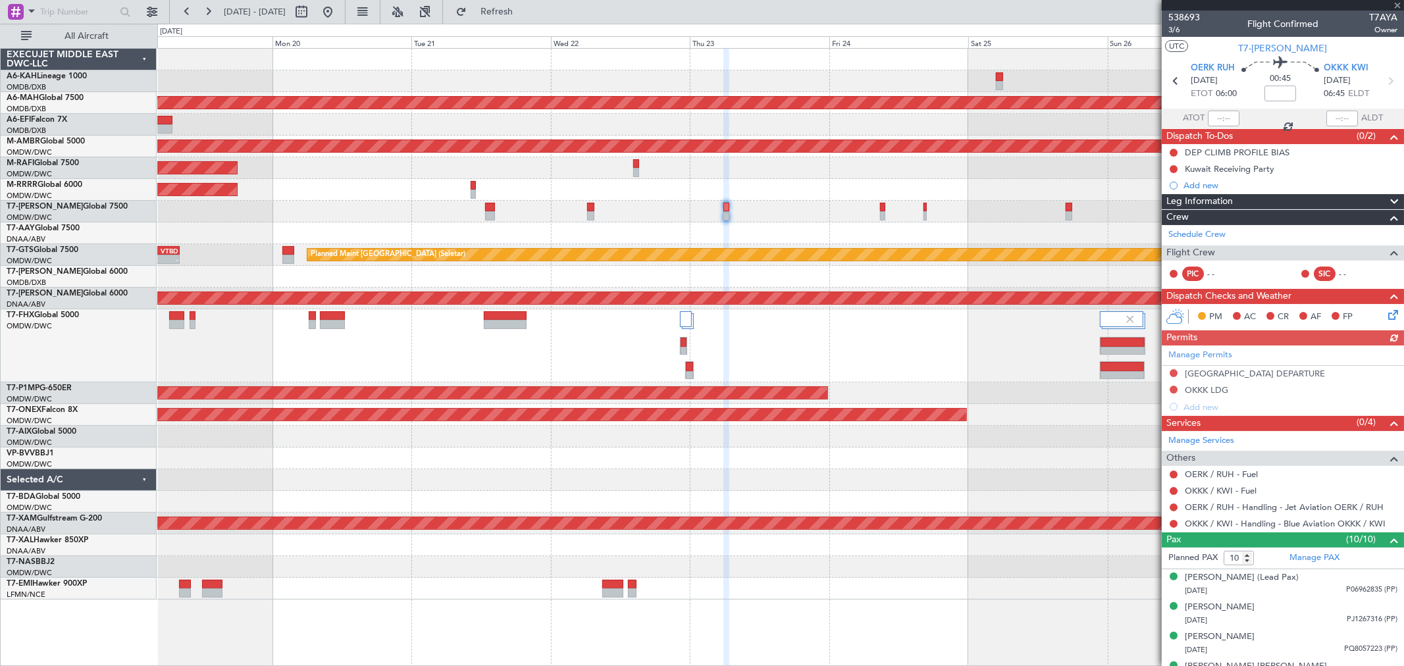
click at [763, 166] on div "Planned Maint Dubai (Al Maktoum Intl)" at bounding box center [780, 168] width 1246 height 22
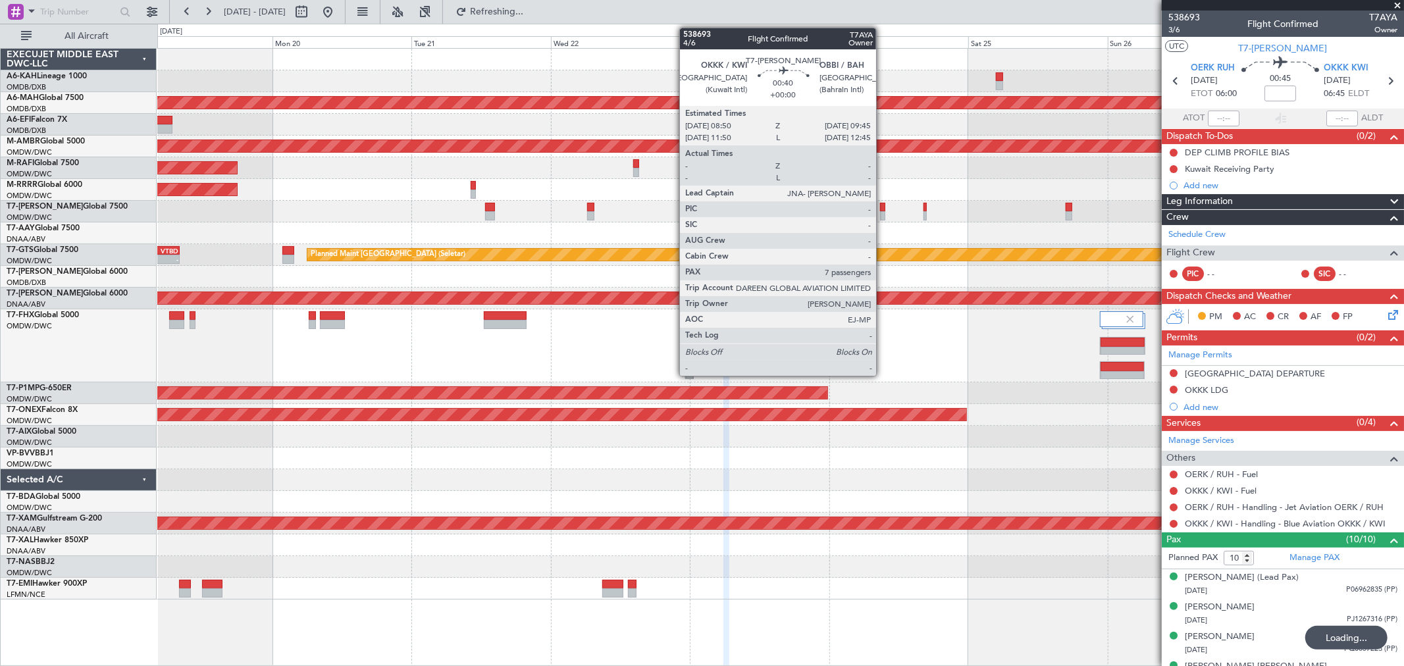
click at [882, 211] on div at bounding box center [883, 215] width 6 height 9
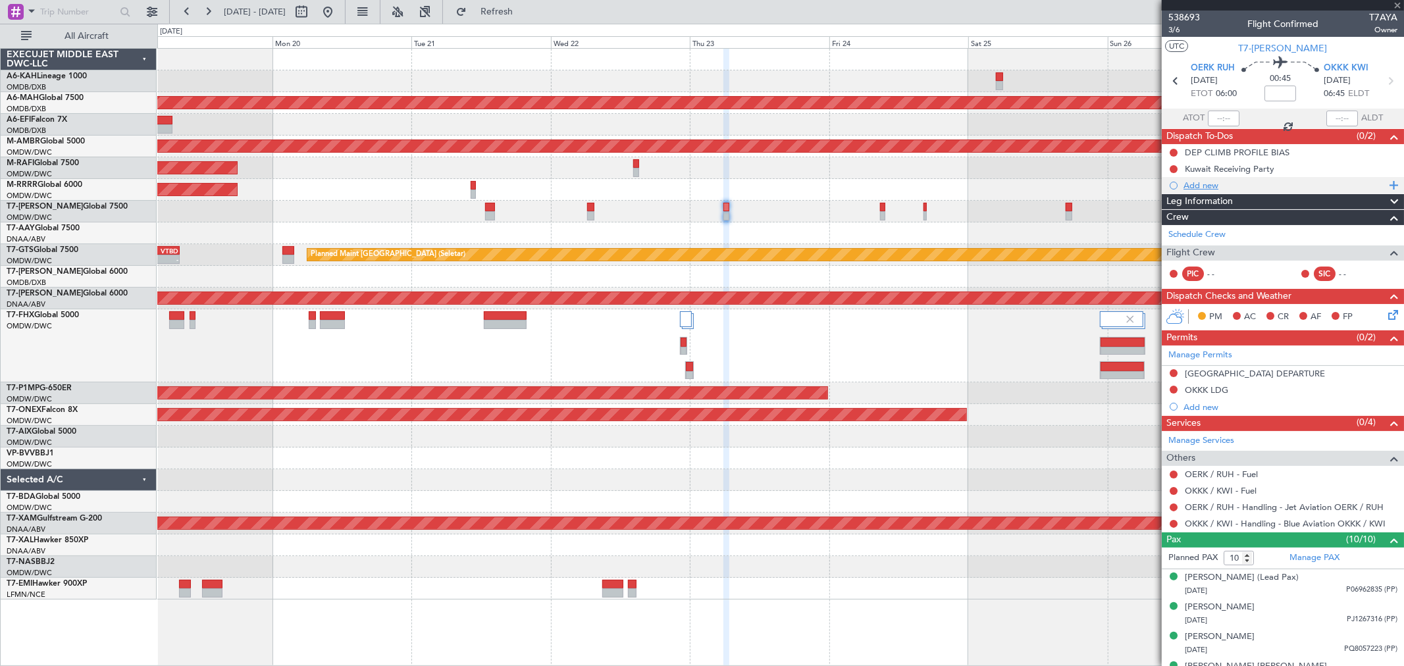
type input "7"
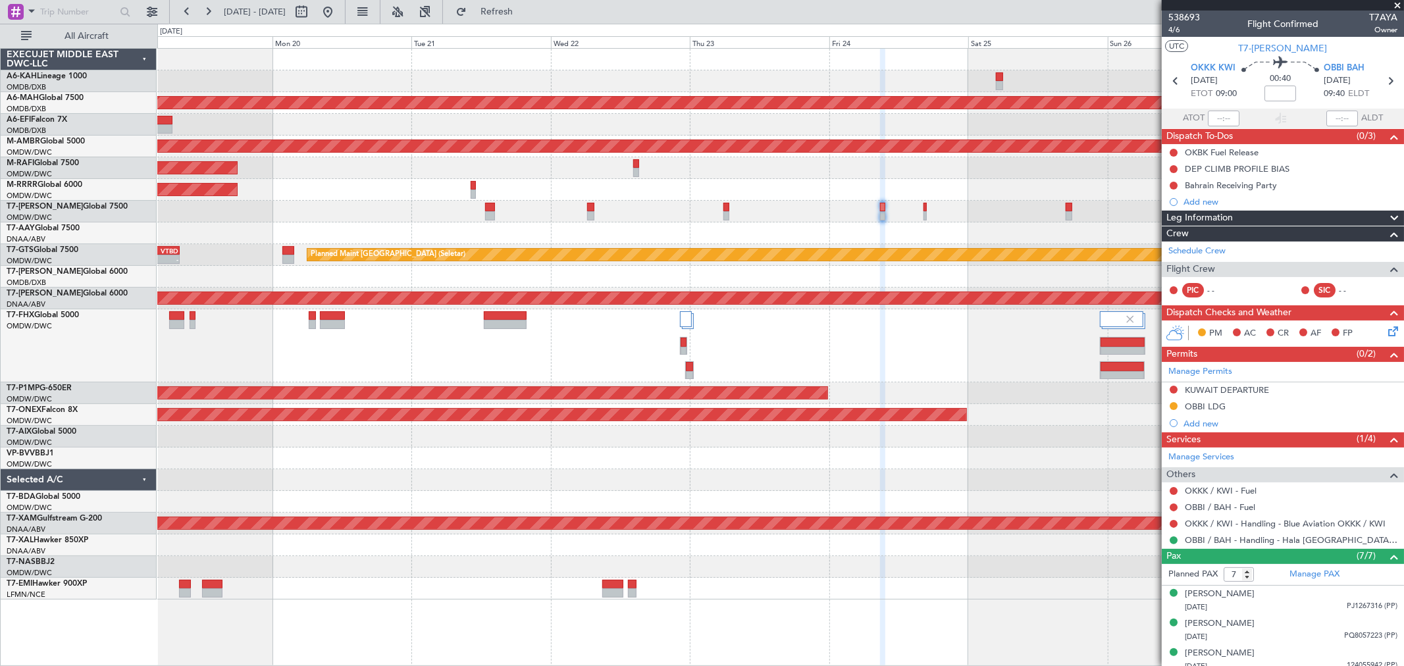
drag, startPoint x: 1205, startPoint y: 408, endPoint x: 1216, endPoint y: 405, distance: 11.7
click at [1010, 408] on div "OBBI LDG" at bounding box center [1204, 406] width 41 height 11
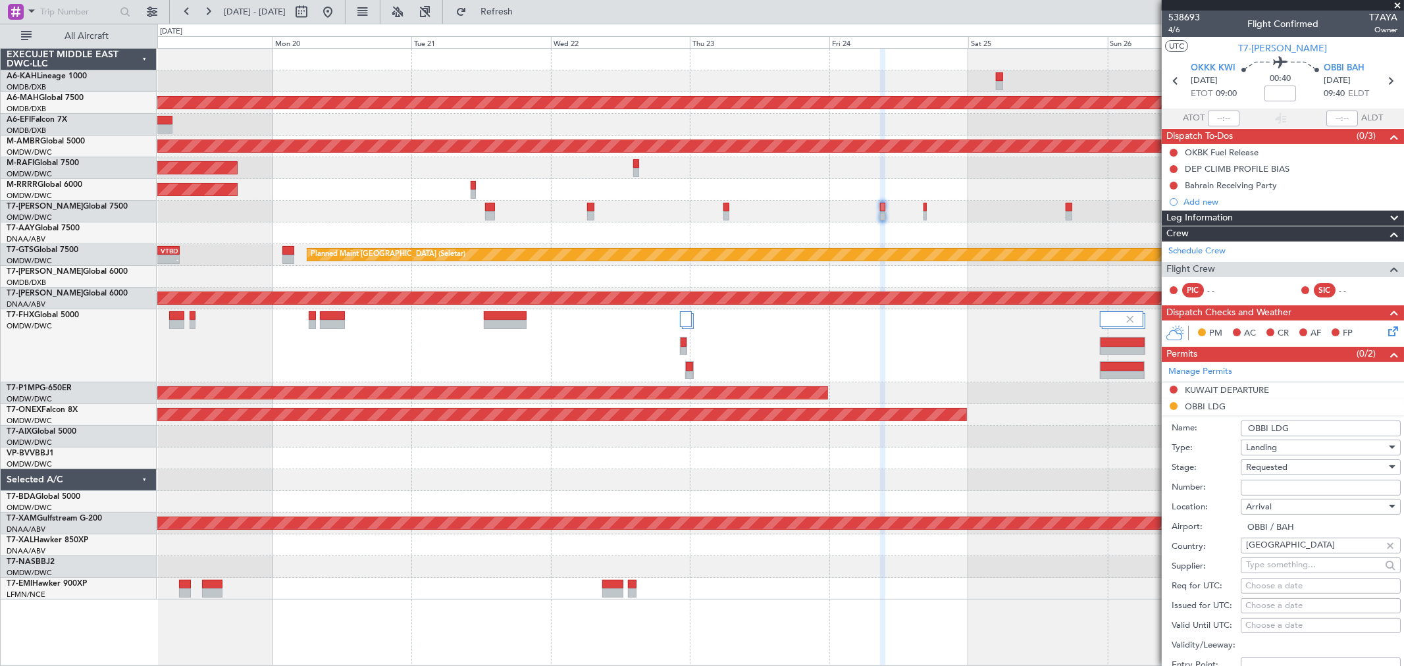
drag, startPoint x: 1259, startPoint y: 489, endPoint x: 1259, endPoint y: 474, distance: 15.1
click at [1010, 479] on input "Number:" at bounding box center [1320, 488] width 160 height 16
paste input "AT/P/25-10/CN/000066"
type input "AT/P/25-10/CN/000066"
click at [1010, 462] on span "Requested" at bounding box center [1266, 467] width 41 height 12
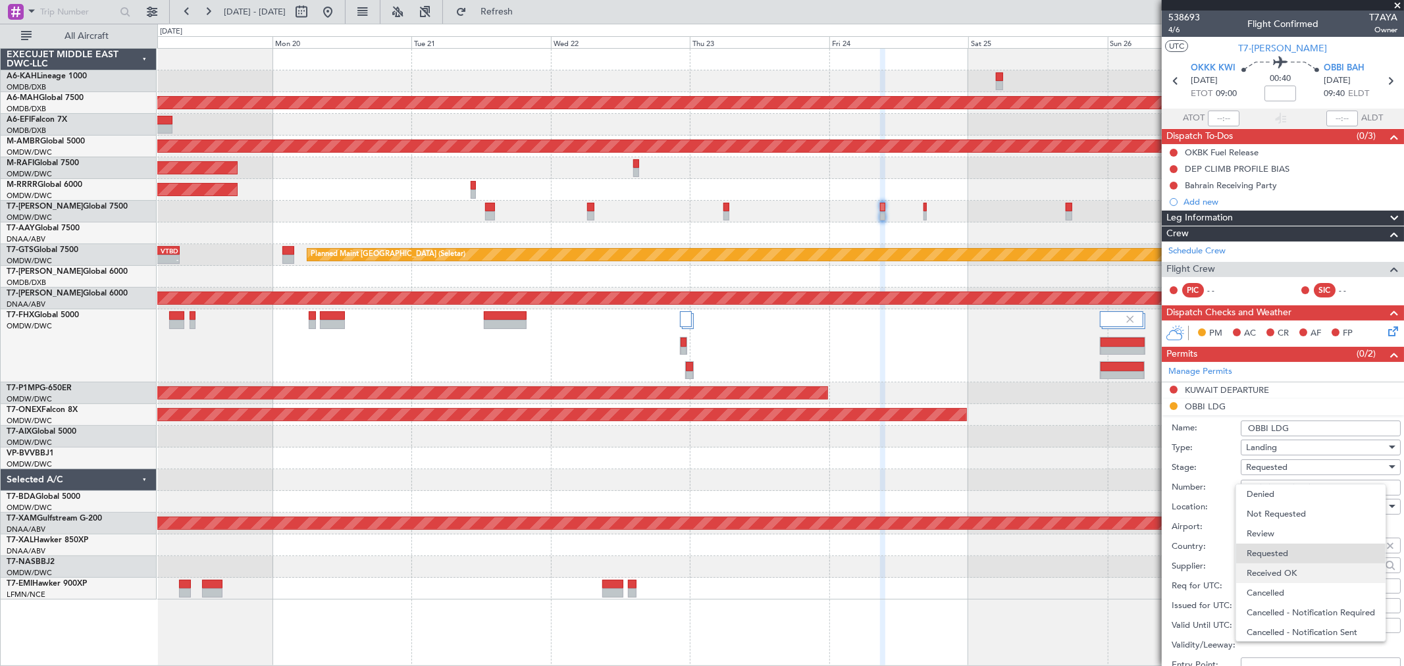
scroll to position [5, 0]
click at [1010, 479] on span "Received OK" at bounding box center [1314, 568] width 137 height 20
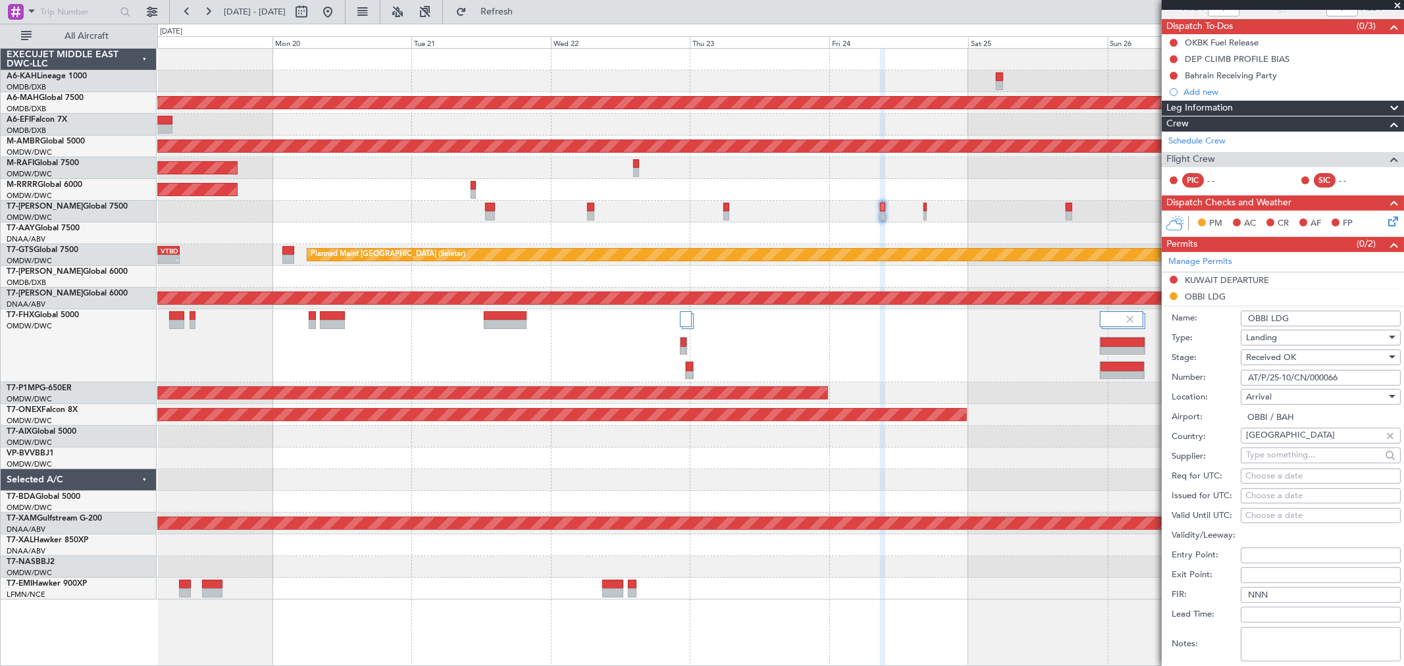
scroll to position [146, 0]
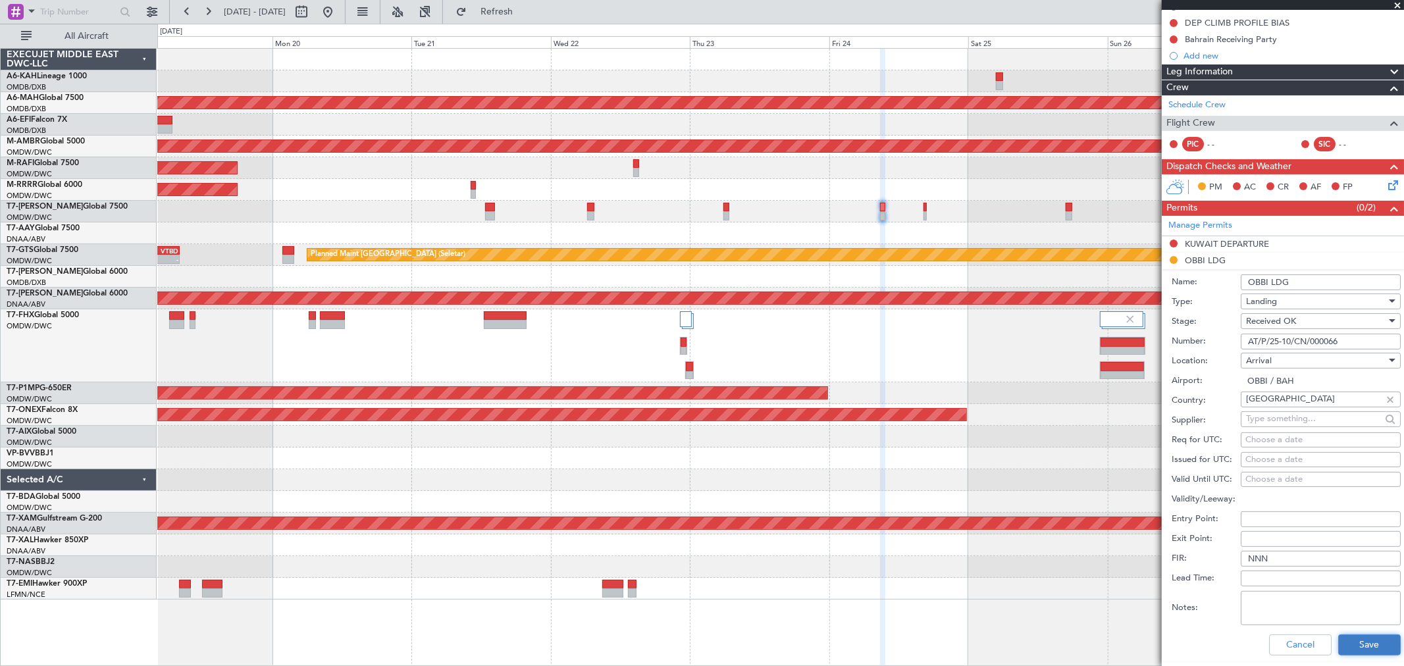
click at [1010, 479] on button "Save" at bounding box center [1369, 644] width 63 height 21
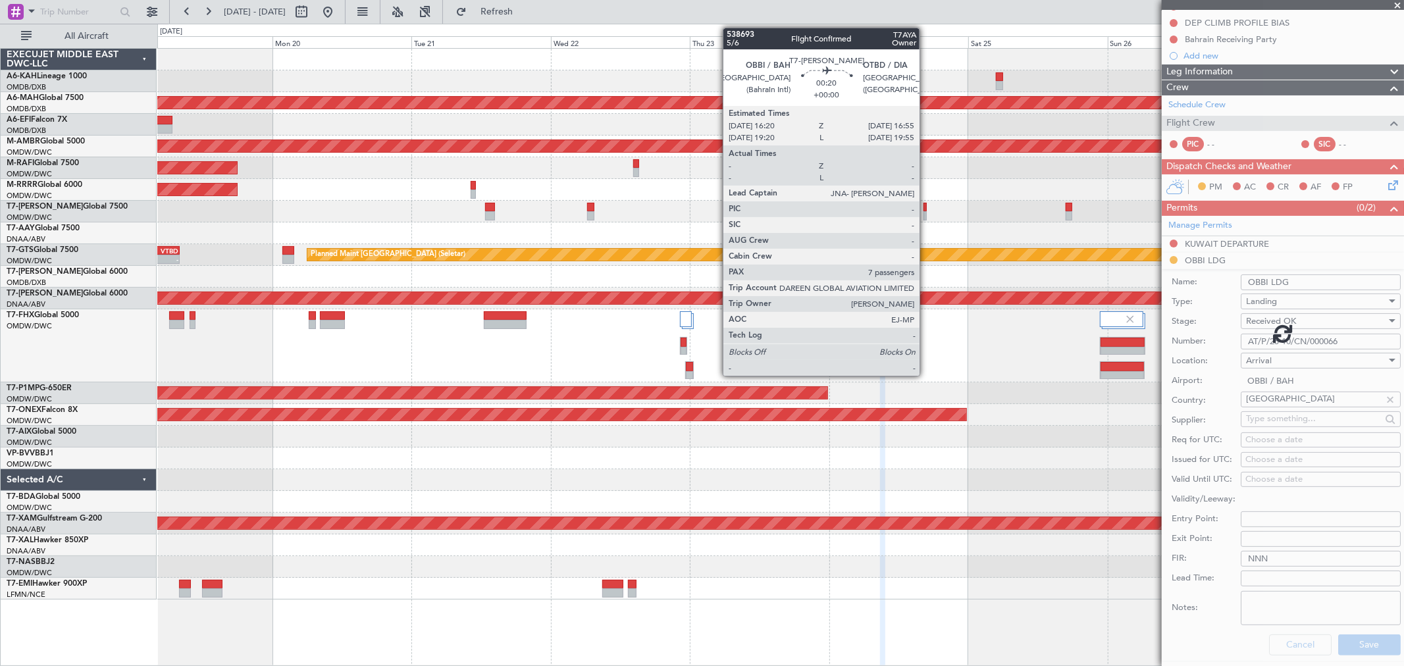
click at [926, 215] on div at bounding box center [925, 215] width 4 height 9
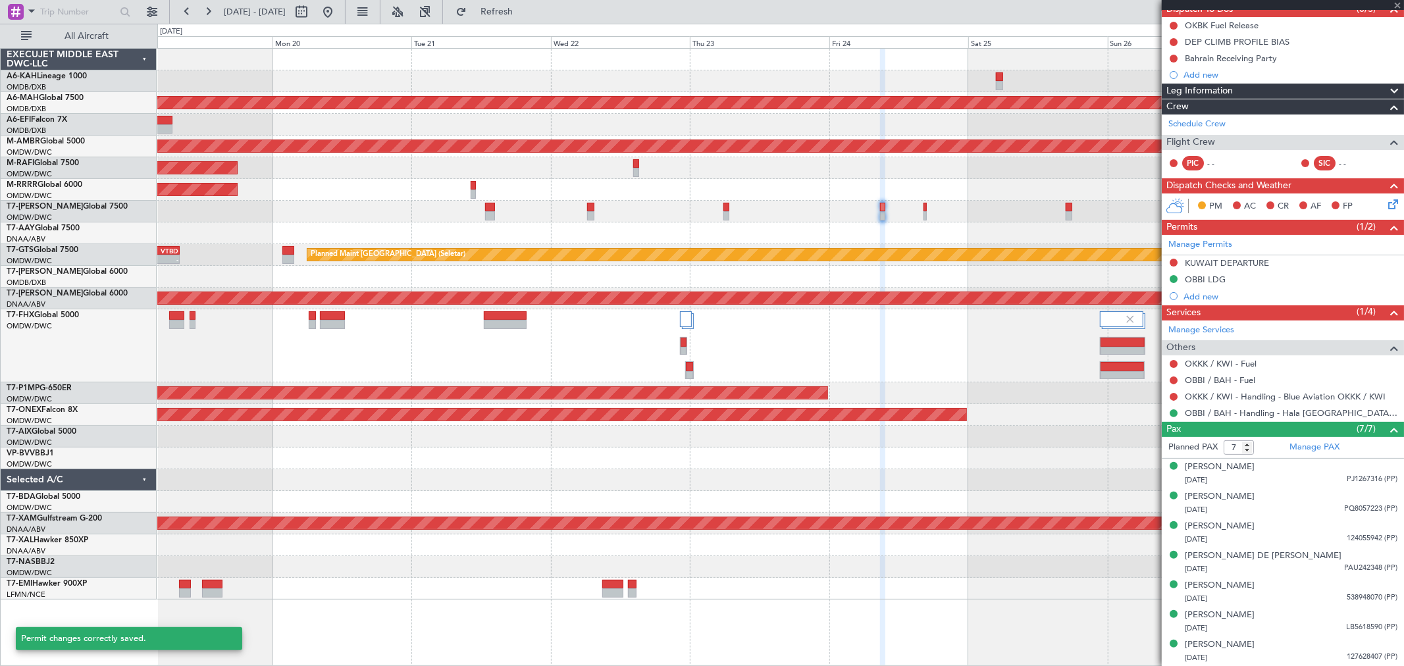
scroll to position [0, 0]
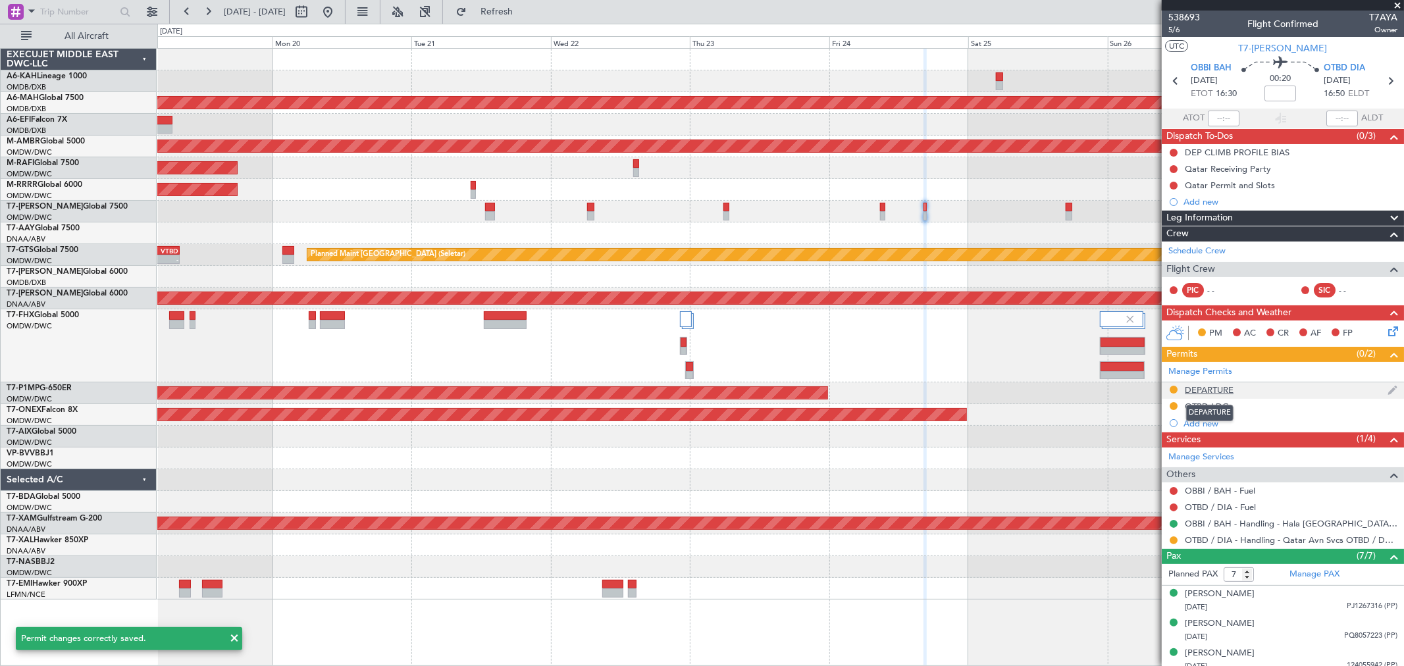
click at [1010, 387] on div "DEPARTURE" at bounding box center [1208, 389] width 49 height 11
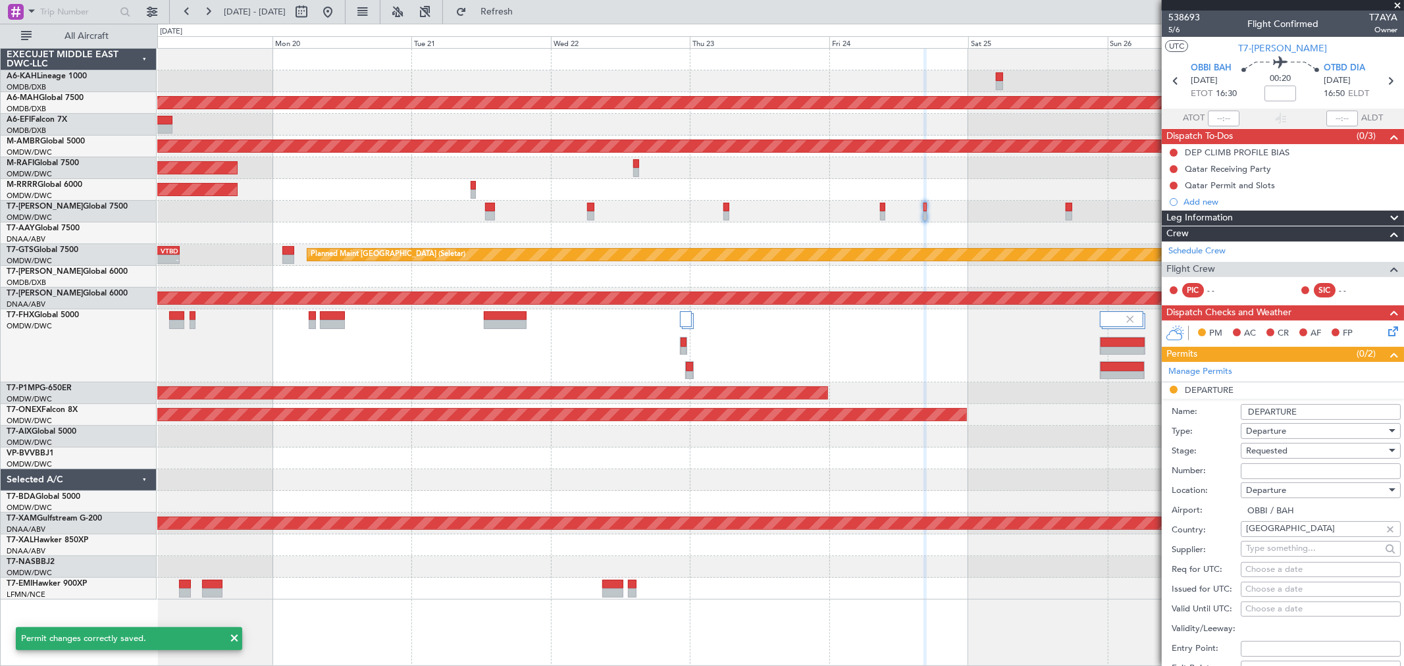
click at [1010, 464] on input "Number:" at bounding box center [1320, 471] width 160 height 16
paste input "AT/P/25-10/CN/000066"
type input "AT/P/25-10/CN/000066"
click at [1010, 455] on span "Requested" at bounding box center [1266, 451] width 41 height 12
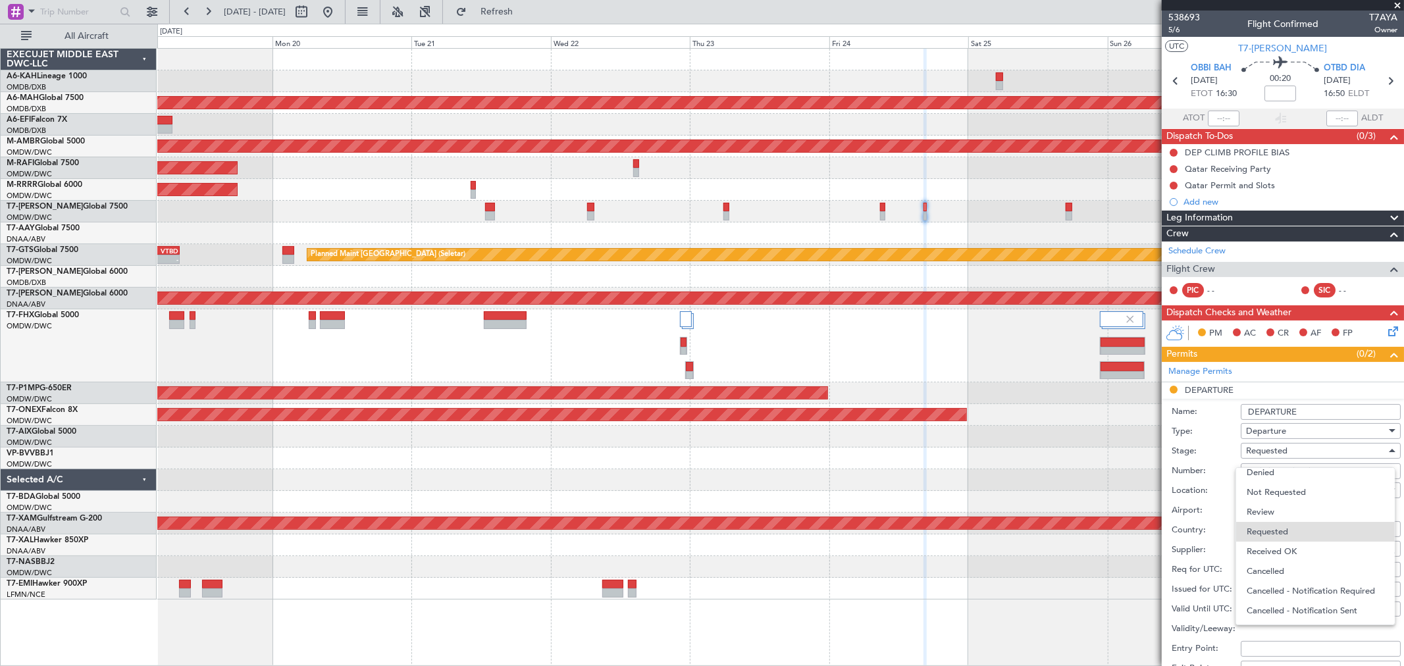
click at [1010, 479] on span "Received OK" at bounding box center [1314, 552] width 137 height 20
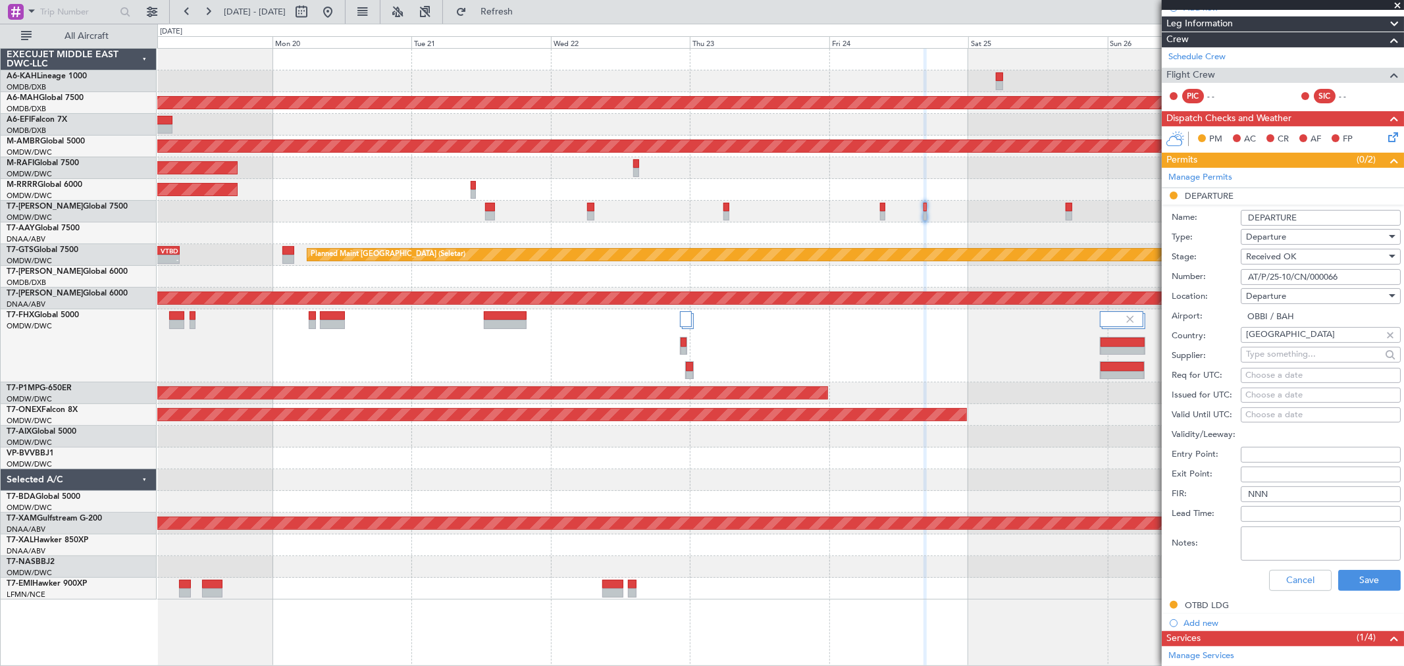
scroll to position [219, 0]
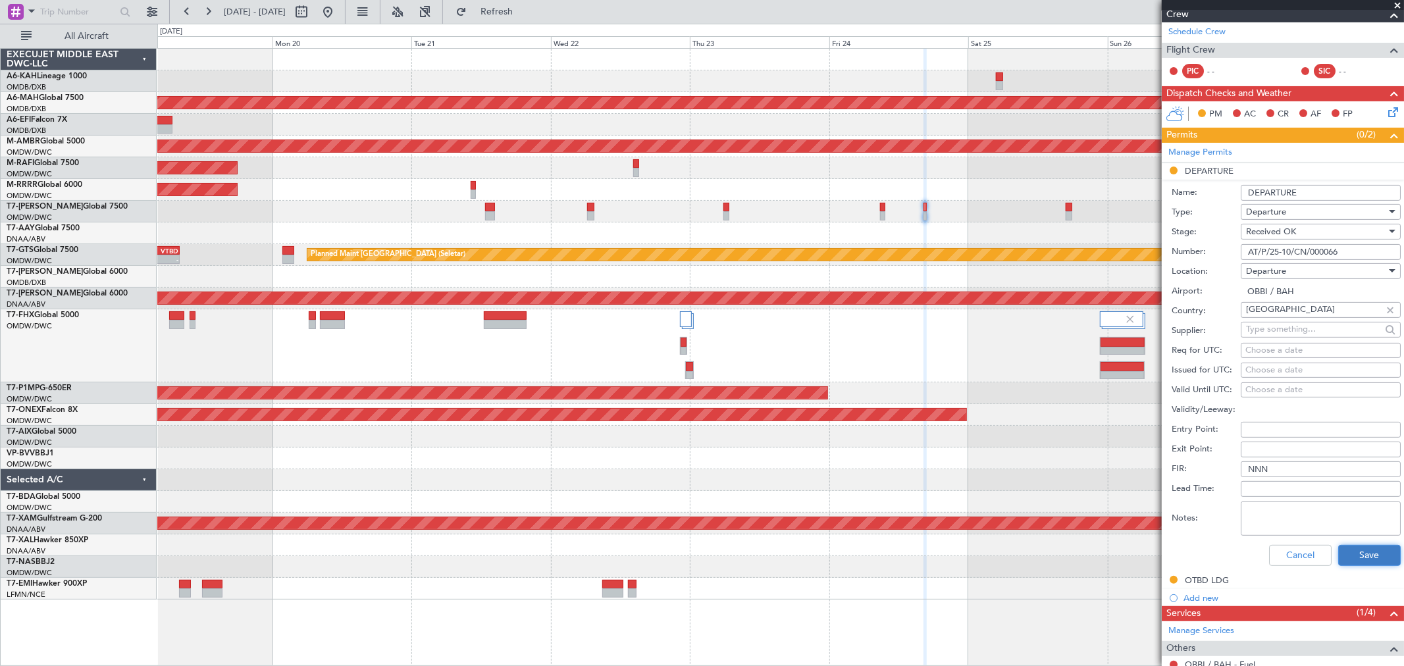
click at [1010, 479] on button "Save" at bounding box center [1369, 555] width 63 height 21
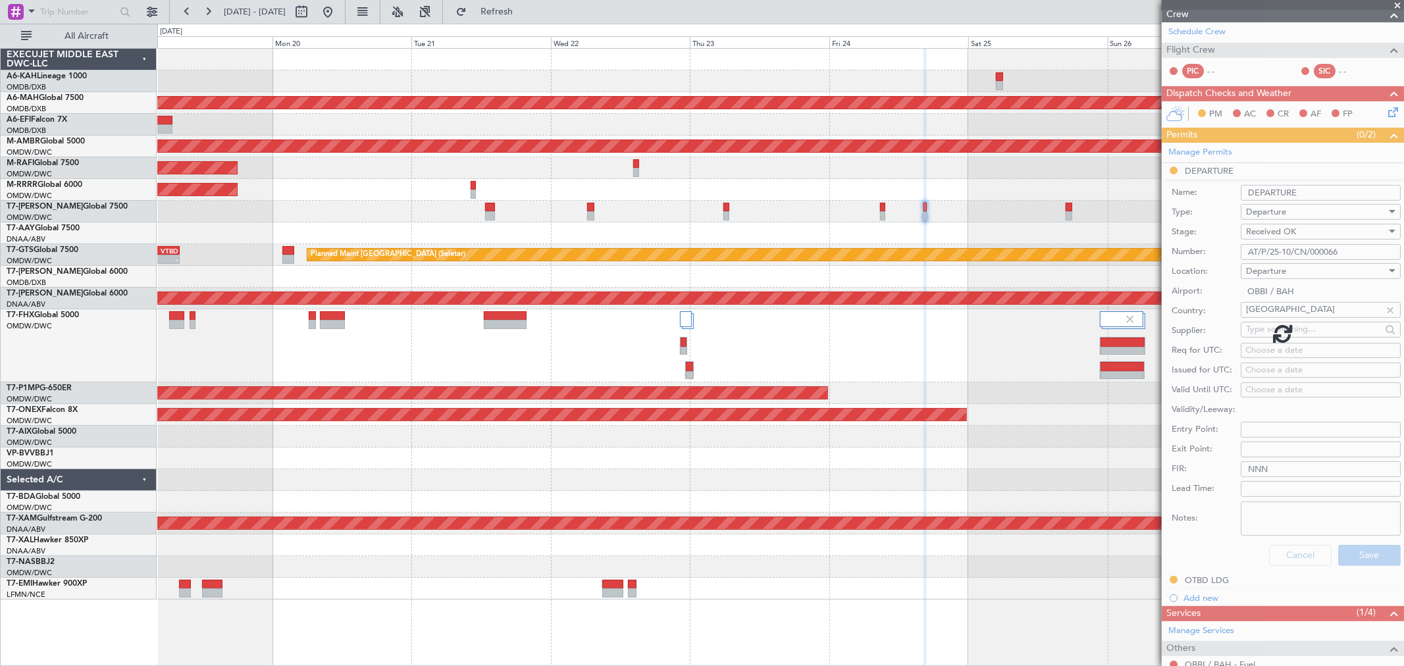
scroll to position [126, 0]
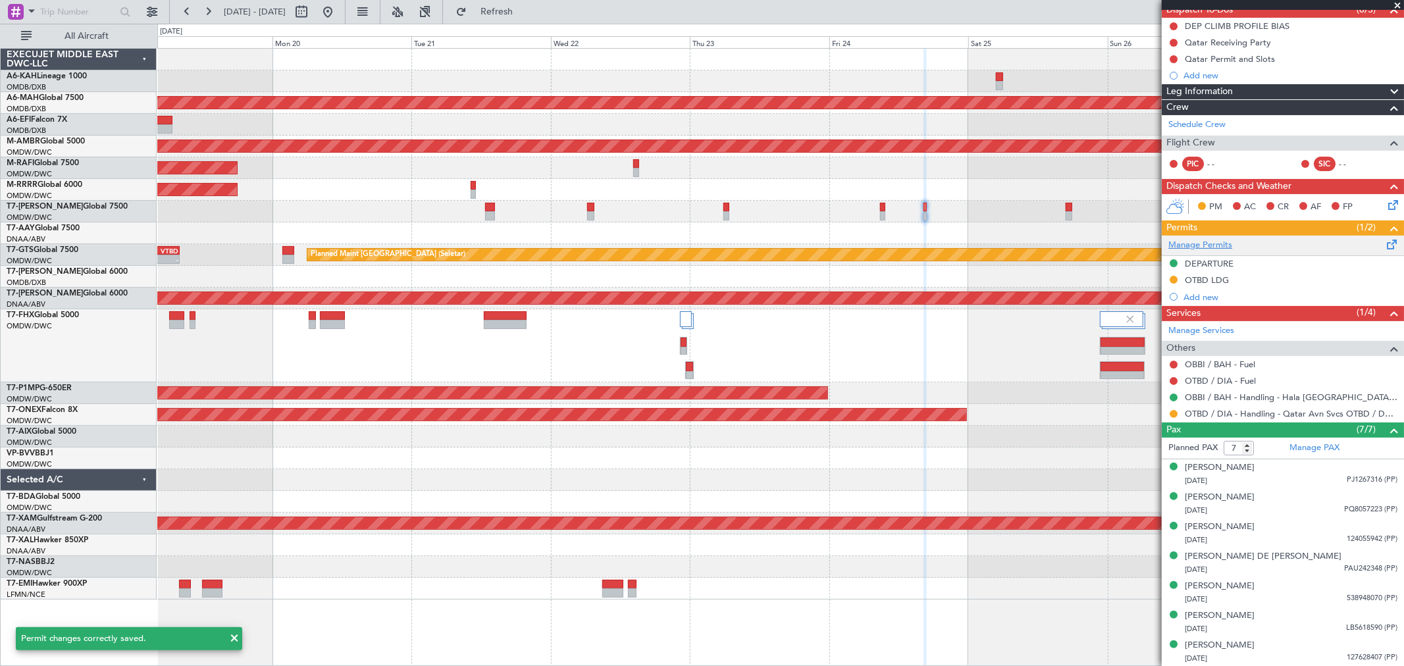
click at [1010, 239] on link "Manage Permits" at bounding box center [1200, 245] width 64 height 13
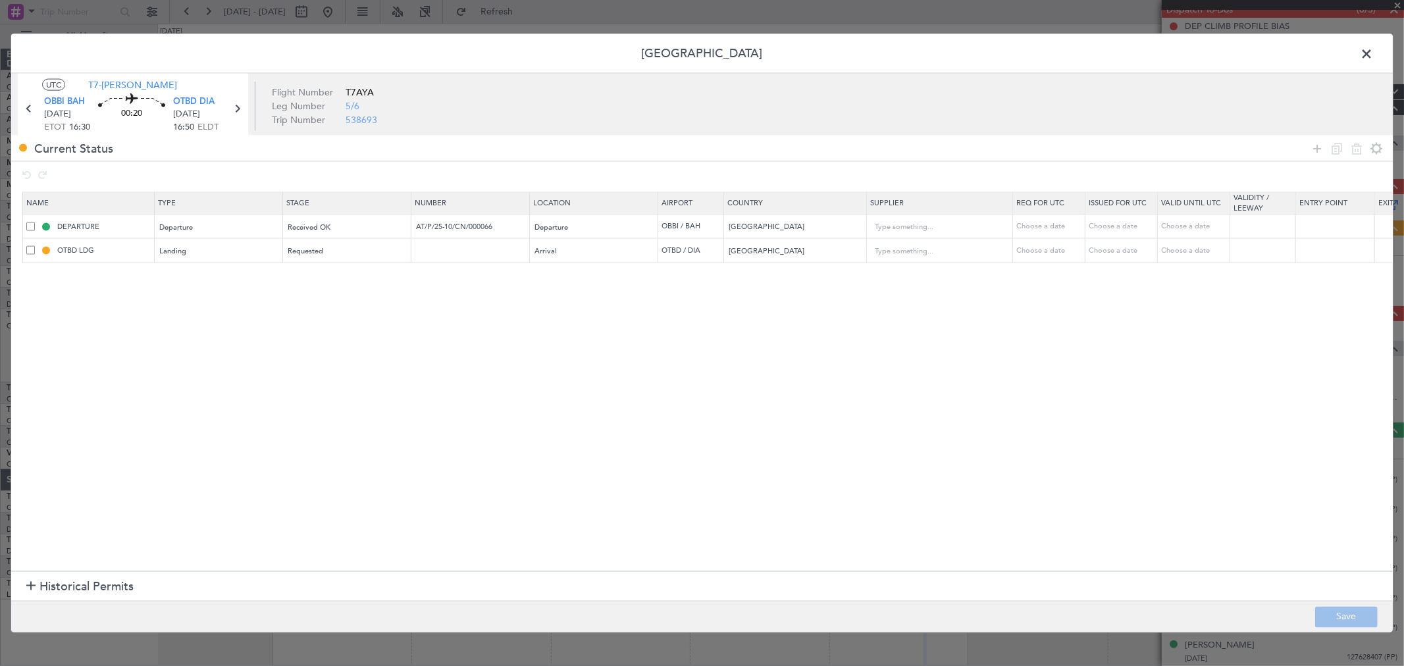
drag, startPoint x: 1315, startPoint y: 150, endPoint x: 233, endPoint y: 296, distance: 1091.6
click at [1010, 153] on icon at bounding box center [1317, 148] width 16 height 16
click at [218, 273] on div "Type" at bounding box center [215, 276] width 109 height 20
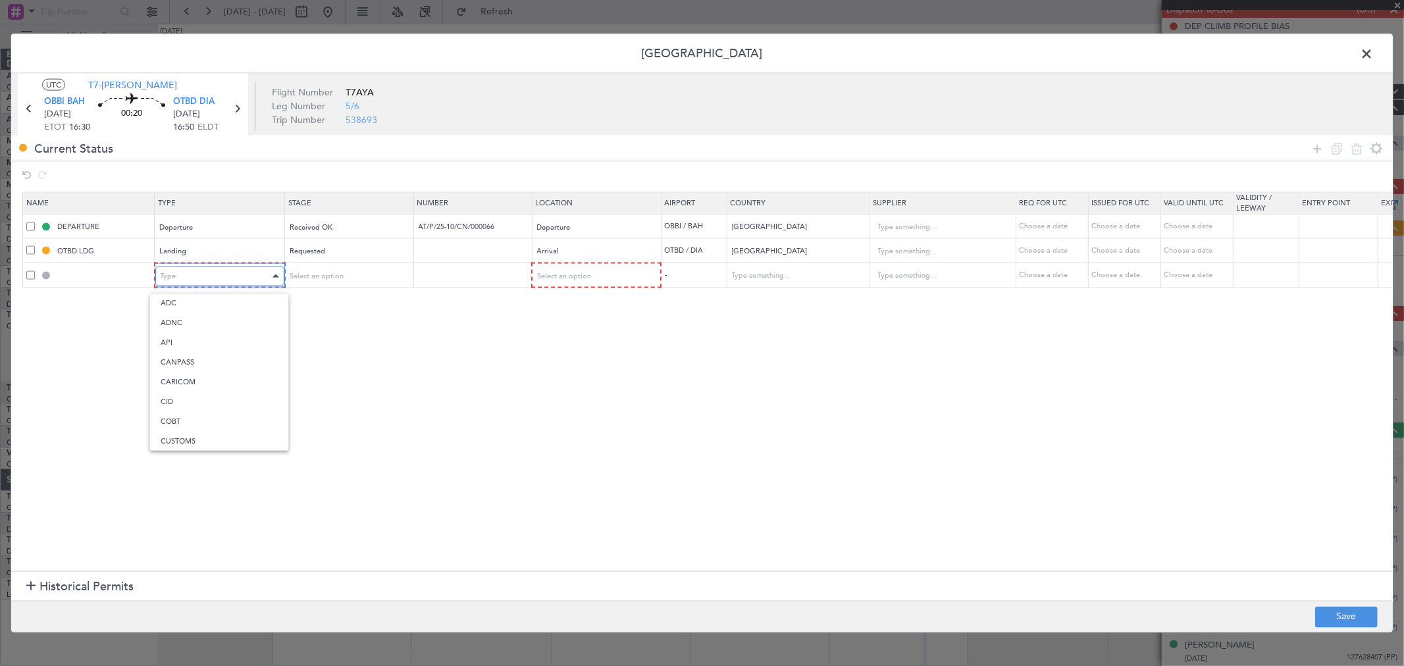
scroll to position [396, 0]
click at [190, 393] on span "Slot" at bounding box center [219, 401] width 117 height 20
click at [334, 268] on div "Select an option" at bounding box center [342, 276] width 109 height 20
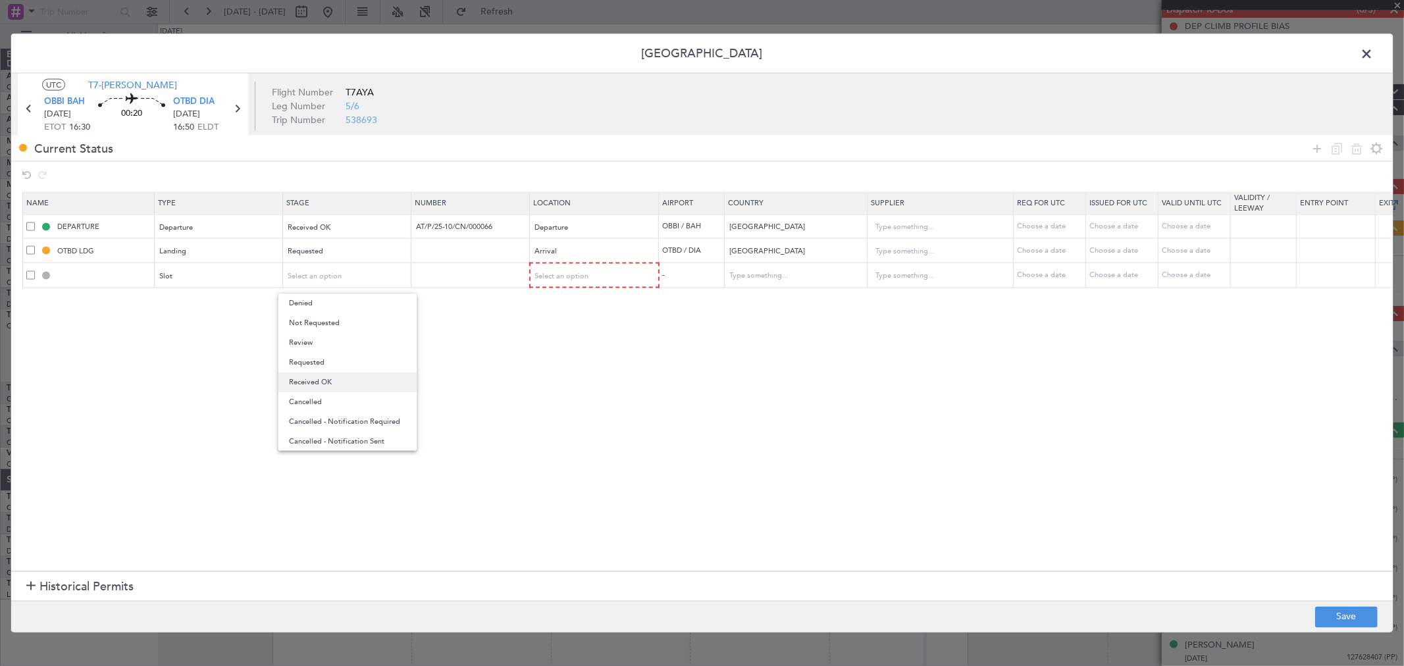
click at [340, 388] on span "Received OK" at bounding box center [347, 382] width 117 height 20
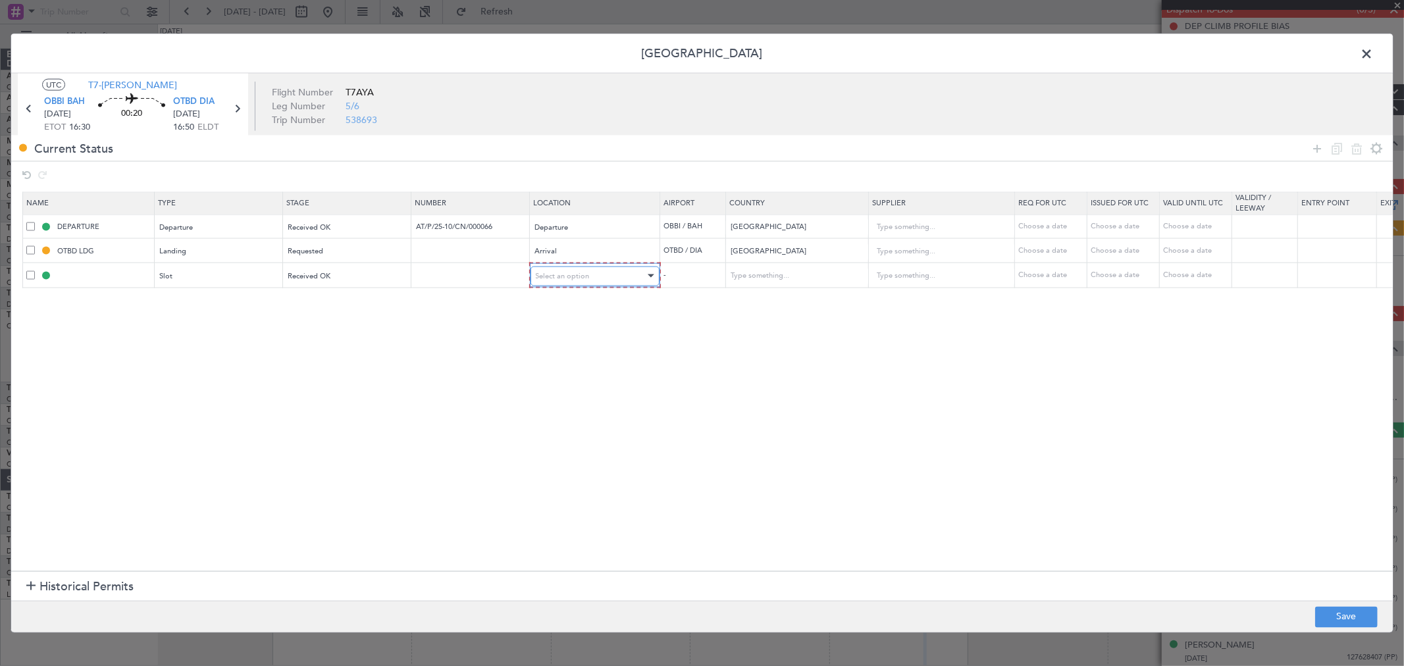
click at [555, 282] on div "Select an option" at bounding box center [590, 276] width 109 height 20
click at [560, 340] on span "Arrival" at bounding box center [594, 343] width 117 height 20
click at [1010, 438] on section "Name Type Stage Number Location Airport Country Supplier Req For Utc Issued For…" at bounding box center [701, 379] width 1381 height 382
click at [1010, 479] on button "Save" at bounding box center [1346, 616] width 63 height 21
type input "OTBD ARR SLOT"
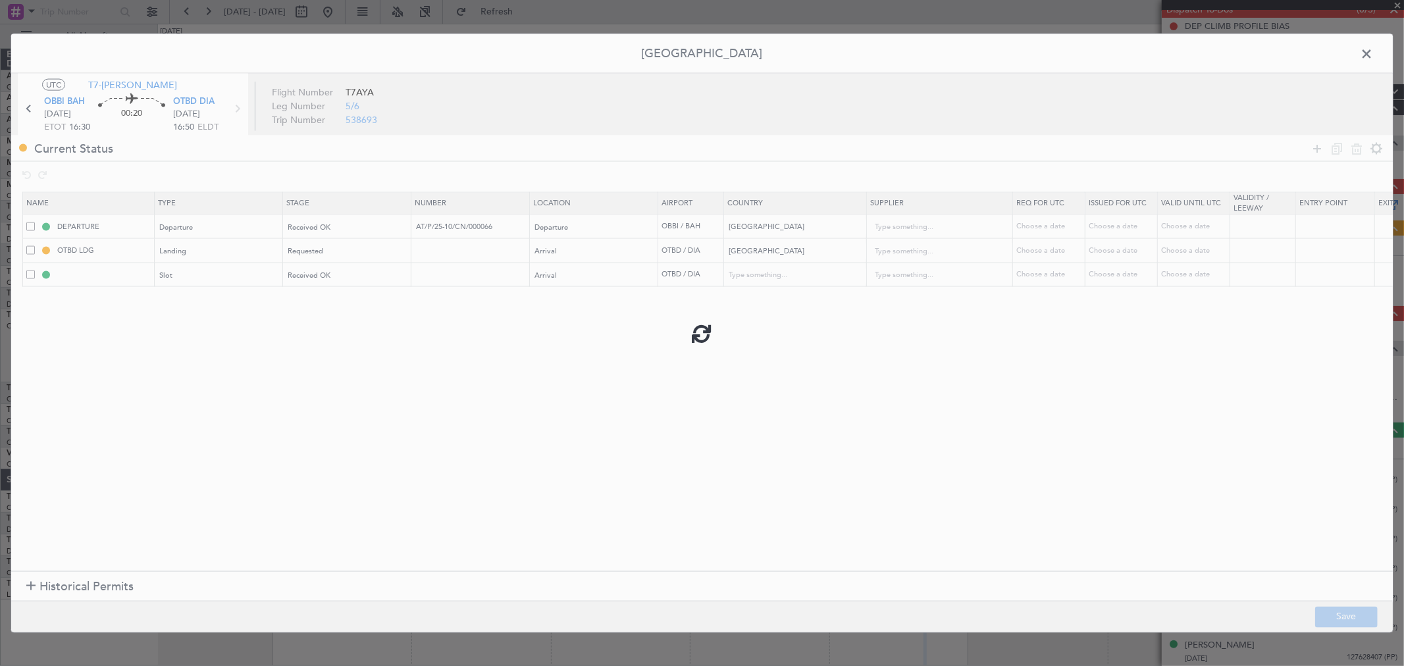
type input "[GEOGRAPHIC_DATA]"
type input "NNN"
type input "2"
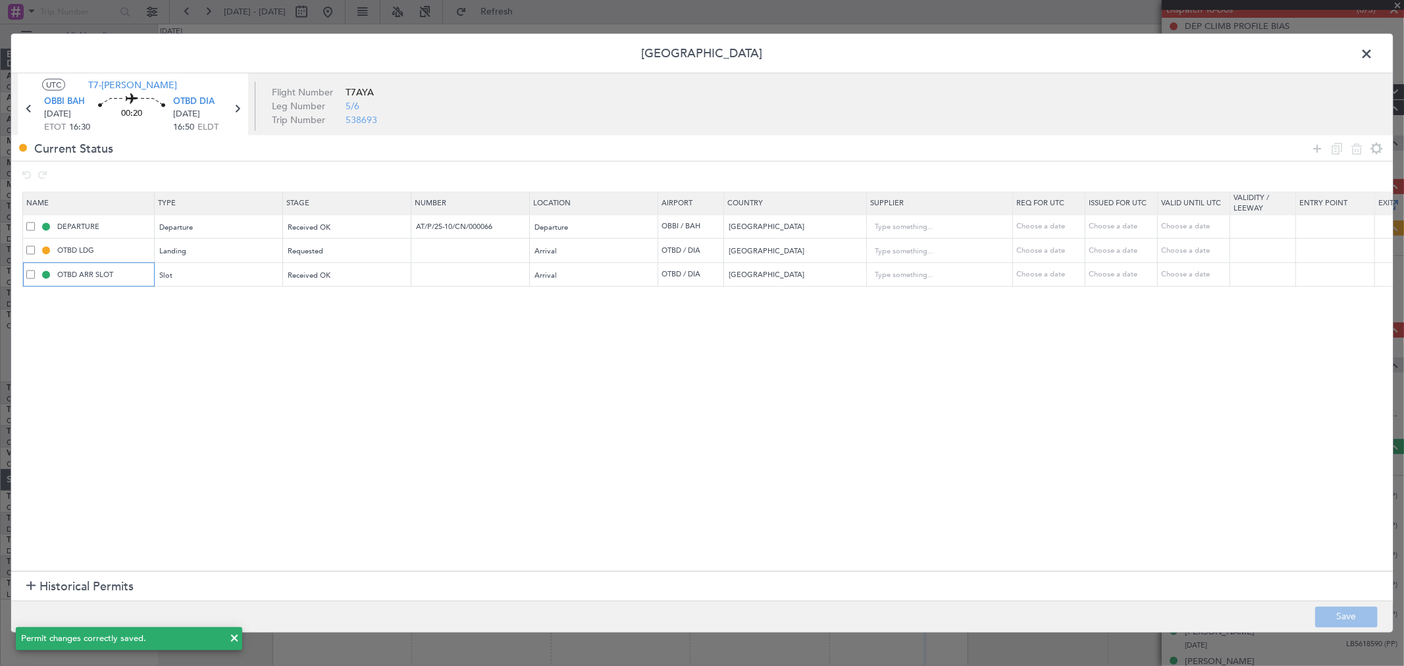
drag, startPoint x: 110, startPoint y: 274, endPoint x: 147, endPoint y: 293, distance: 42.1
click at [112, 275] on input "OTBD ARR SLOT" at bounding box center [104, 273] width 99 height 11
click at [136, 277] on input "OTBD ARR SLOT" at bounding box center [104, 273] width 99 height 11
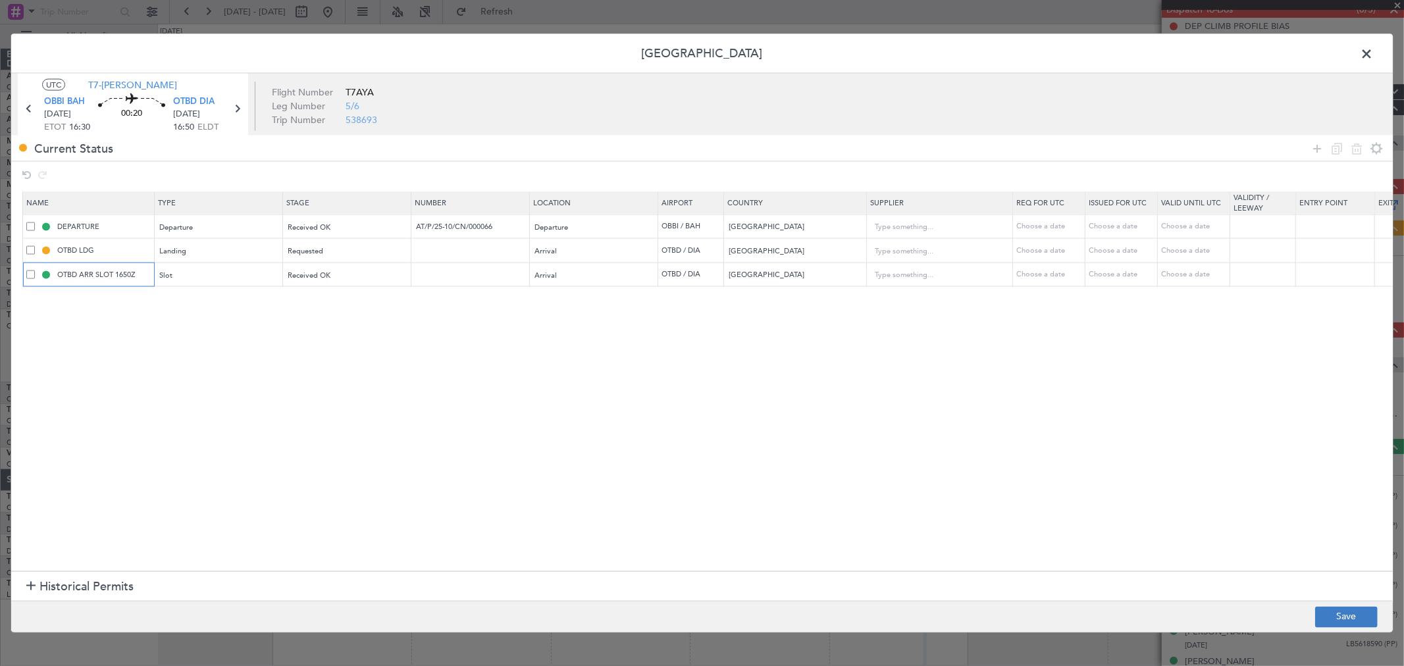
type input "OTBD ARR SLOT 1650Z"
click at [1010, 479] on button "Save" at bounding box center [1346, 616] width 63 height 21
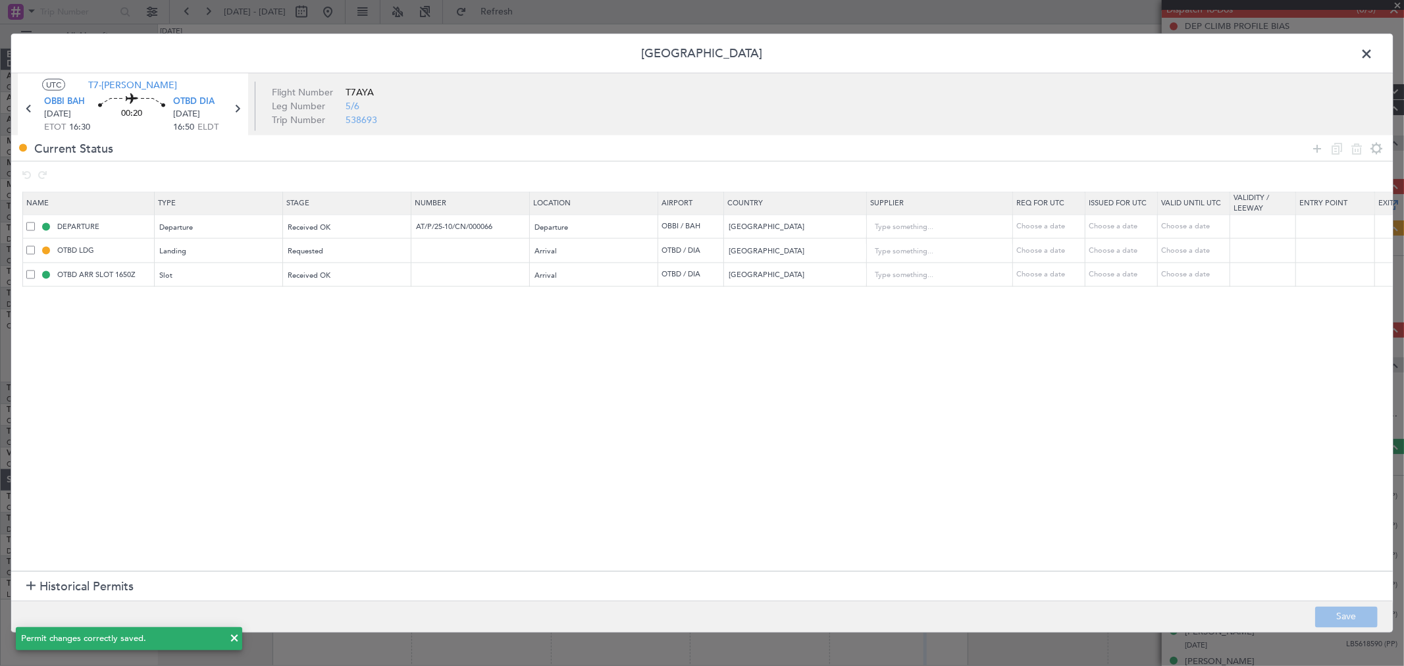
drag, startPoint x: 1369, startPoint y: 53, endPoint x: 1351, endPoint y: 88, distance: 39.7
click at [1010, 53] on span at bounding box center [1373, 57] width 0 height 26
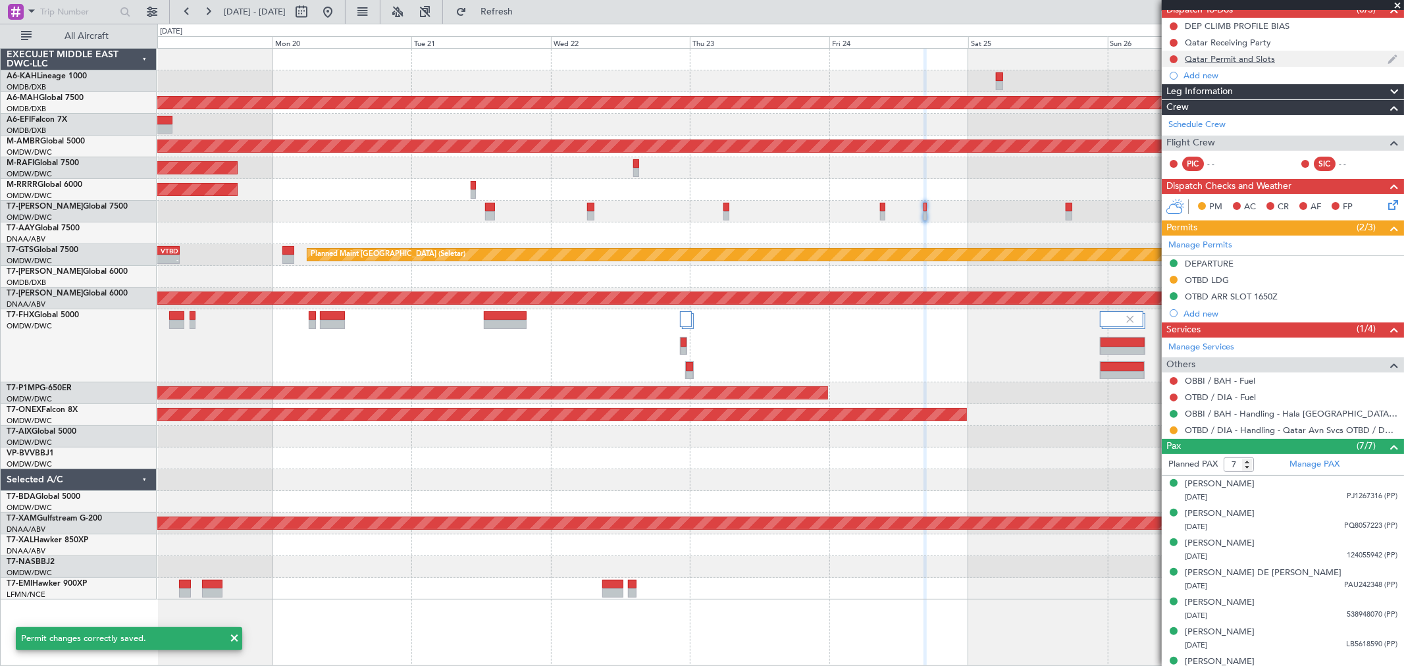
scroll to position [0, 0]
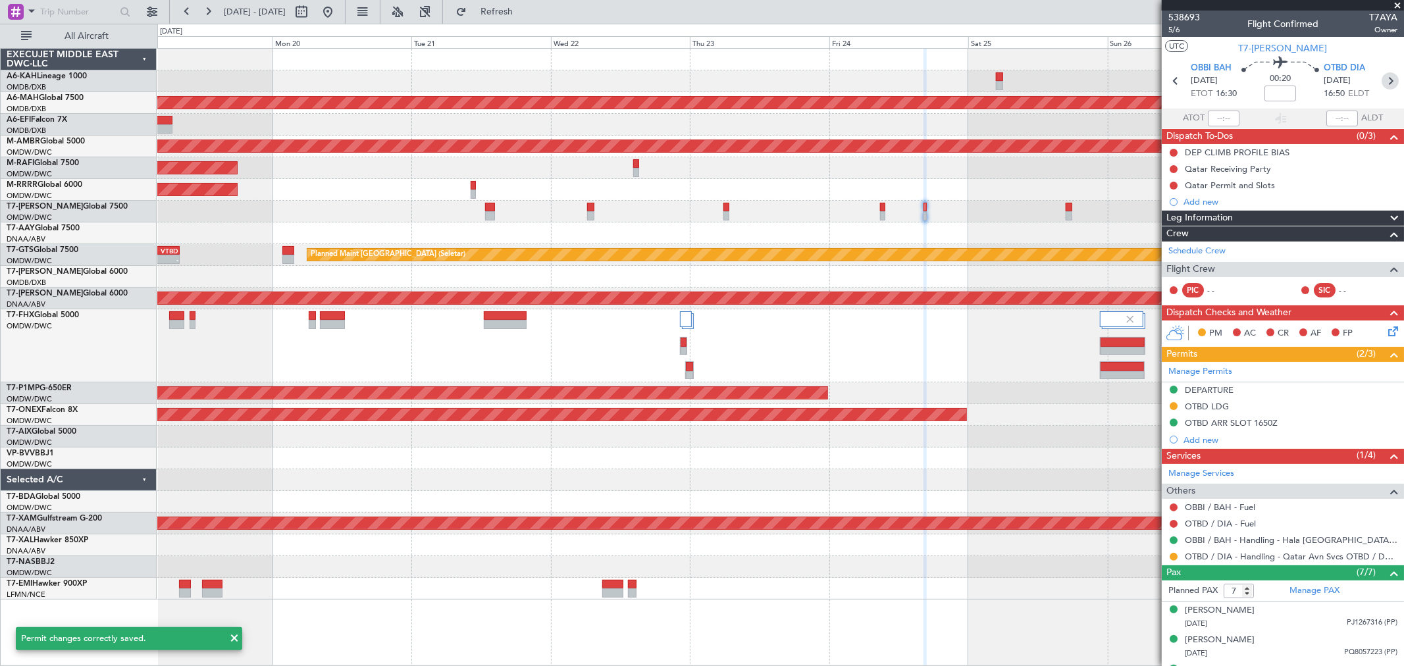
click at [1010, 77] on icon at bounding box center [1389, 80] width 17 height 17
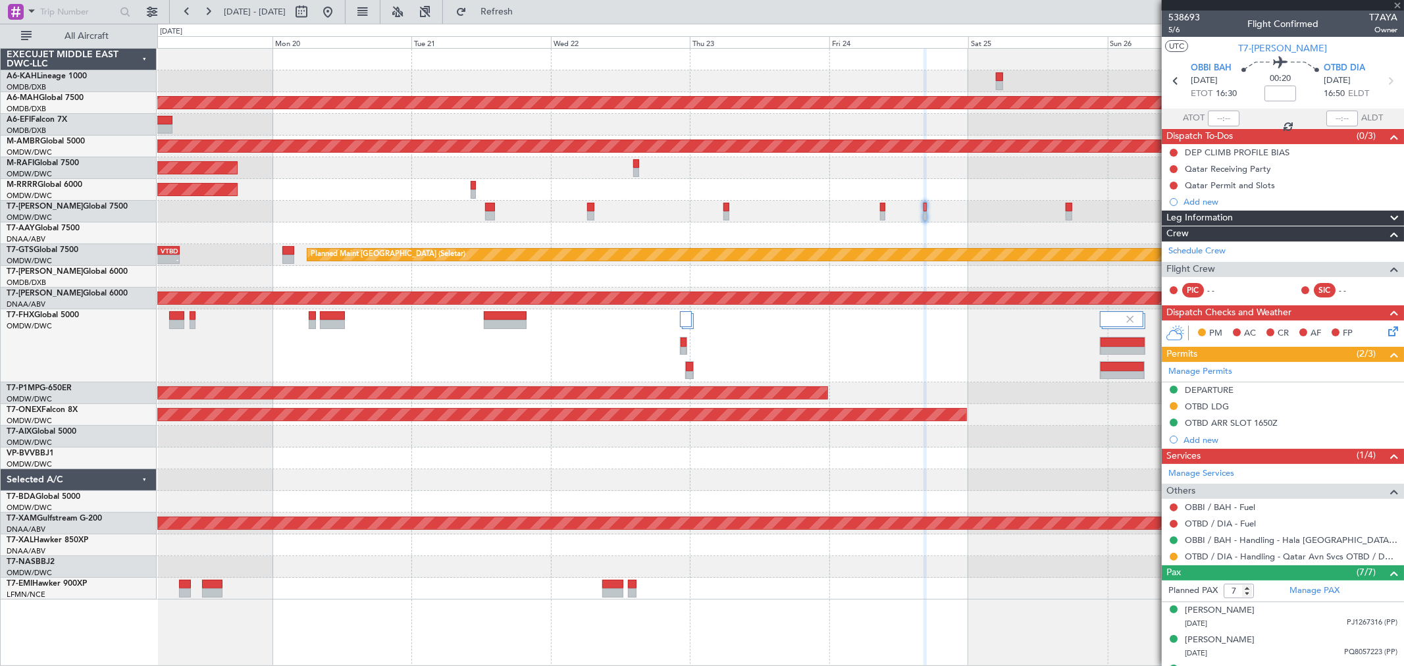
type input "+00:20"
type input "2"
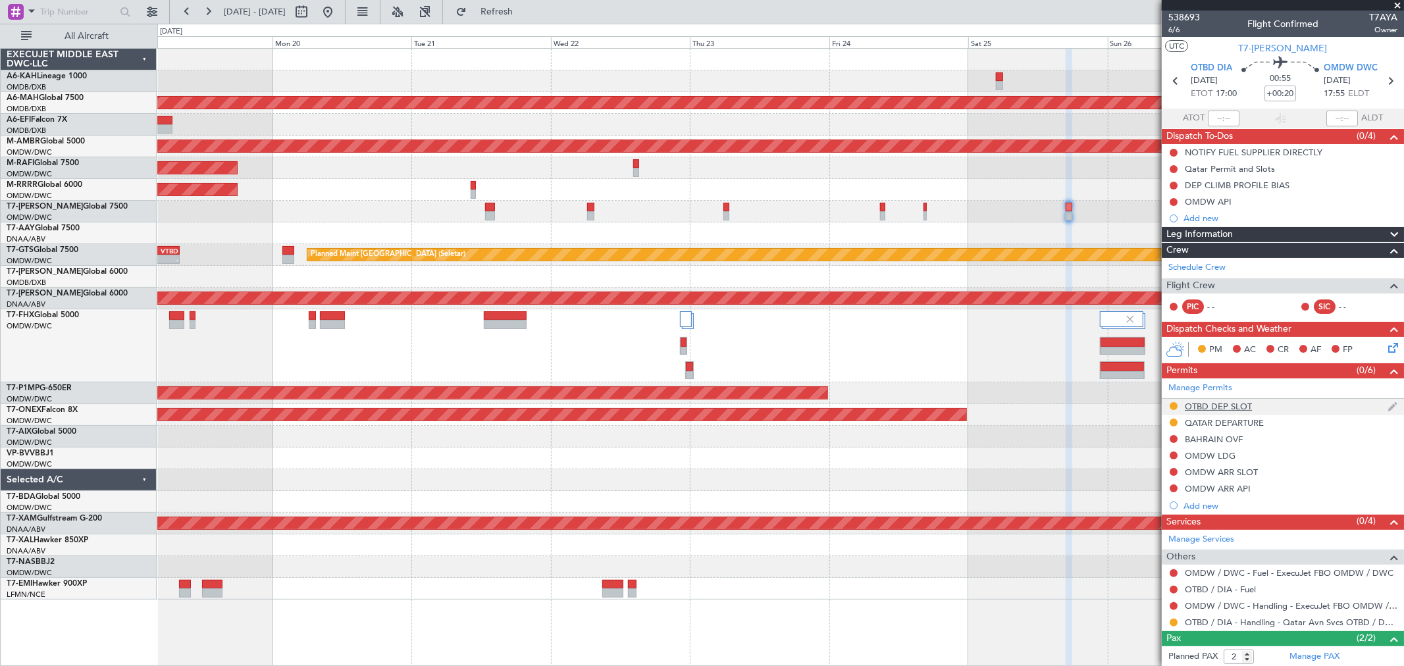
click at [1010, 405] on div "OTBD DEP SLOT" at bounding box center [1217, 406] width 67 height 11
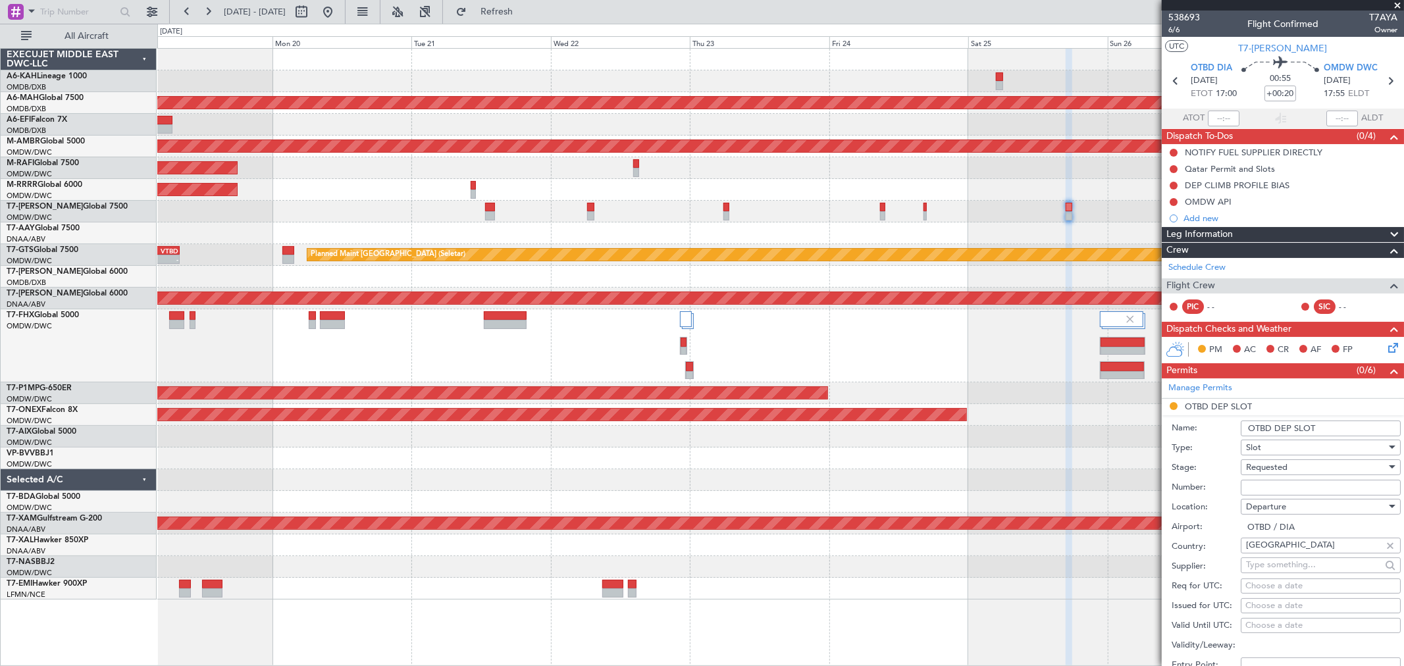
click at [1010, 428] on input "OTBD DEP SLOT" at bounding box center [1320, 428] width 160 height 16
type input "OTBD DEP SLOT 1700Z"
click at [1010, 479] on div "Departure" at bounding box center [1316, 507] width 140 height 20
click at [1010, 479] on div at bounding box center [702, 333] width 1404 height 666
click at [1010, 479] on input "Number:" at bounding box center [1320, 488] width 160 height 16
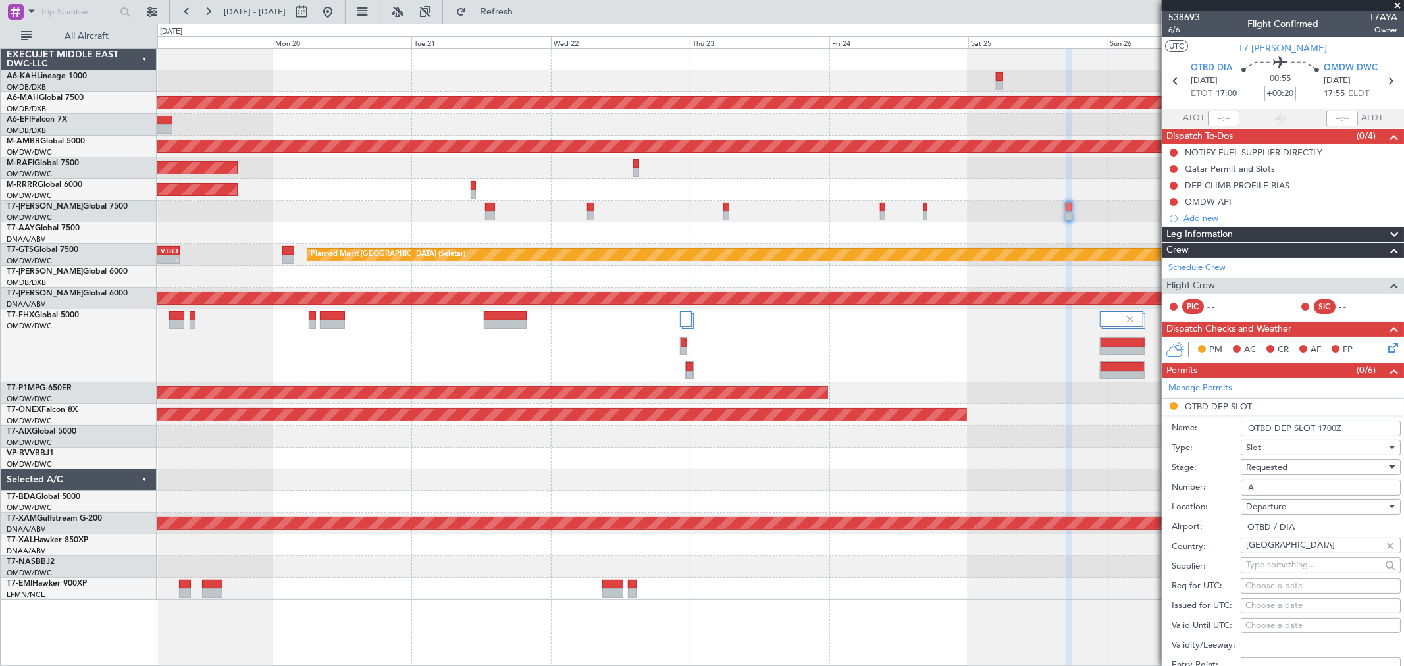
click at [1010, 479] on input "A" at bounding box center [1320, 488] width 160 height 16
type input "APPROVED"
click at [1010, 472] on div "Requested" at bounding box center [1316, 467] width 140 height 20
click at [1010, 479] on span "Received OK" at bounding box center [1314, 568] width 137 height 20
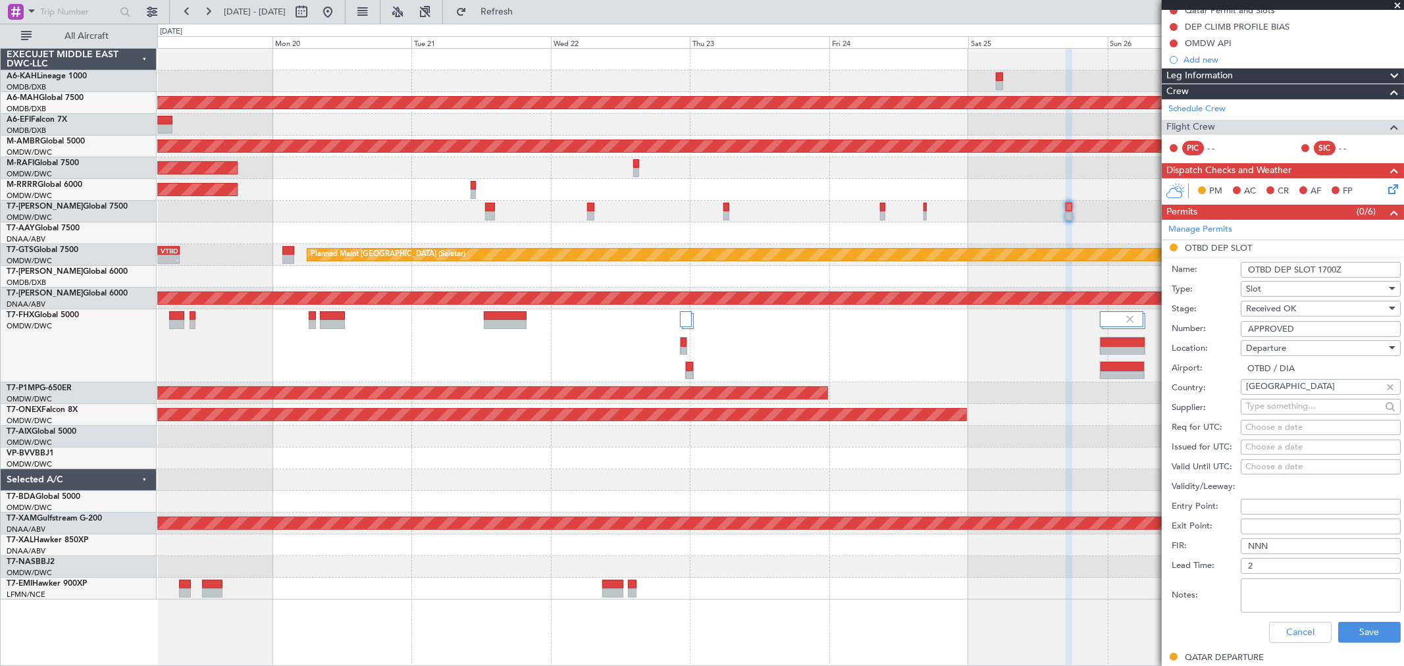
scroll to position [219, 0]
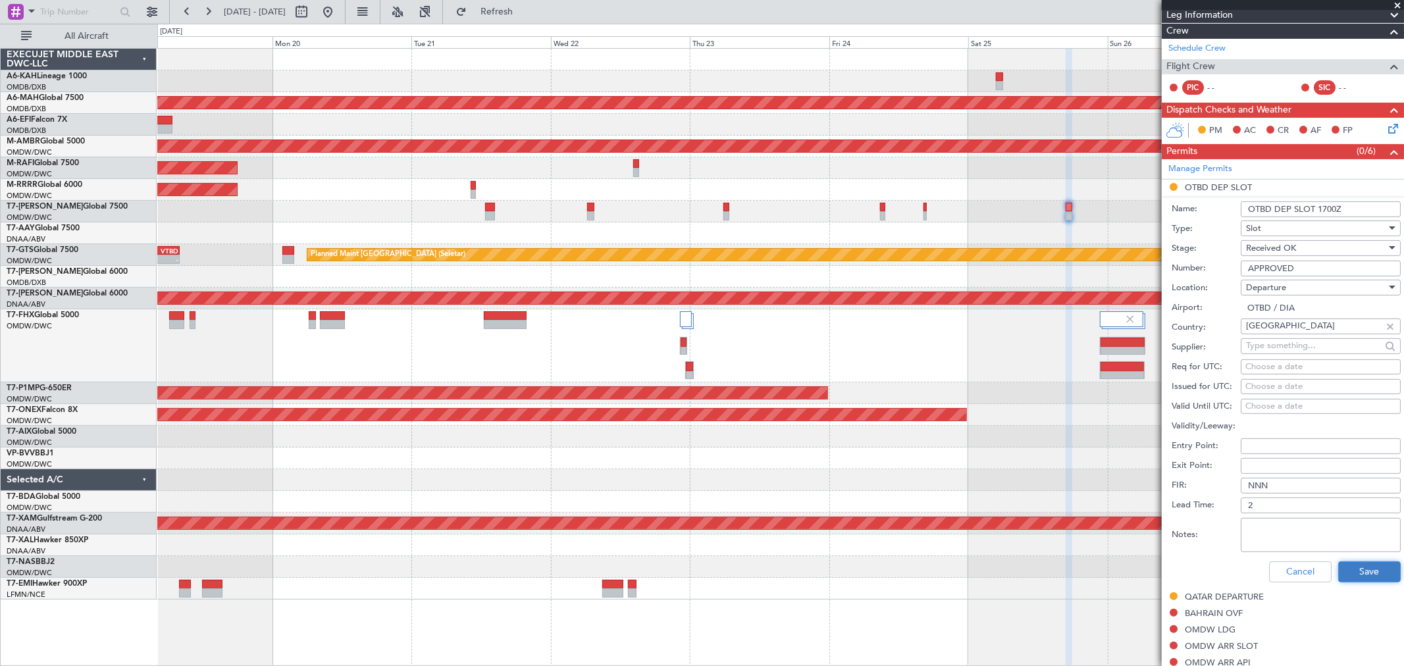
click at [1010, 479] on button "Save" at bounding box center [1369, 571] width 63 height 21
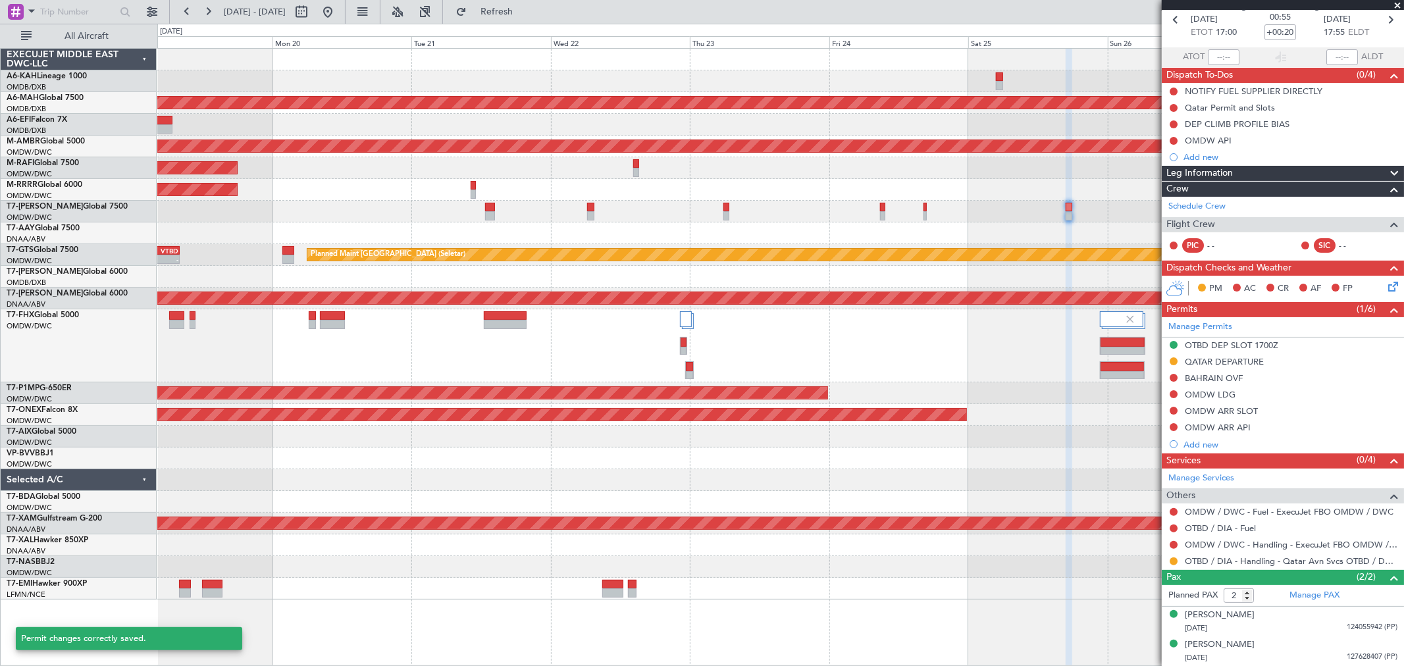
scroll to position [61, 0]
click at [338, 14] on button at bounding box center [327, 11] width 21 height 21
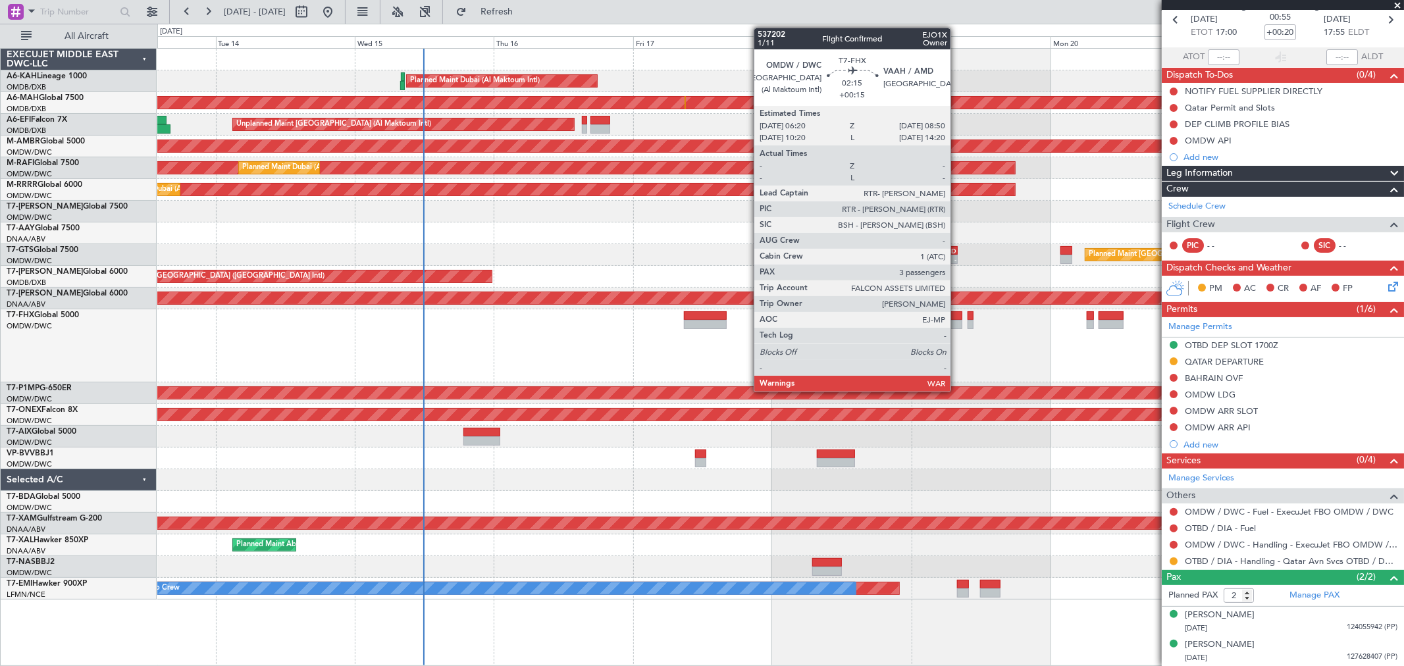
click at [957, 313] on div at bounding box center [955, 315] width 15 height 9
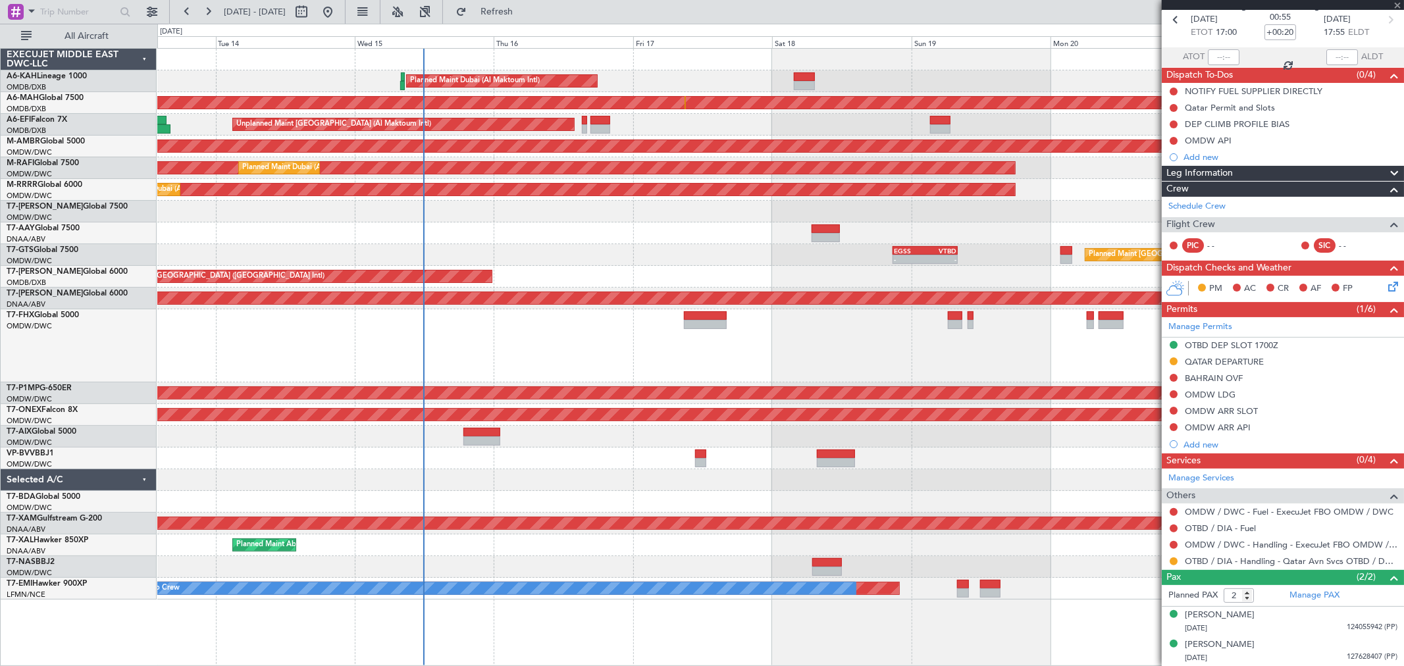
type input "+00:15"
type input "3"
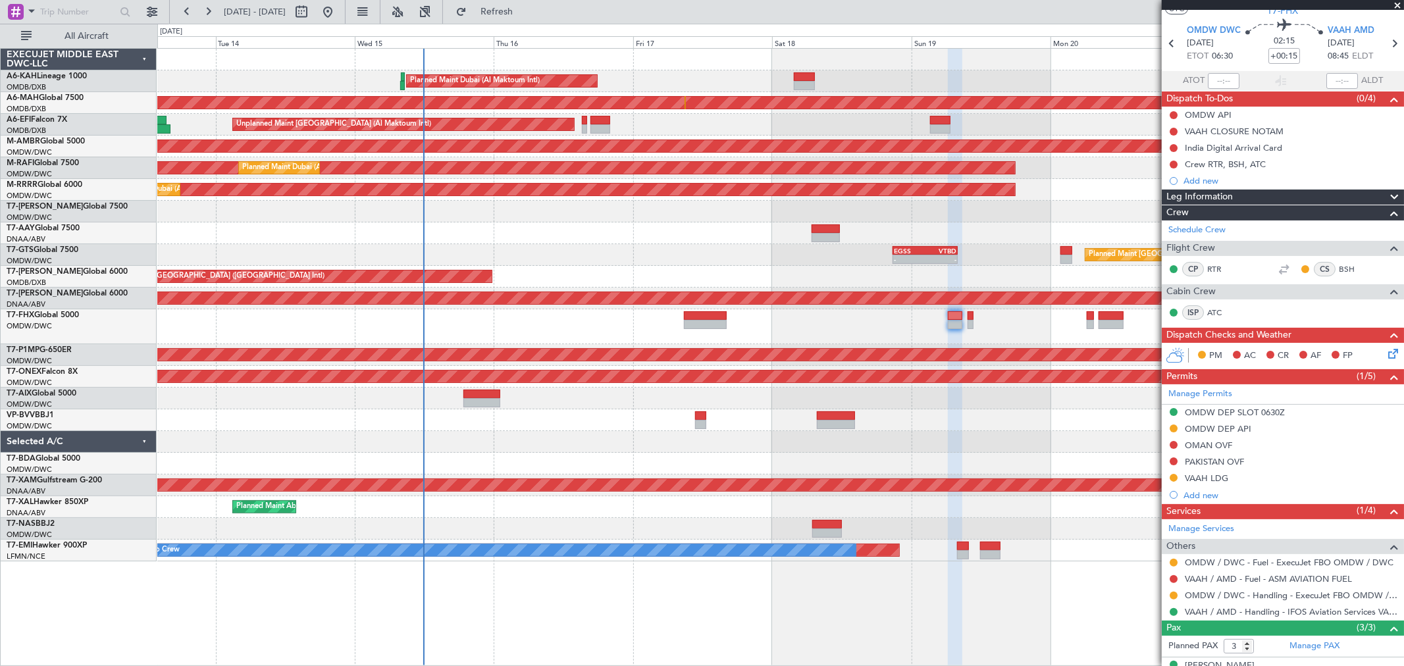
scroll to position [73, 0]
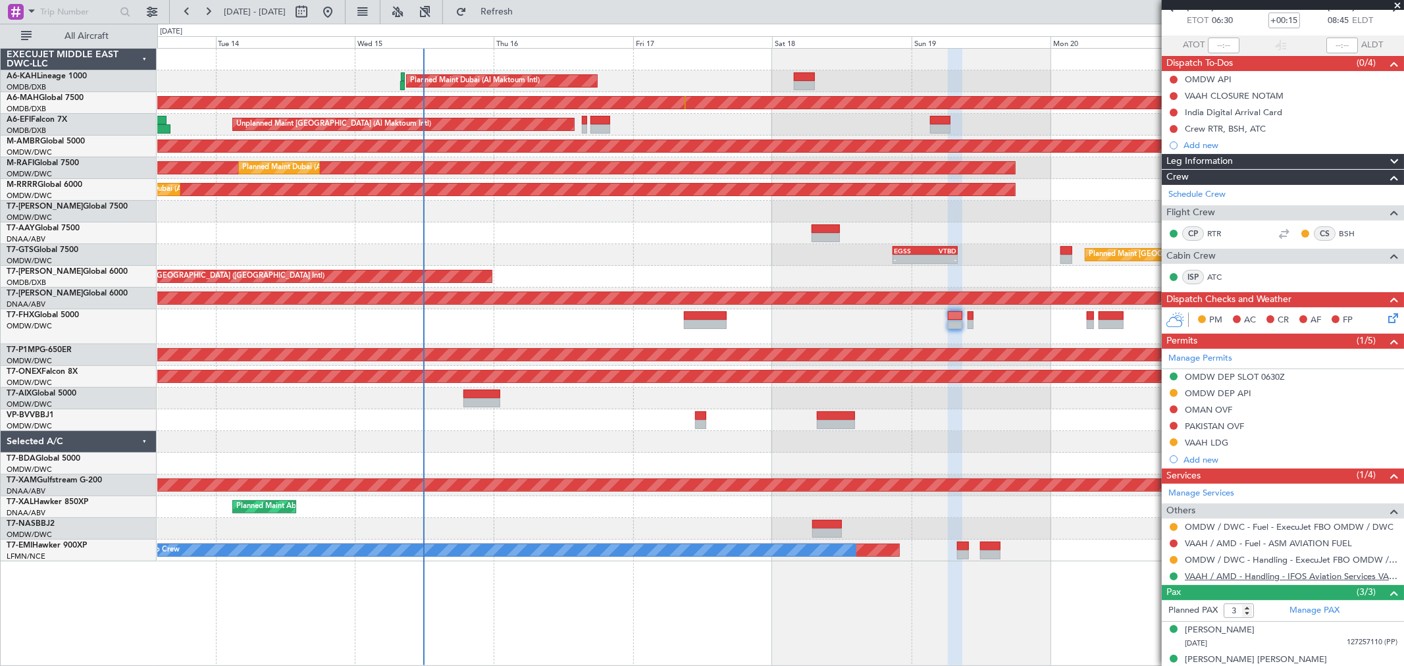
click at [1010, 479] on link "VAAH / AMD - Handling - IFOS Aviation Services VAAH / AMD" at bounding box center [1290, 576] width 213 height 11
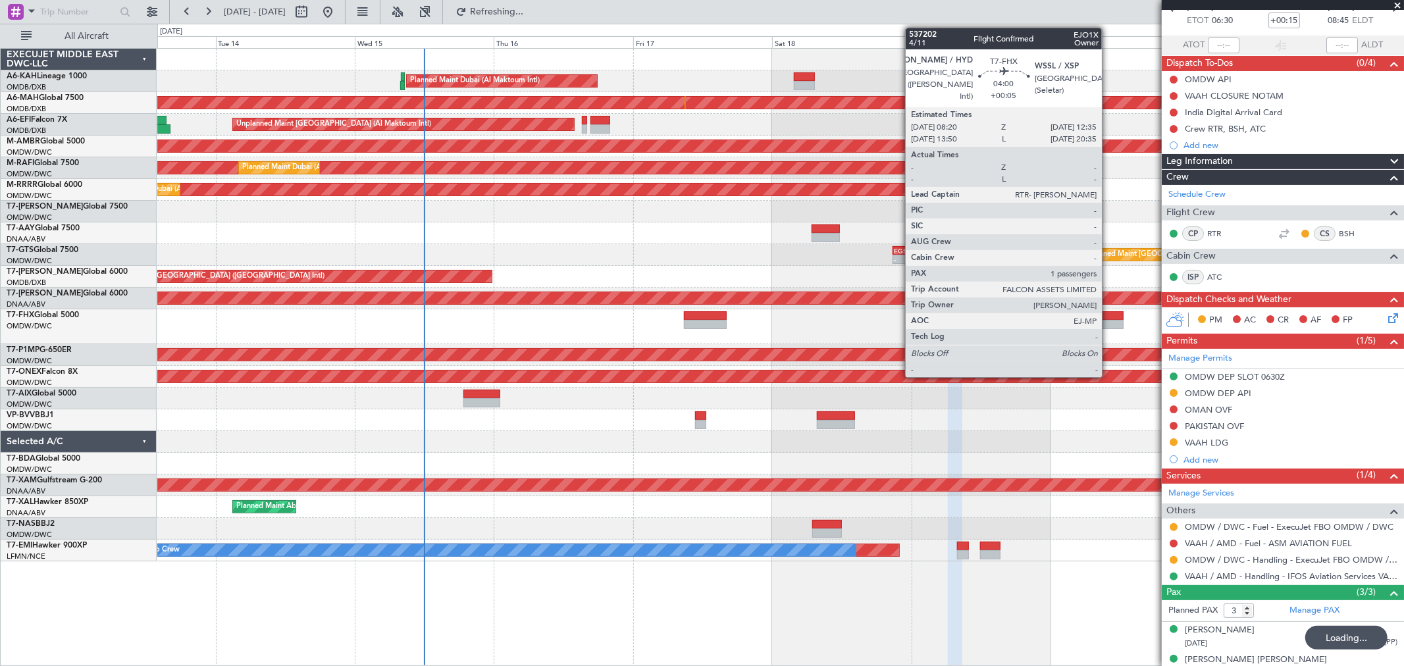
click at [1010, 320] on div at bounding box center [1110, 324] width 25 height 9
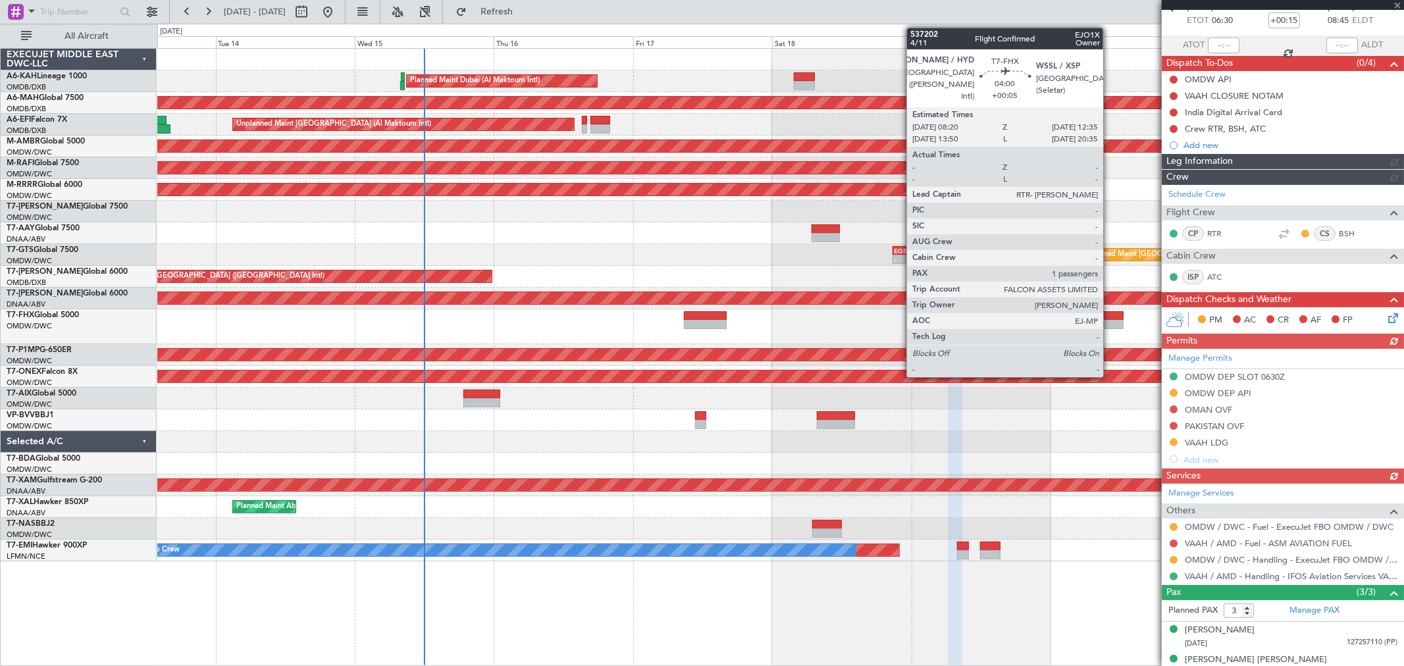
type input "+00:05"
type input "1"
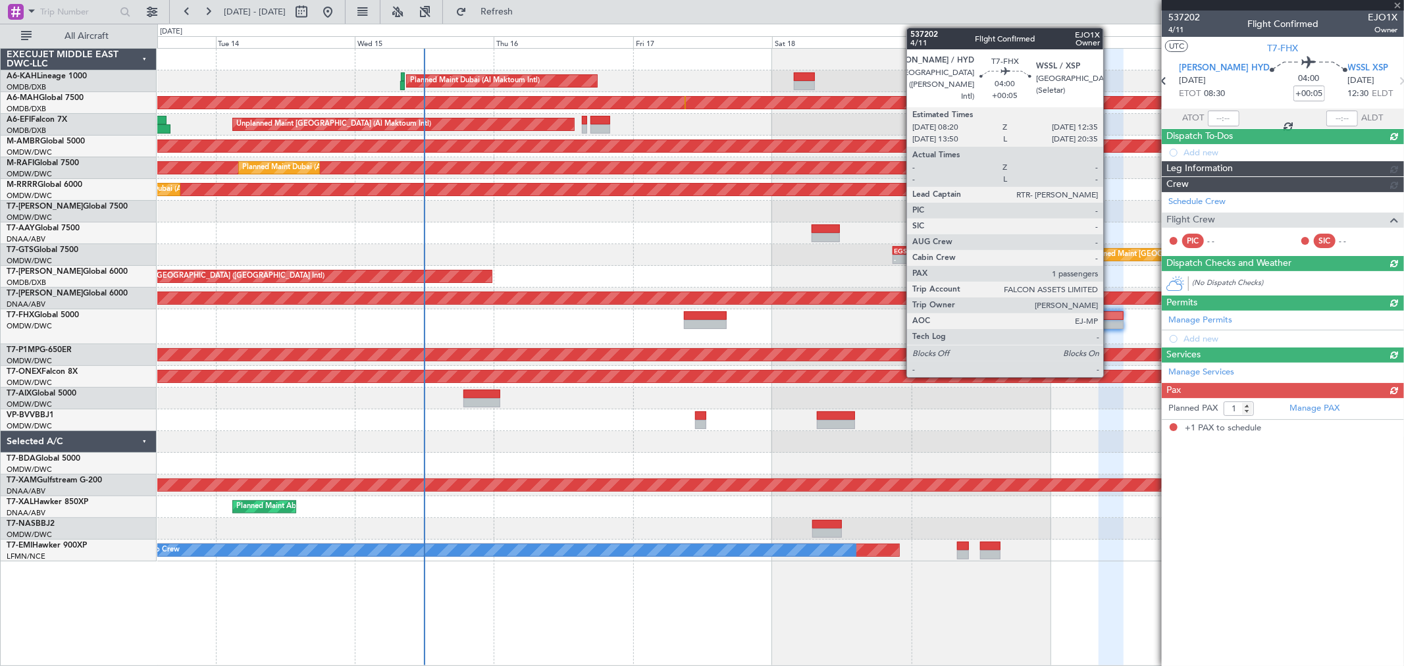
scroll to position [0, 0]
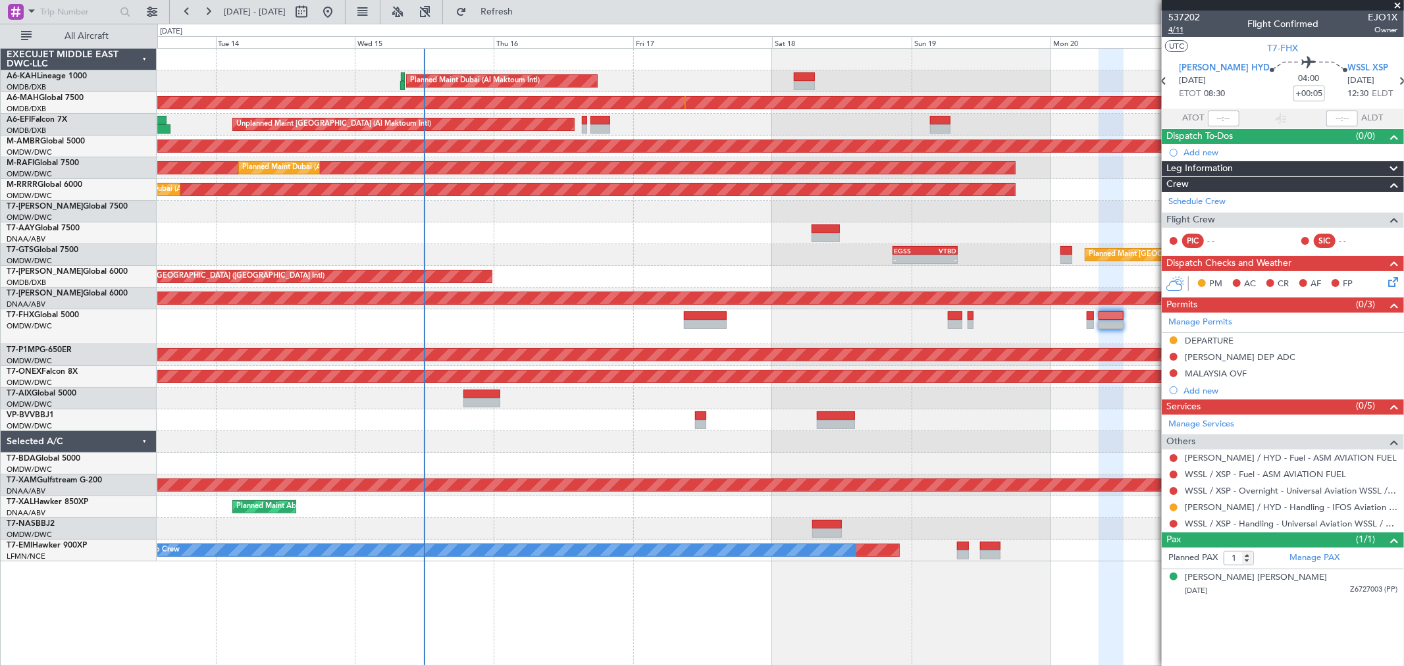
click at [1010, 30] on span "4/11" at bounding box center [1184, 29] width 32 height 11
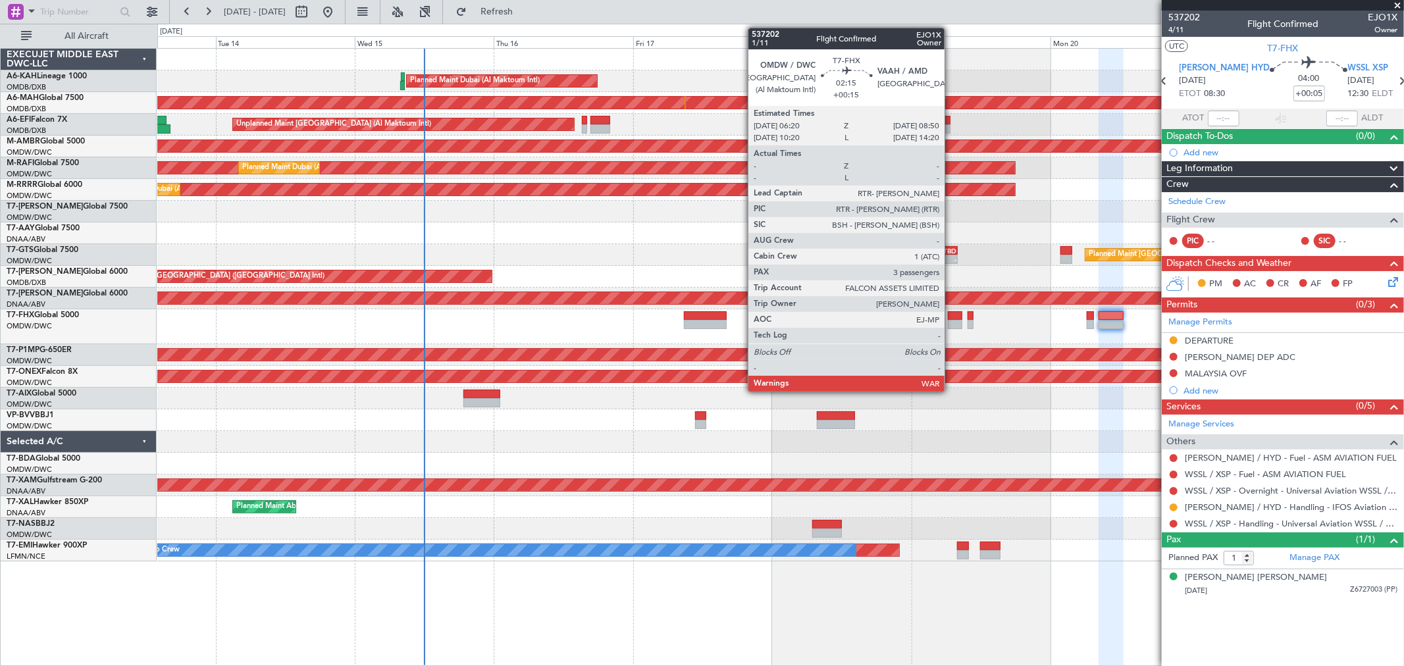
click at [951, 313] on div at bounding box center [955, 315] width 15 height 9
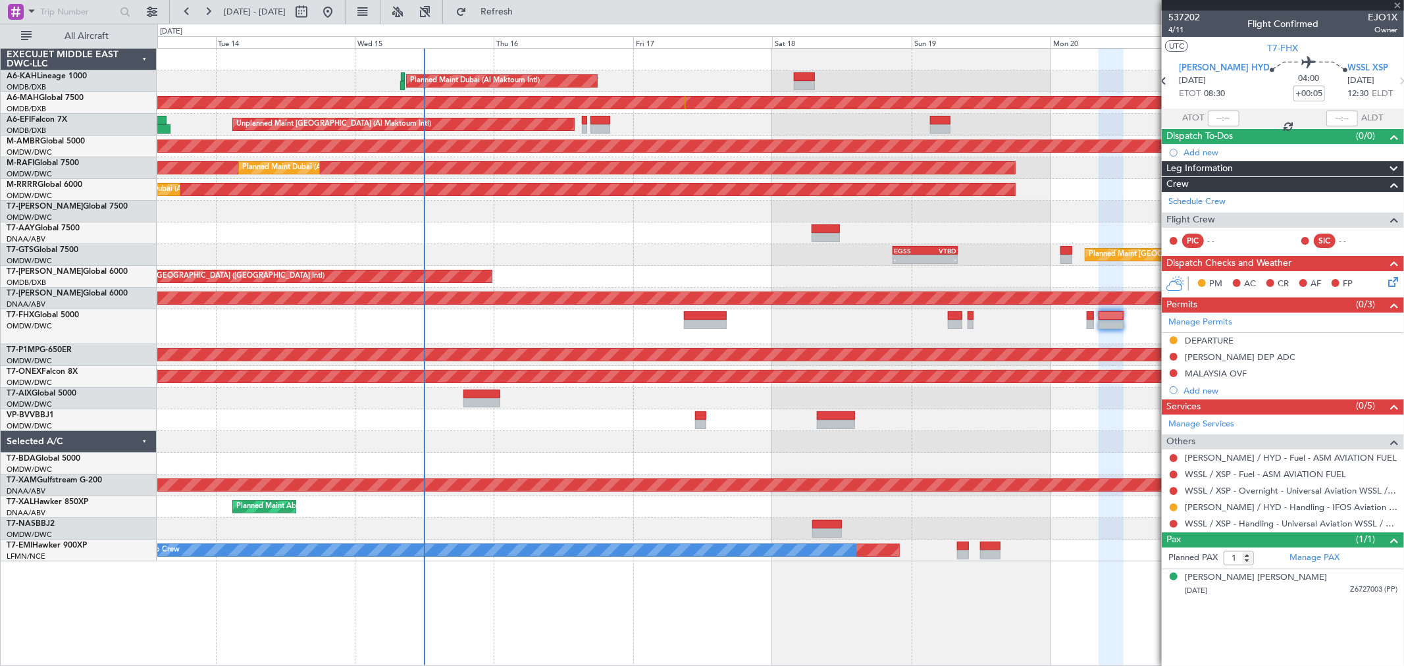
type input "+00:15"
type input "3"
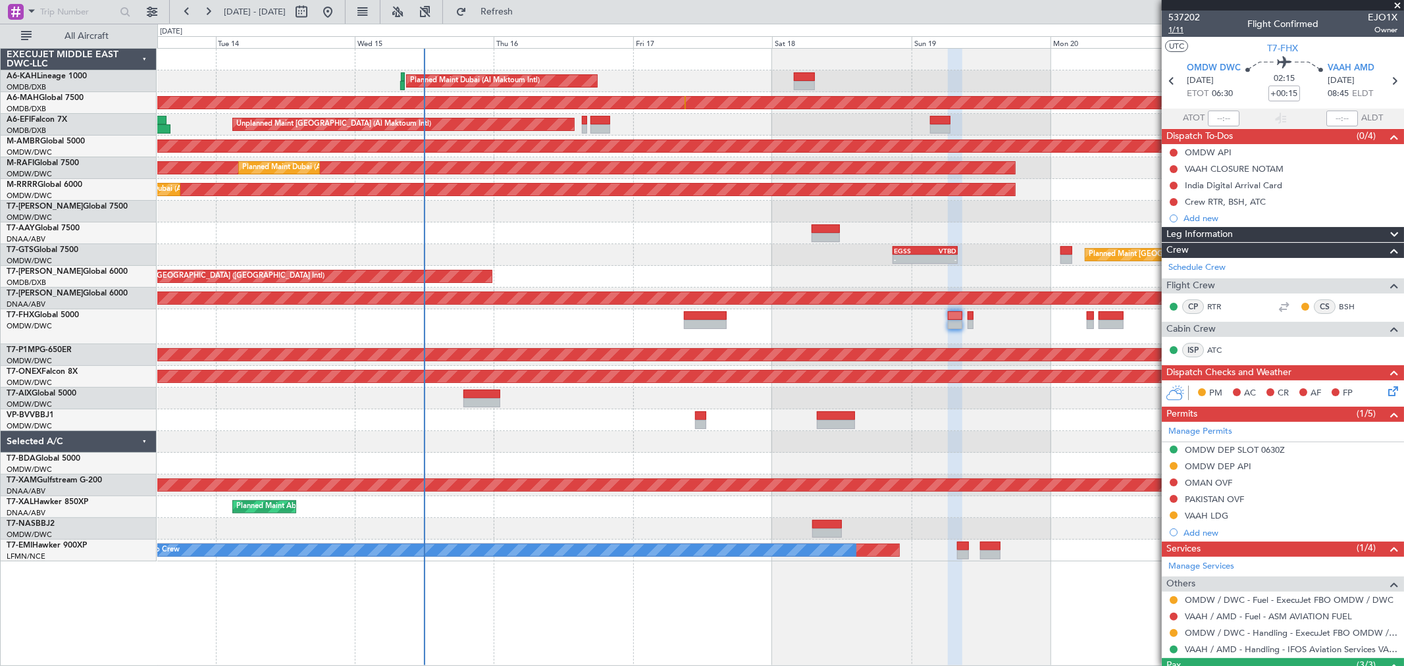
click at [1010, 28] on span "1/11" at bounding box center [1184, 29] width 32 height 11
click at [1010, 479] on button at bounding box center [1173, 482] width 8 height 8
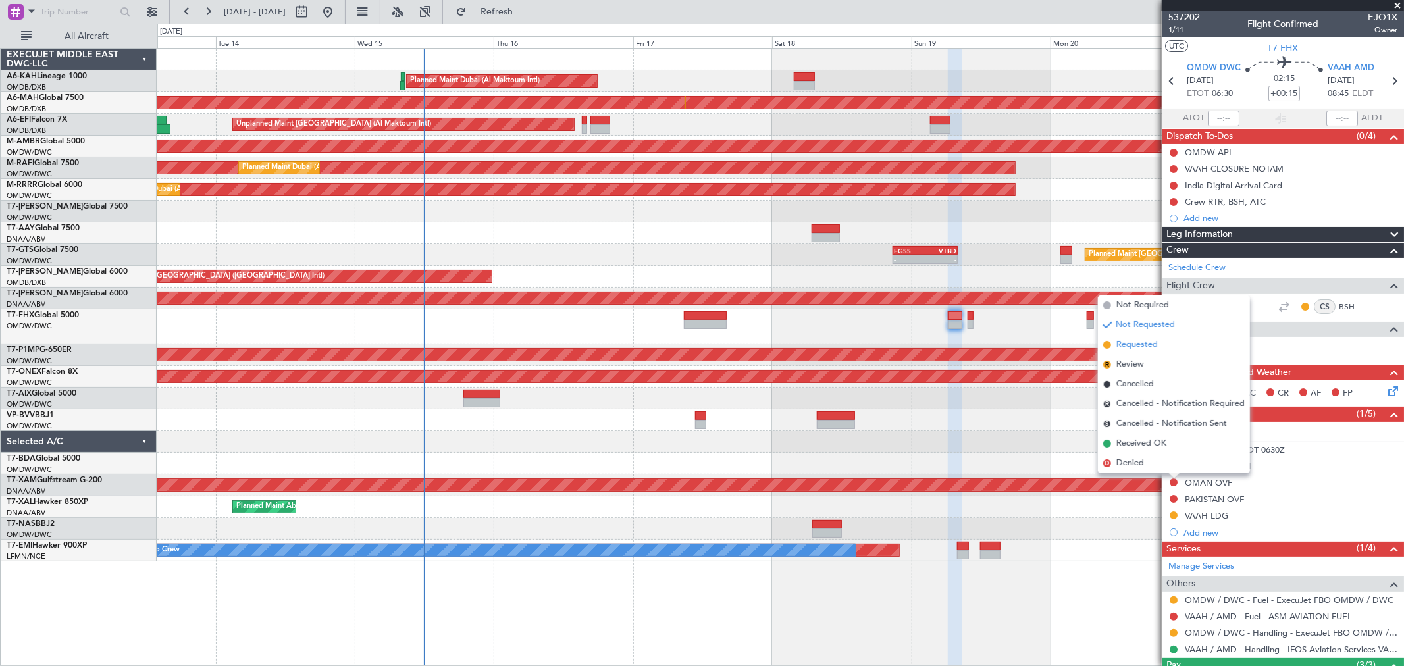
click at [1010, 345] on span "Requested" at bounding box center [1136, 344] width 41 height 13
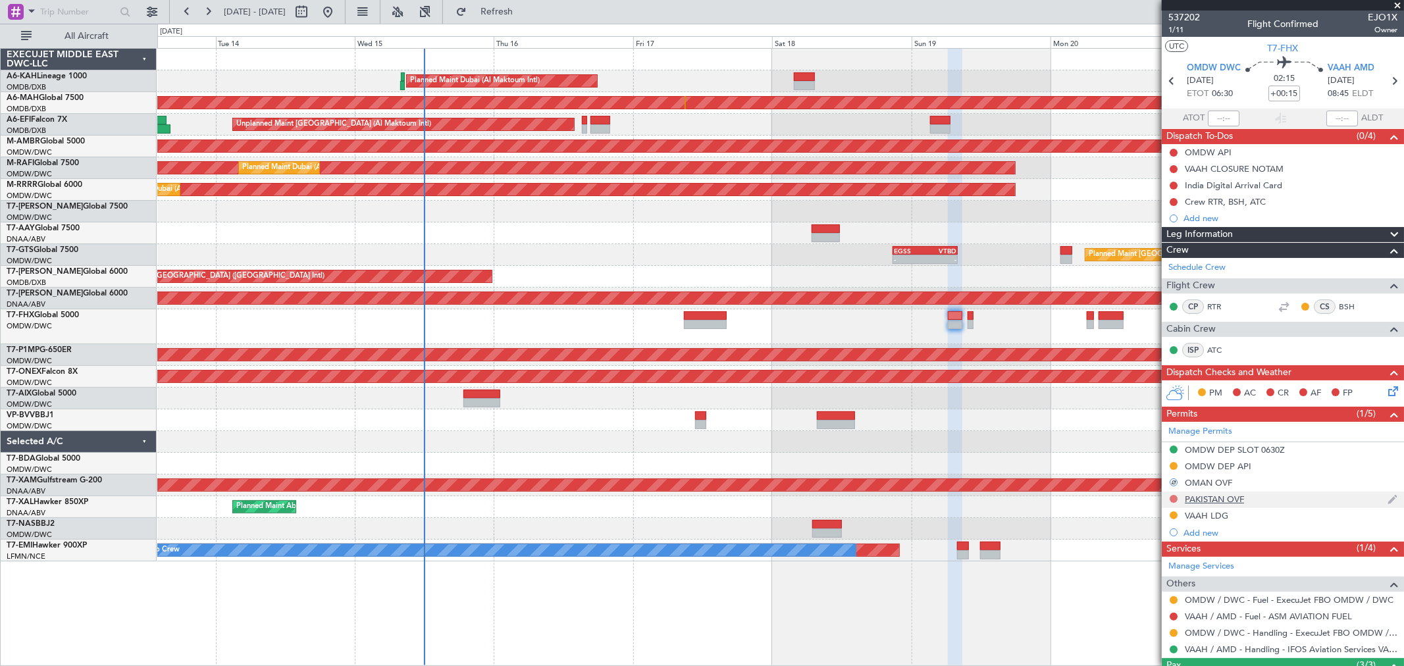
click at [1010, 479] on button at bounding box center [1173, 499] width 8 height 8
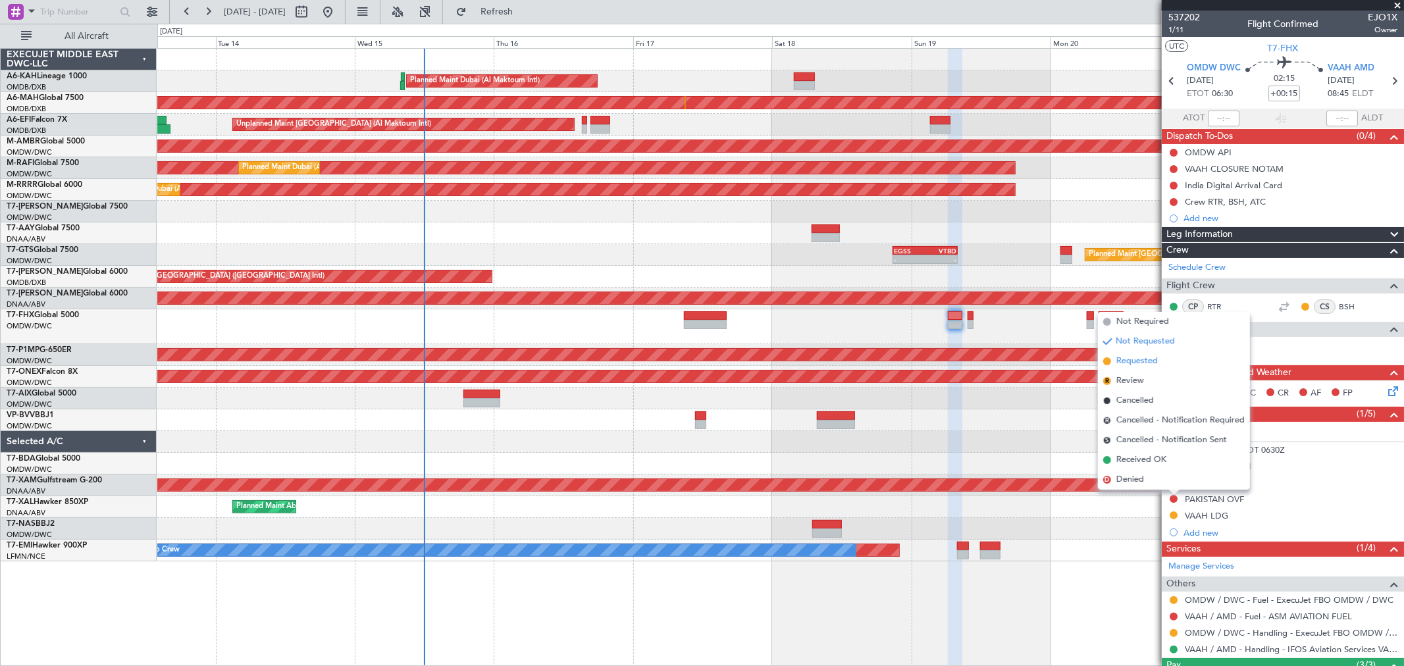
click at [1010, 358] on span "Requested" at bounding box center [1136, 361] width 41 height 13
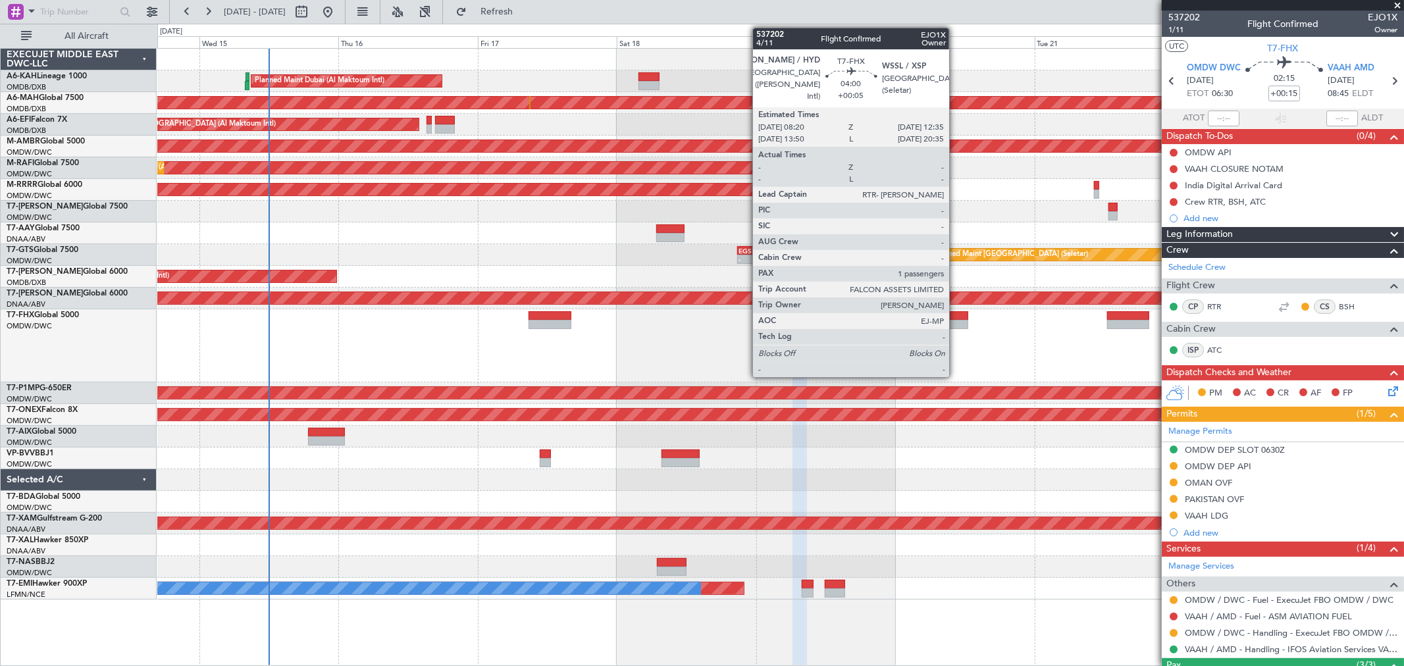
click at [955, 326] on div at bounding box center [955, 324] width 25 height 9
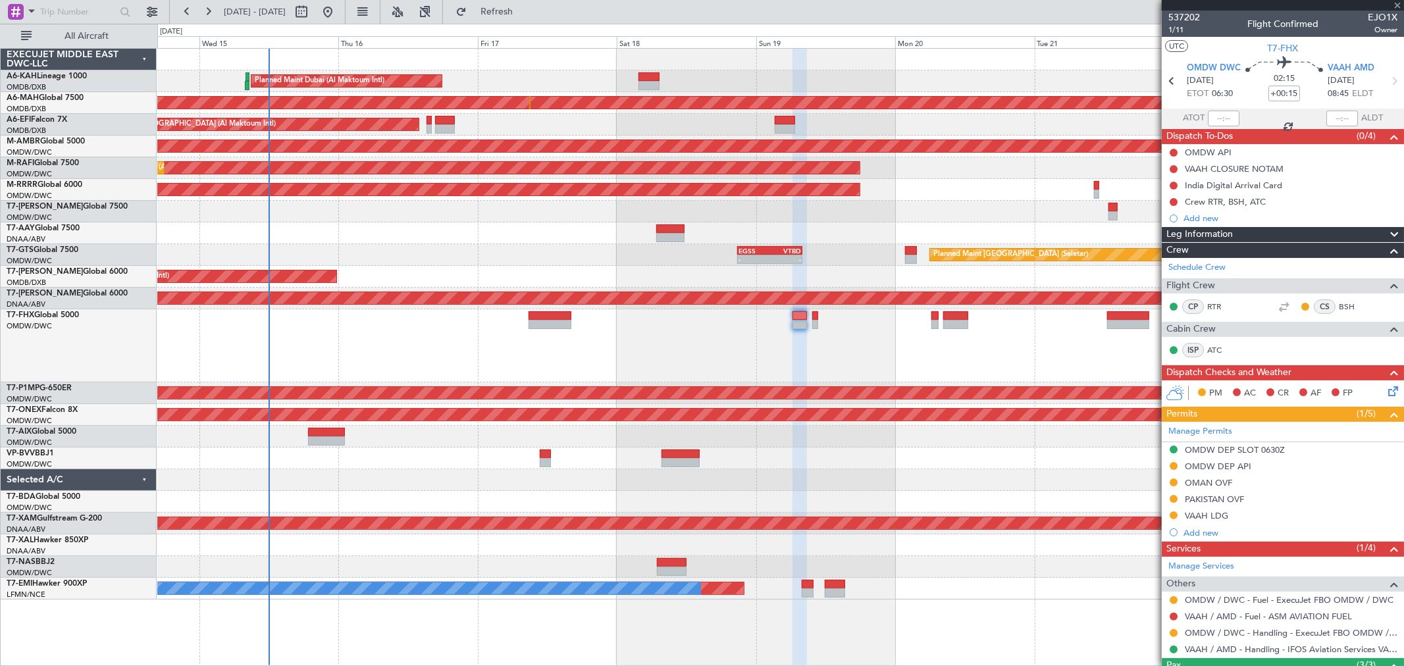
type input "+00:05"
type input "1"
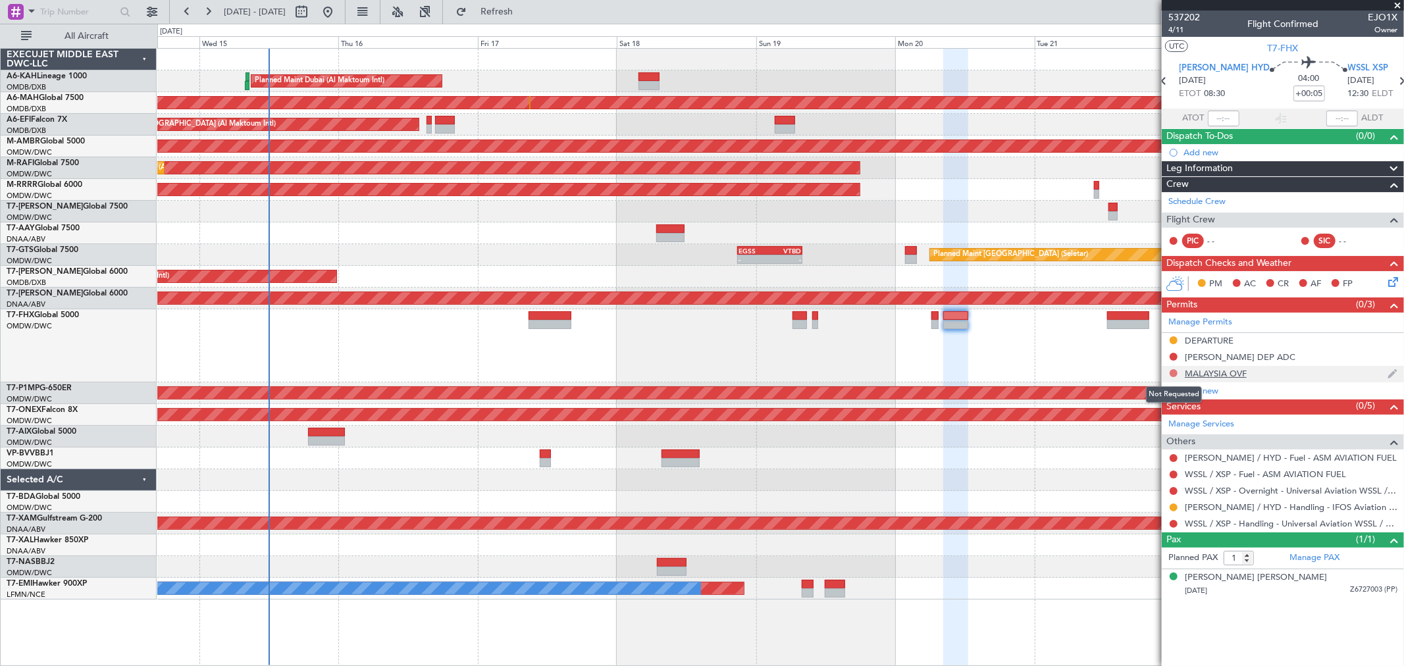
click at [1010, 370] on button at bounding box center [1173, 373] width 8 height 8
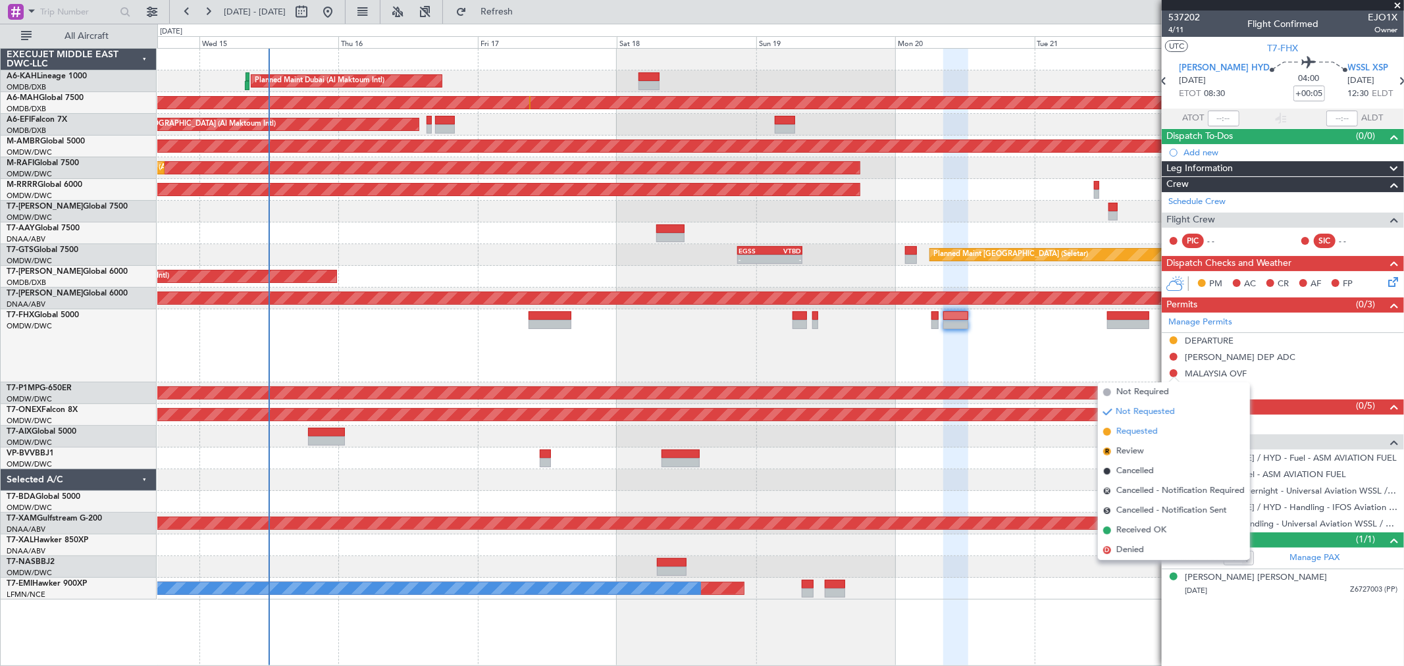
click at [1010, 423] on li "Requested" at bounding box center [1174, 432] width 152 height 20
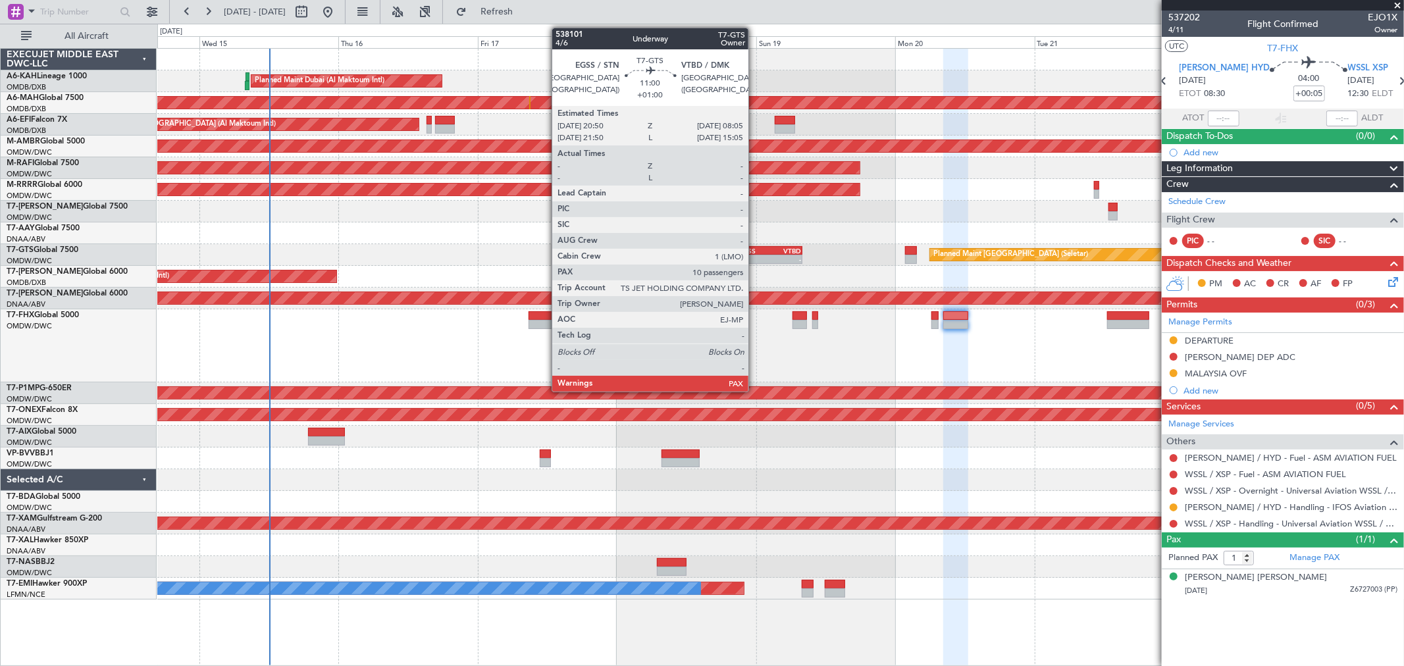
click at [755, 263] on div "- -" at bounding box center [770, 259] width 66 height 9
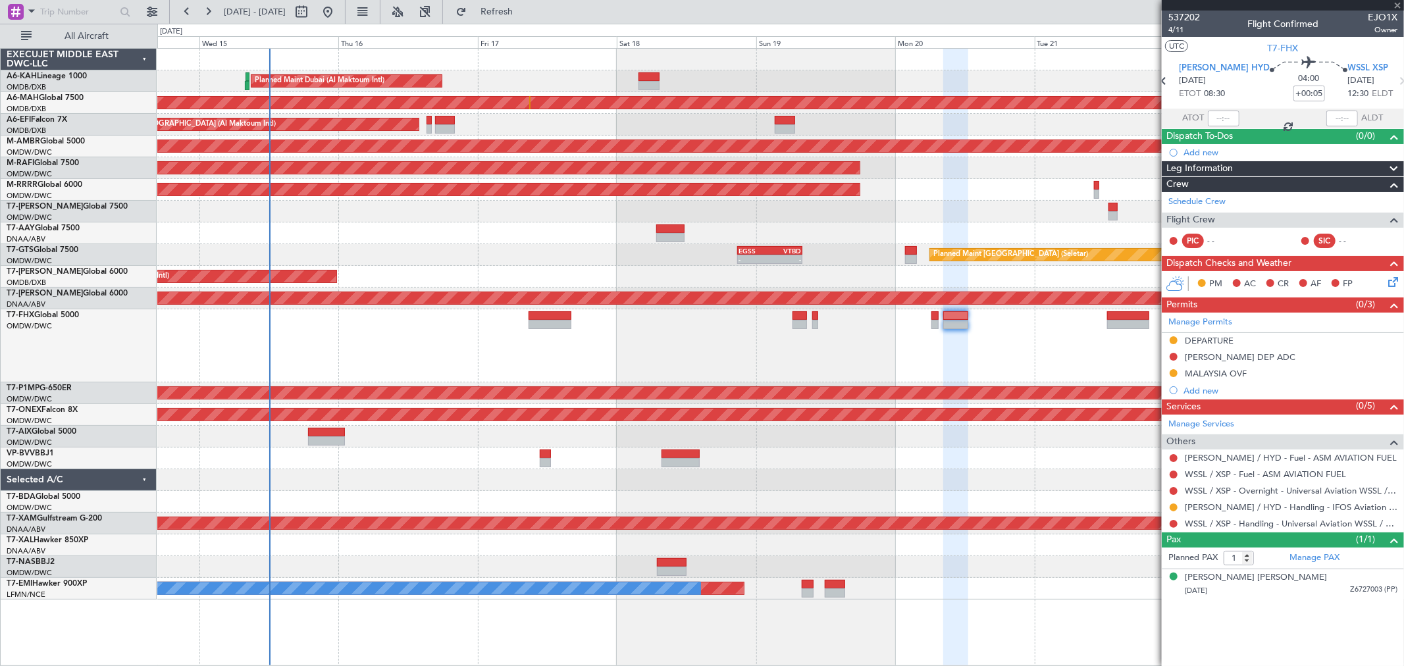
type input "+01:00"
type input "10"
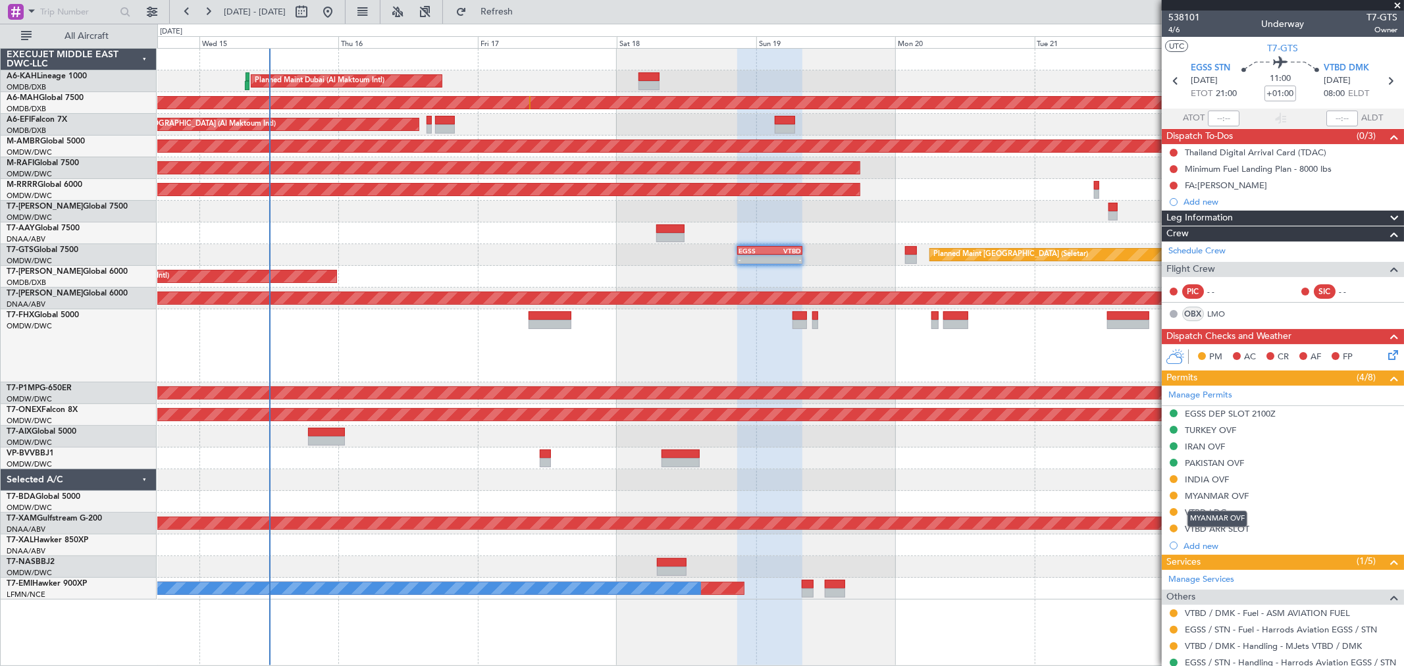
drag, startPoint x: 1236, startPoint y: 492, endPoint x: 1234, endPoint y: 501, distance: 9.3
click at [1010, 479] on div "MYANMAR OVF" at bounding box center [1216, 495] width 64 height 11
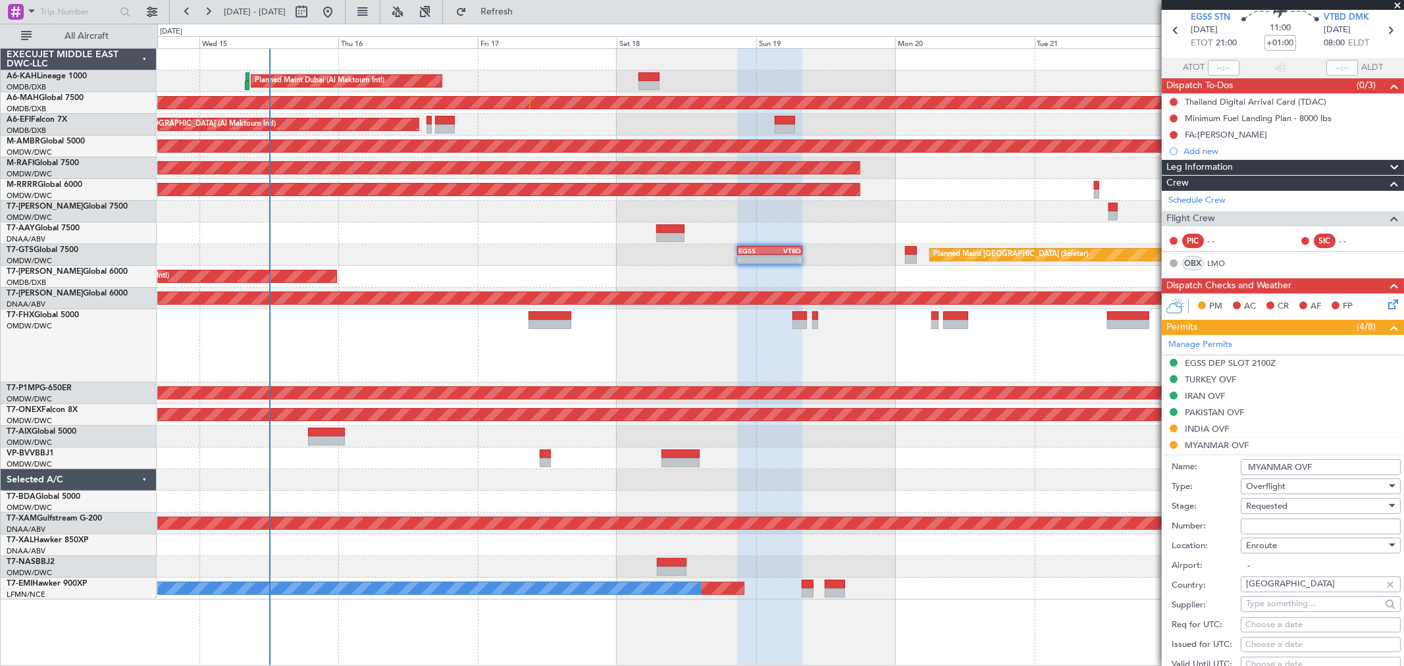
scroll to position [73, 0]
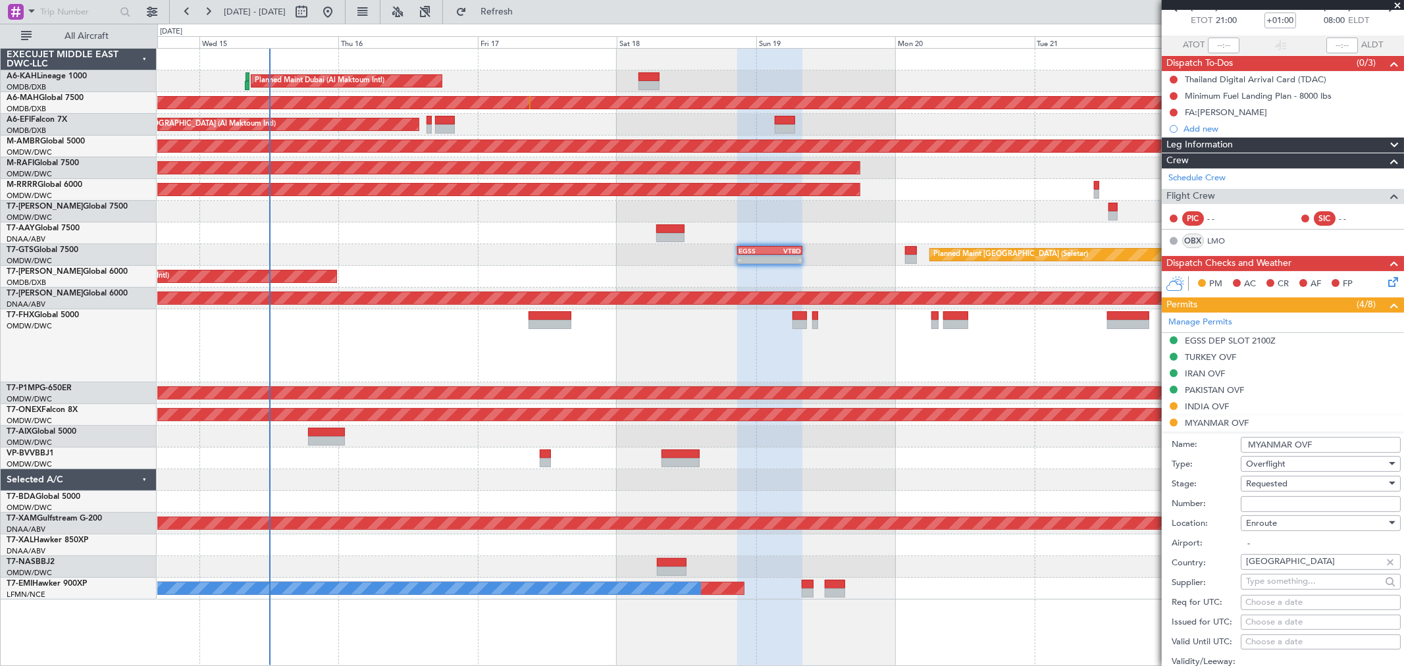
click at [1010, 479] on input "Number:" at bounding box center [1320, 504] width 160 height 16
paste input "YA/N/1471/10/15"
type input "YA/N/1471/10/15"
click at [1010, 479] on span "Requested" at bounding box center [1266, 484] width 41 height 12
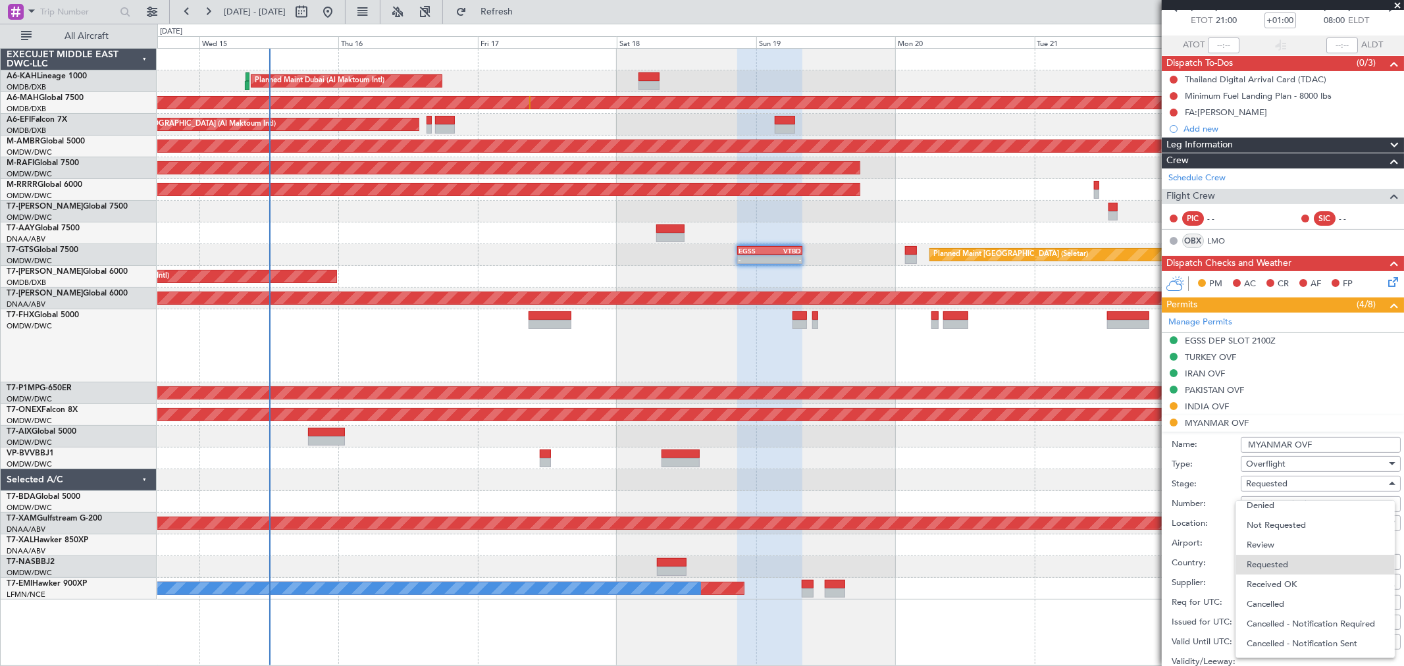
drag, startPoint x: 1277, startPoint y: 576, endPoint x: 1332, endPoint y: 542, distance: 64.4
click at [1010, 479] on span "Received OK" at bounding box center [1314, 584] width 137 height 20
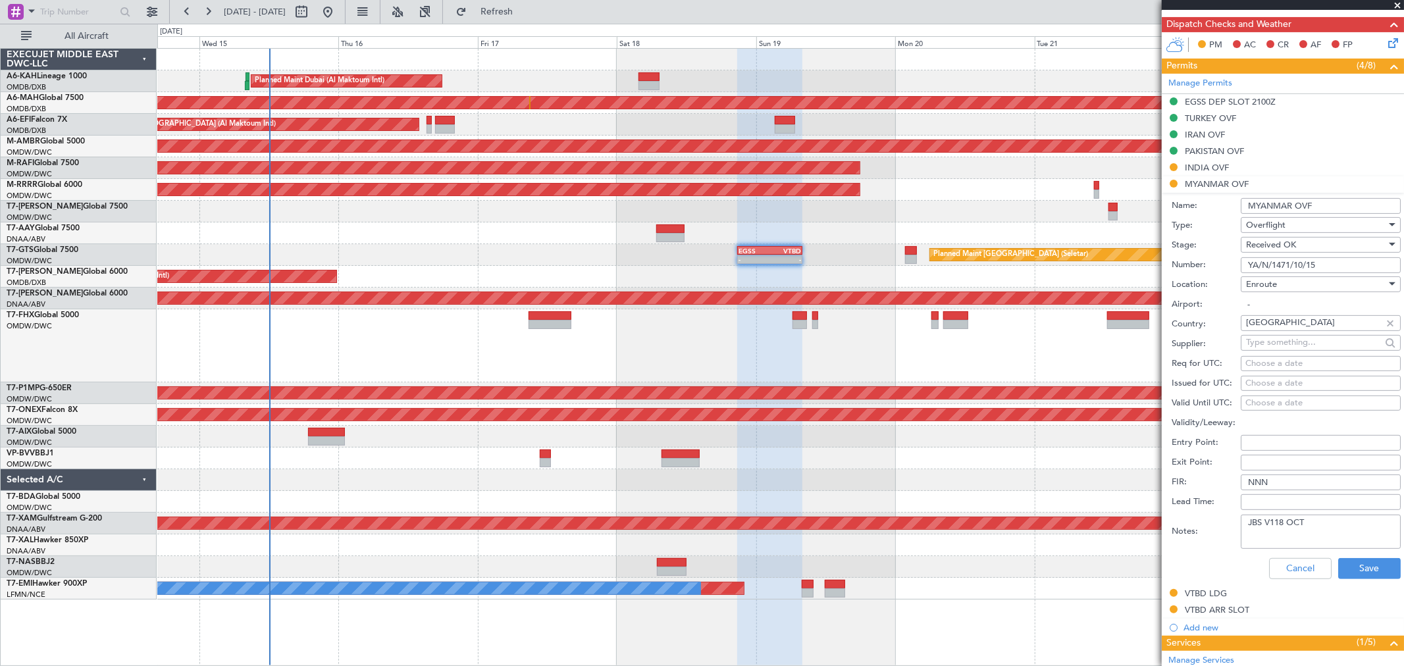
scroll to position [365, 0]
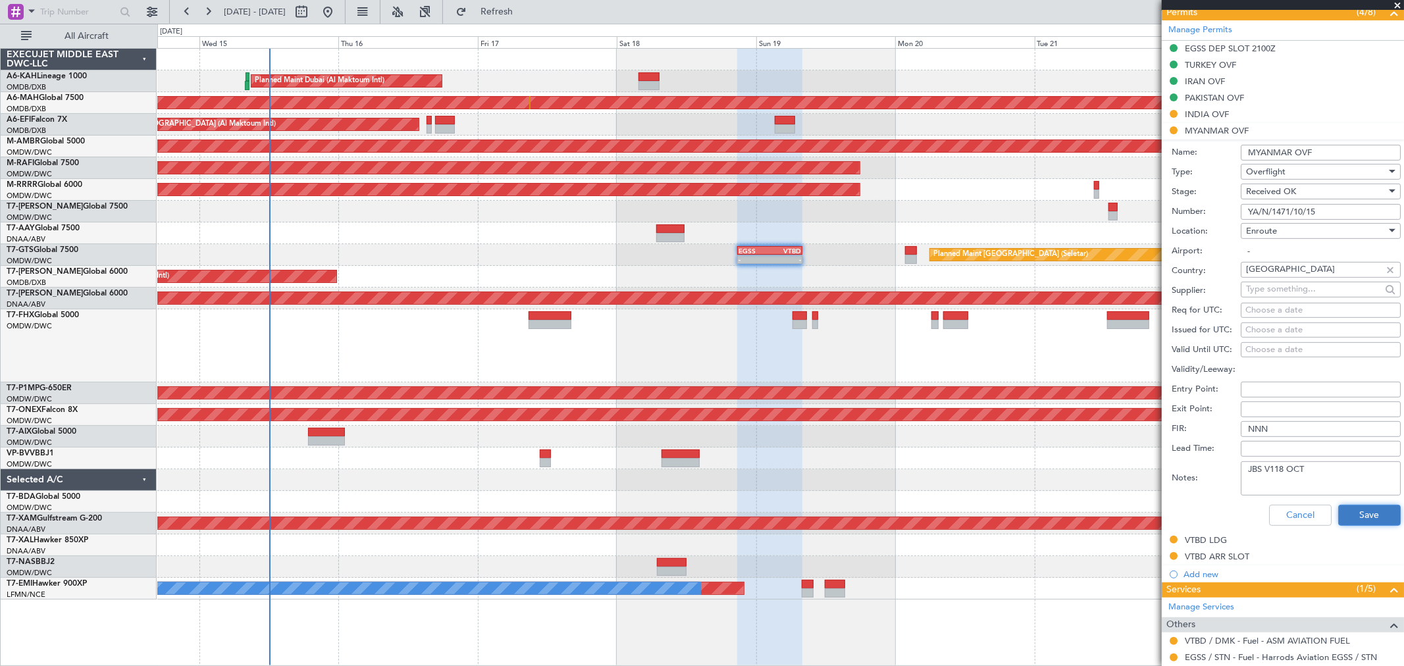
click at [1010, 479] on button "Save" at bounding box center [1369, 515] width 63 height 21
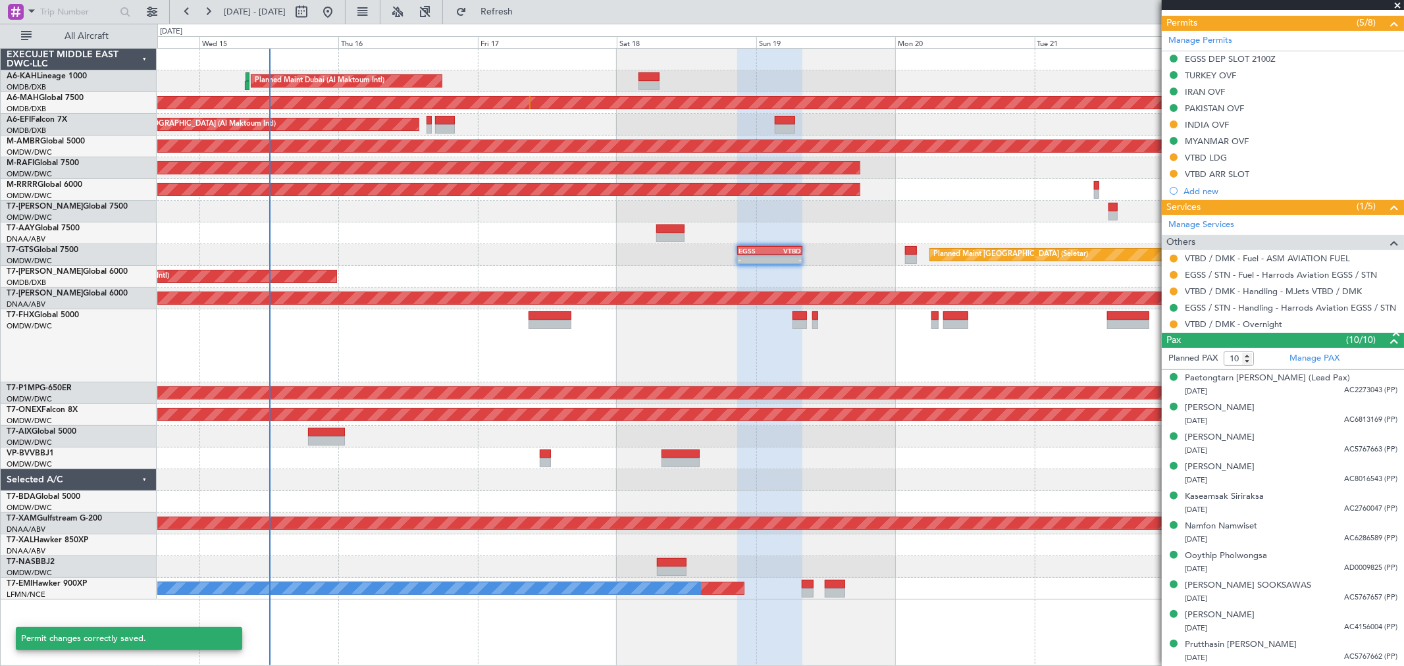
scroll to position [354, 0]
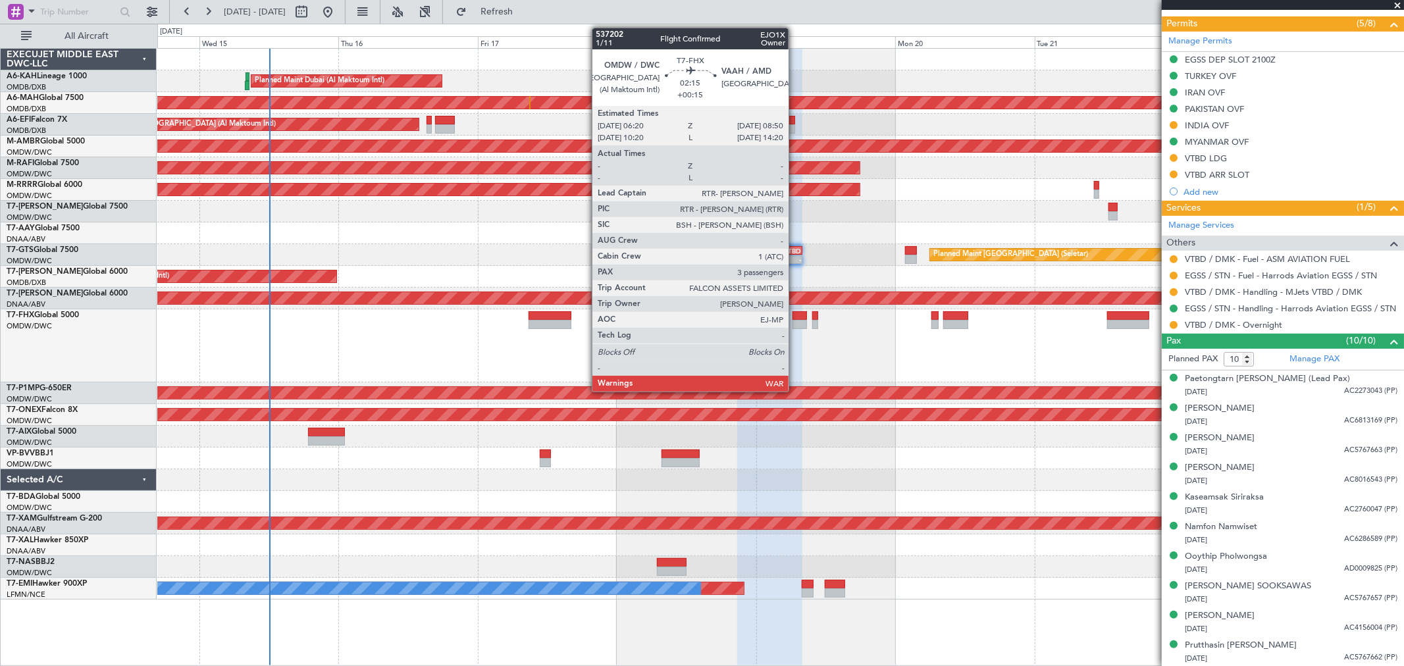
click at [795, 322] on div at bounding box center [799, 324] width 15 height 9
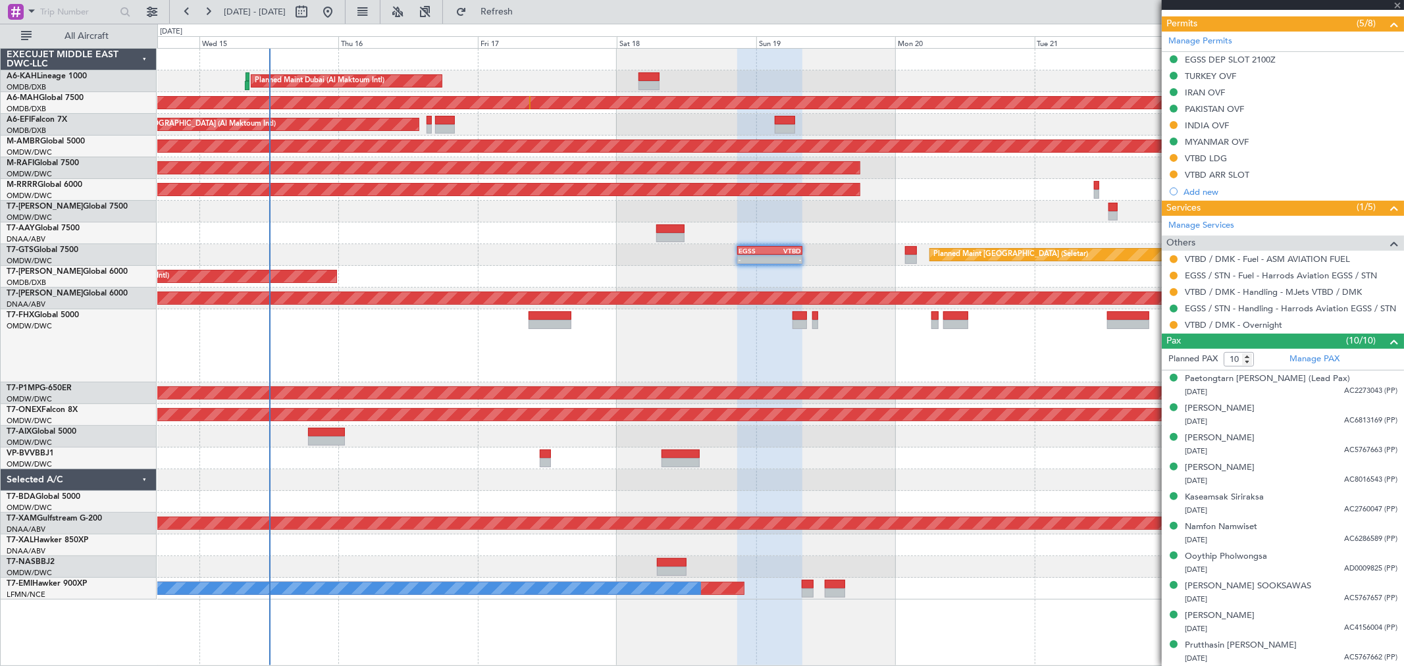
type input "+00:15"
type input "3"
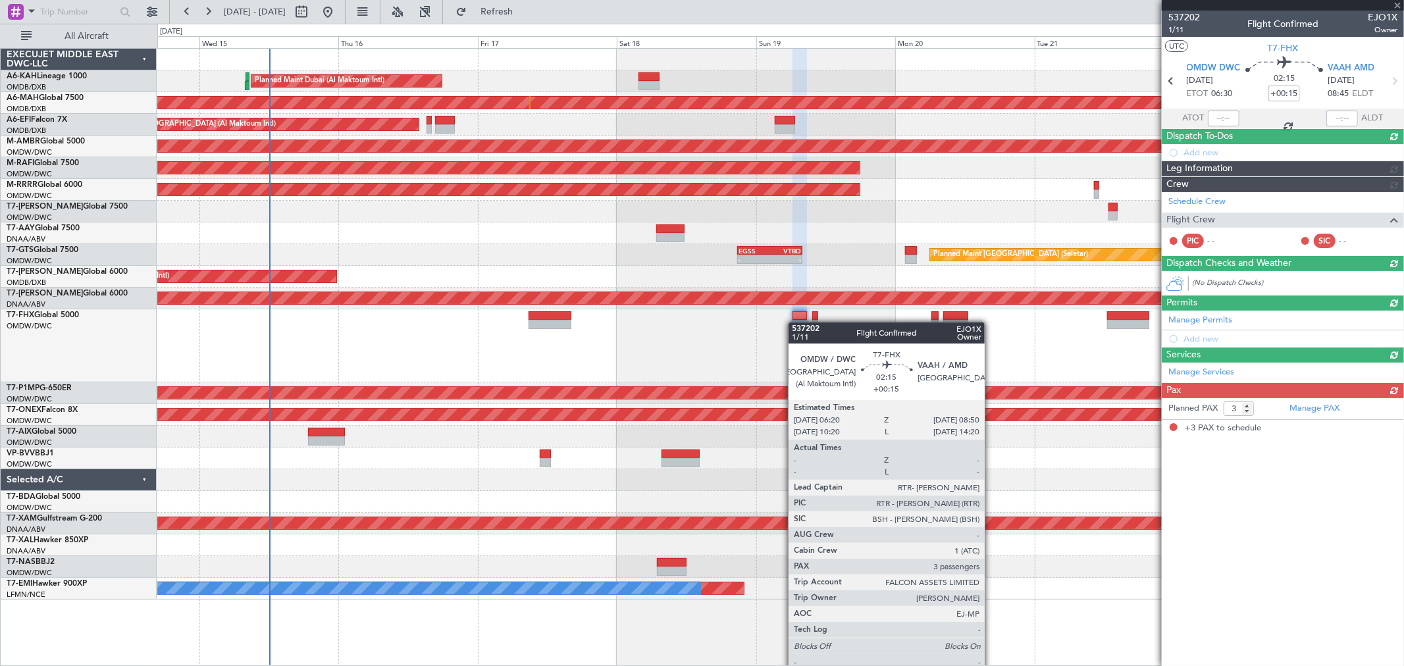
scroll to position [0, 0]
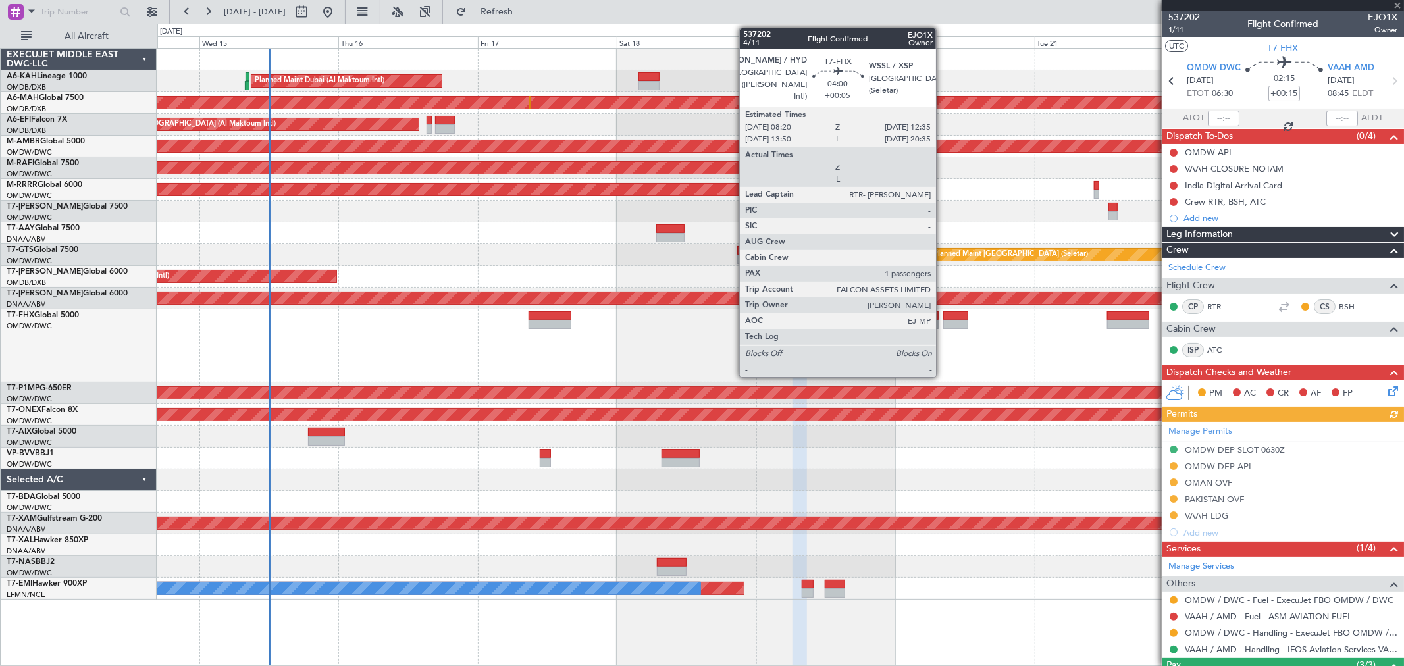
click at [943, 320] on div at bounding box center [955, 324] width 25 height 9
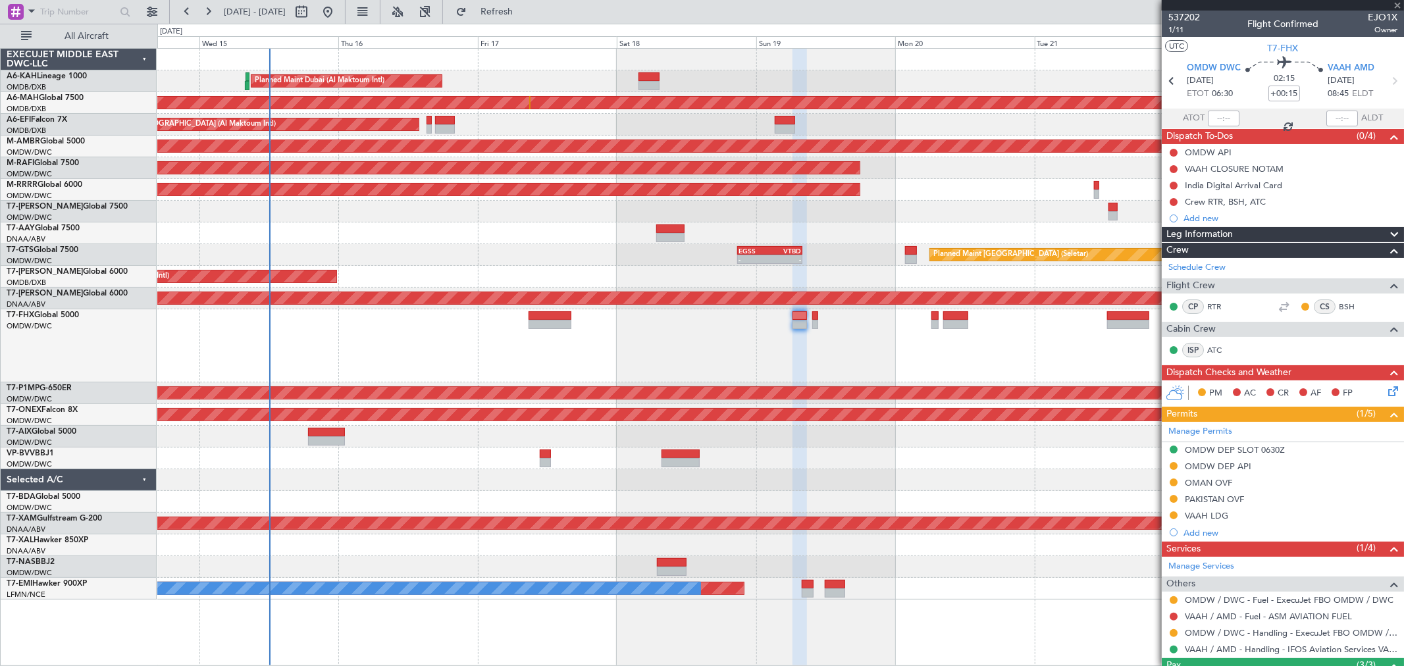
type input "+00:05"
type input "1"
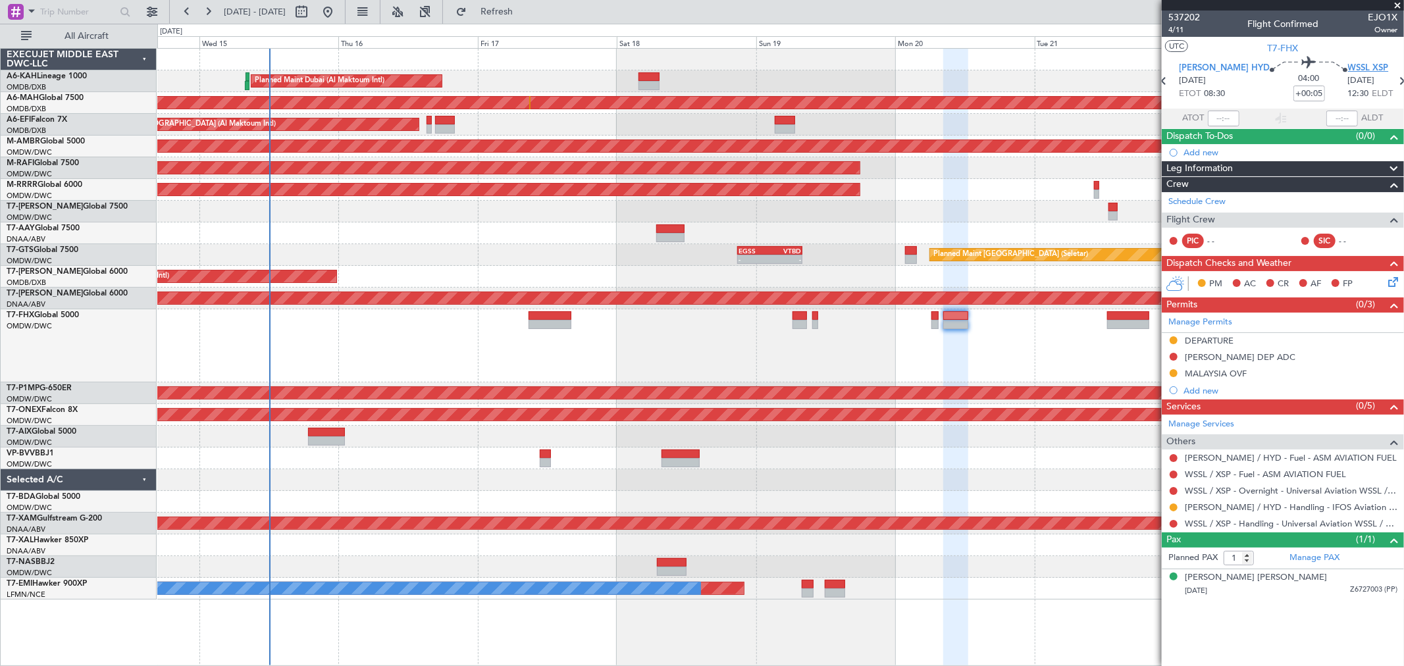
click at [1010, 66] on span "WSSL XSP" at bounding box center [1368, 68] width 41 height 13
